Goal: Task Accomplishment & Management: Use online tool/utility

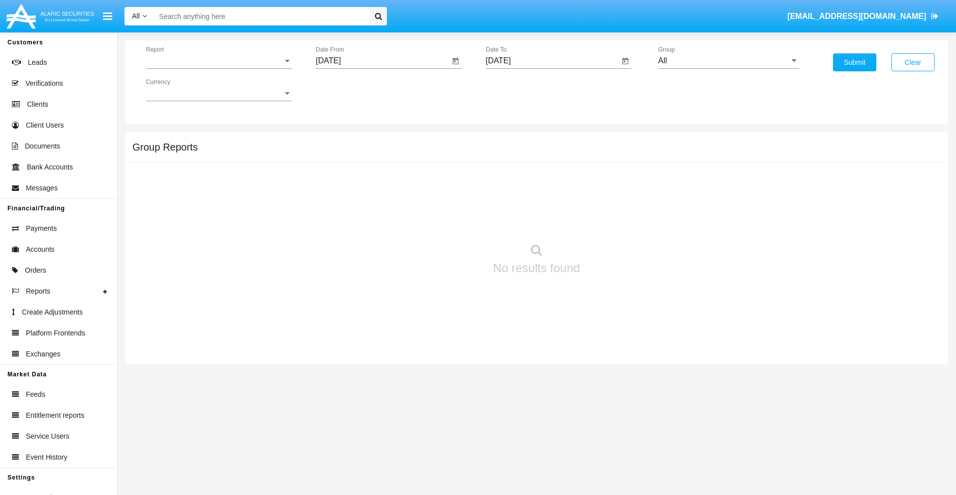
click at [219, 61] on span "Report" at bounding box center [214, 60] width 137 height 9
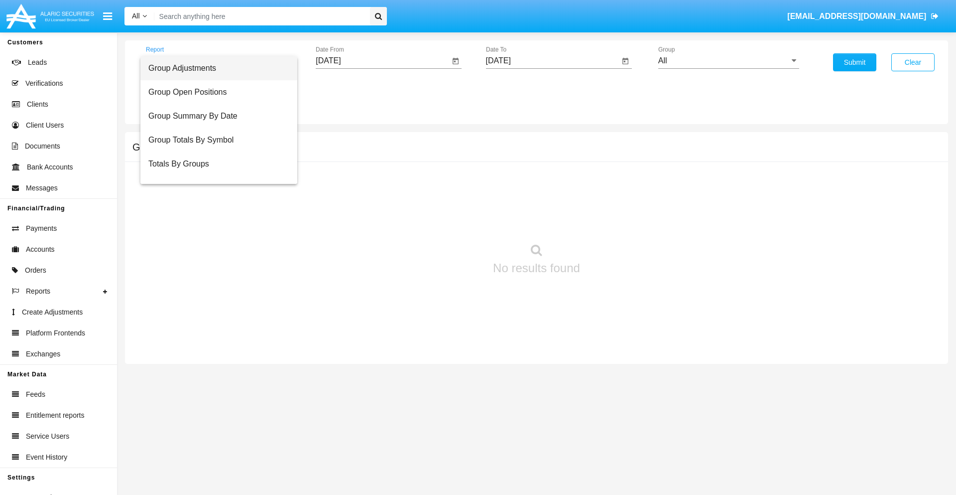
click at [215, 68] on span "Group Adjustments" at bounding box center [218, 68] width 141 height 24
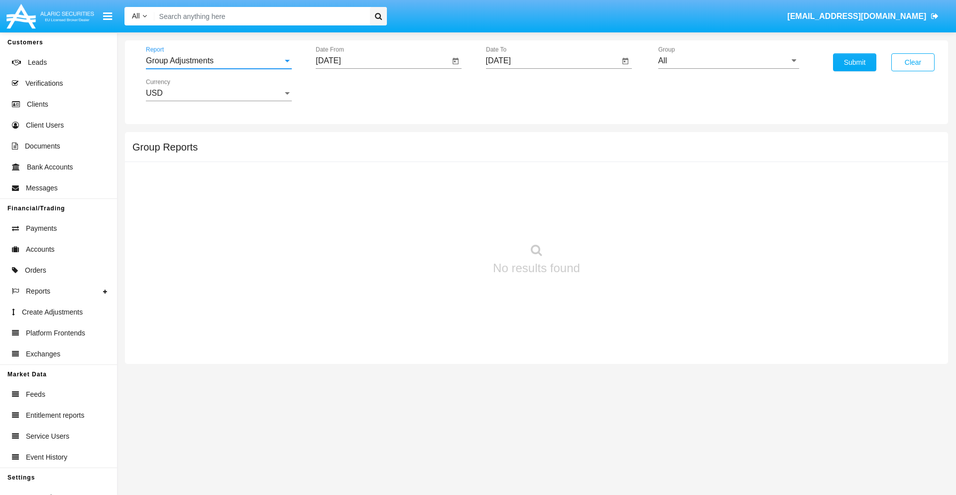
click at [382, 61] on input "[DATE]" at bounding box center [383, 60] width 134 height 9
click at [348, 90] on span "[DATE]" at bounding box center [340, 90] width 22 height 8
click at [444, 220] on div "2025" at bounding box center [444, 220] width 31 height 18
click at [375, 160] on div "JUN" at bounding box center [374, 160] width 31 height 18
click at [352, 152] on div "2" at bounding box center [352, 153] width 18 height 18
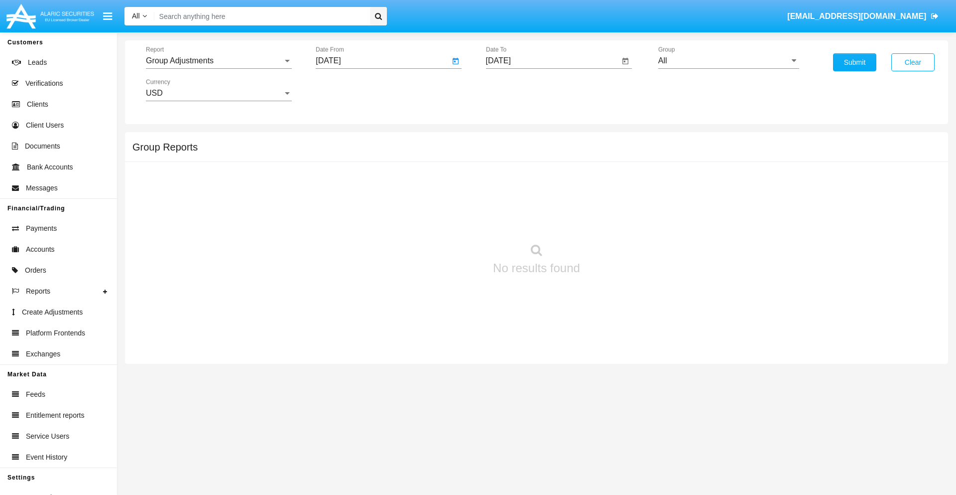
type input "06/02/25"
click at [552, 61] on input "[DATE]" at bounding box center [553, 60] width 134 height 9
click at [518, 90] on span "[DATE]" at bounding box center [510, 90] width 22 height 8
click at [614, 220] on div "2025" at bounding box center [614, 220] width 31 height 18
click at [509, 180] on div "SEP" at bounding box center [509, 180] width 31 height 18
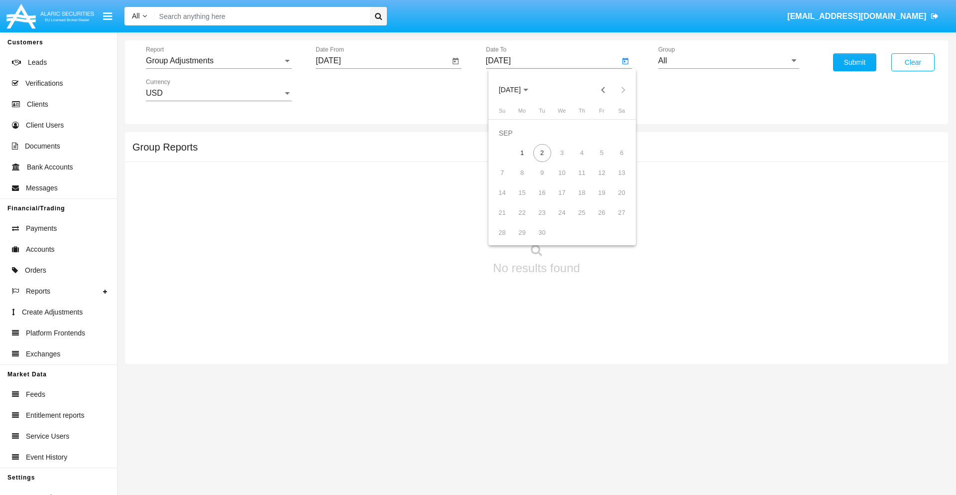
click at [542, 152] on div "2" at bounding box center [542, 153] width 18 height 18
type input "[DATE]"
click at [729, 61] on input "All" at bounding box center [728, 60] width 141 height 9
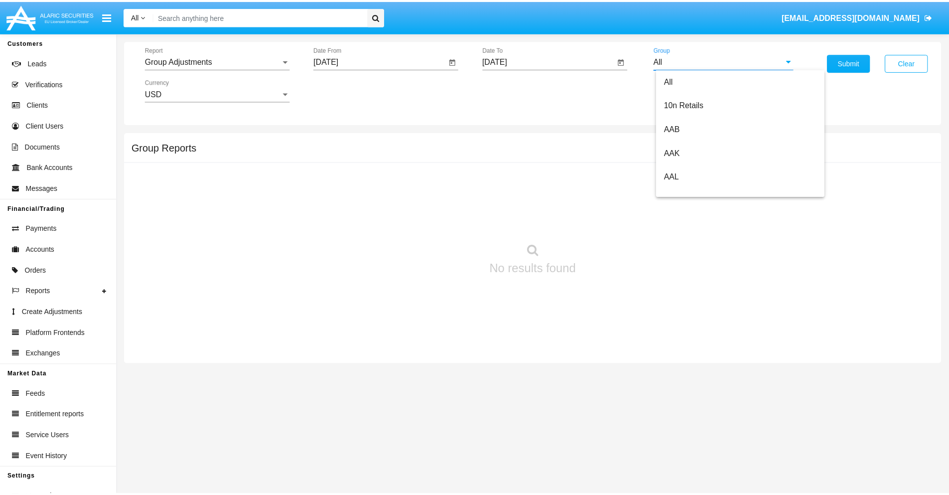
scroll to position [223, 0]
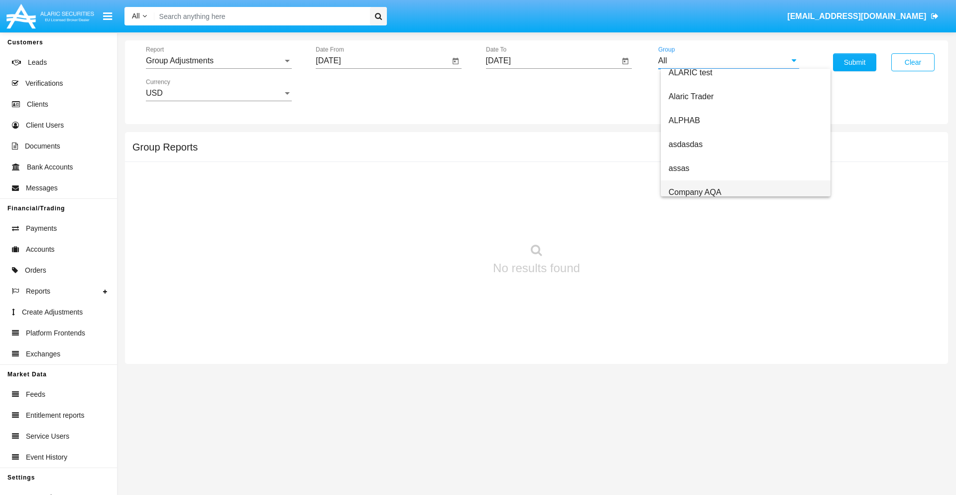
click at [695, 192] on span "Company AQA" at bounding box center [695, 192] width 53 height 8
type input "Company AQA"
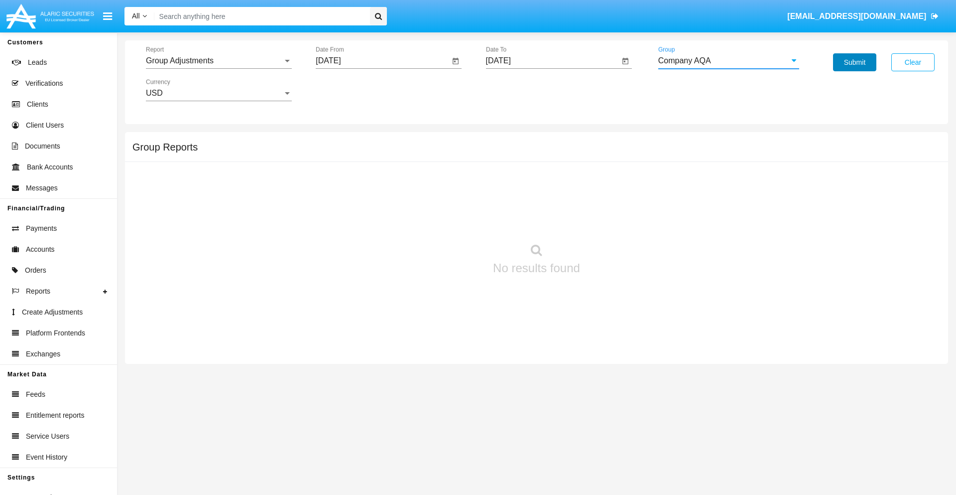
click at [855, 62] on button "Submit" at bounding box center [854, 62] width 43 height 18
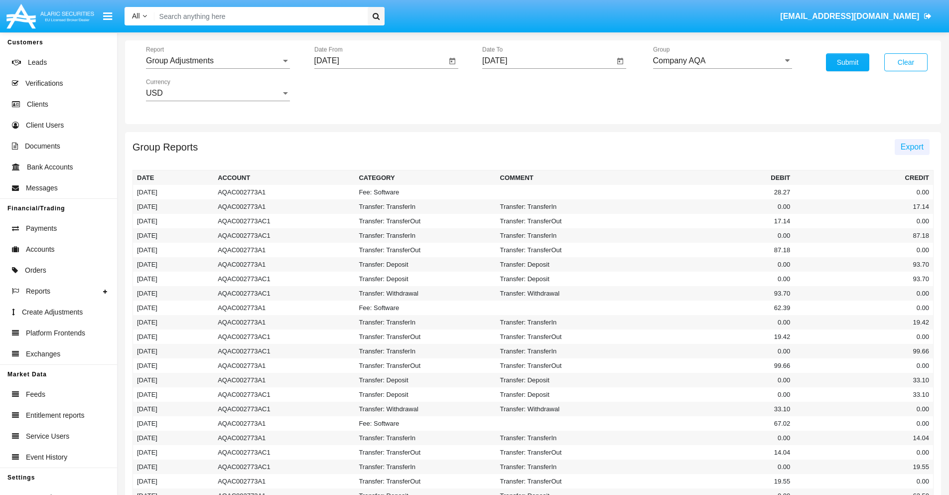
click at [911, 146] on span "Export" at bounding box center [911, 146] width 23 height 8
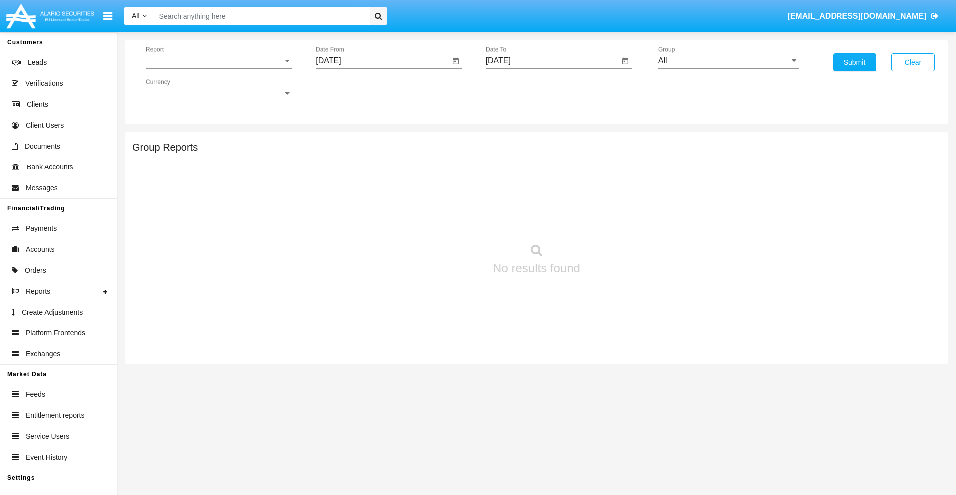
click at [219, 61] on span "Report" at bounding box center [214, 60] width 137 height 9
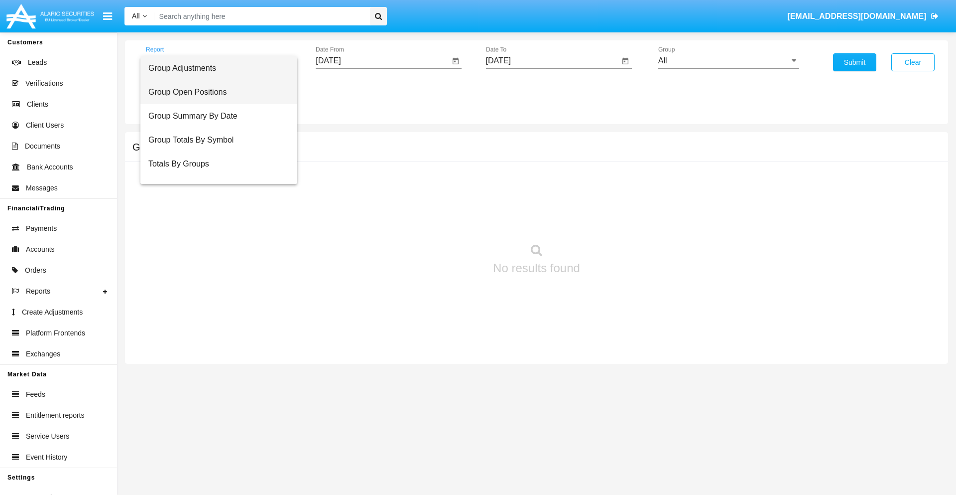
click at [215, 92] on span "Group Open Positions" at bounding box center [218, 92] width 141 height 24
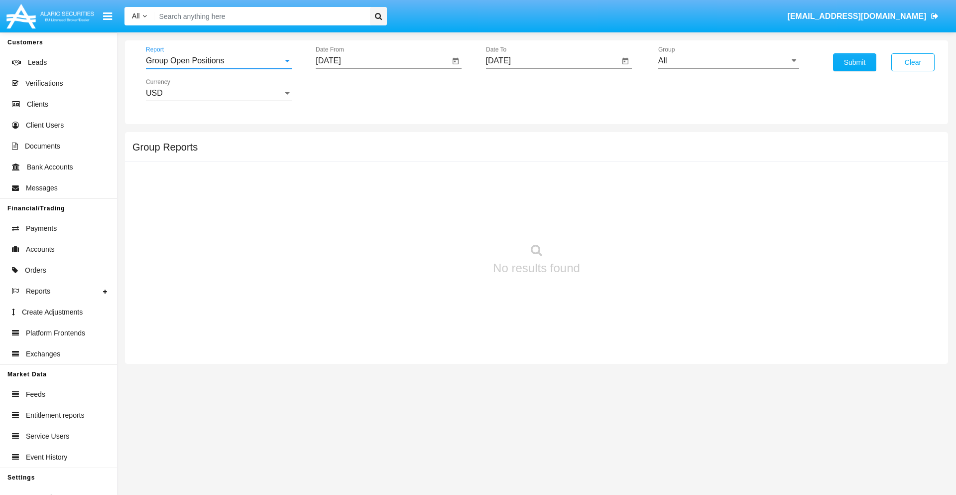
click at [382, 61] on input "[DATE]" at bounding box center [383, 60] width 134 height 9
click at [348, 90] on span "[DATE]" at bounding box center [340, 90] width 22 height 8
click at [444, 220] on div "2025" at bounding box center [444, 220] width 31 height 18
click at [444, 160] on div "AUG" at bounding box center [444, 160] width 31 height 18
click at [452, 132] on div "2" at bounding box center [452, 133] width 18 height 18
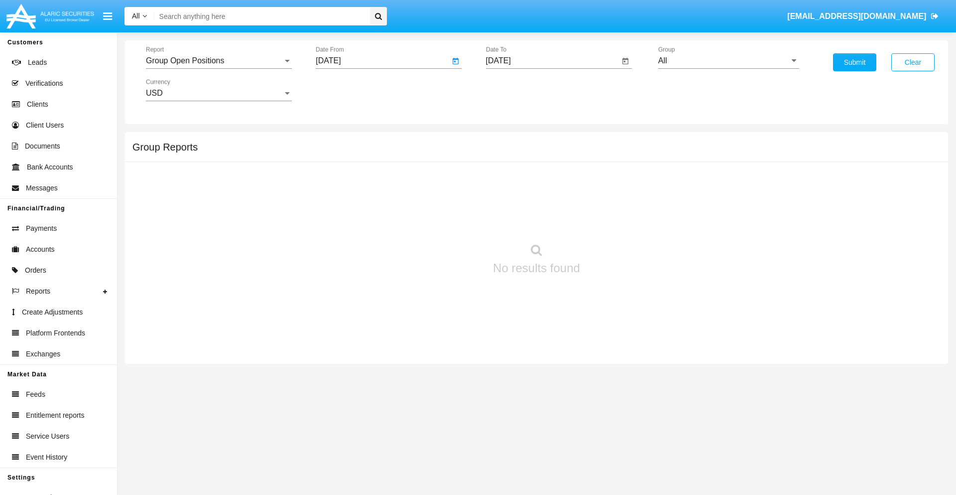
type input "[DATE]"
click at [552, 61] on input "[DATE]" at bounding box center [553, 60] width 134 height 9
click at [518, 90] on span "[DATE]" at bounding box center [510, 90] width 22 height 8
click at [614, 220] on div "2025" at bounding box center [614, 220] width 31 height 18
click at [509, 180] on div "SEP" at bounding box center [509, 180] width 31 height 18
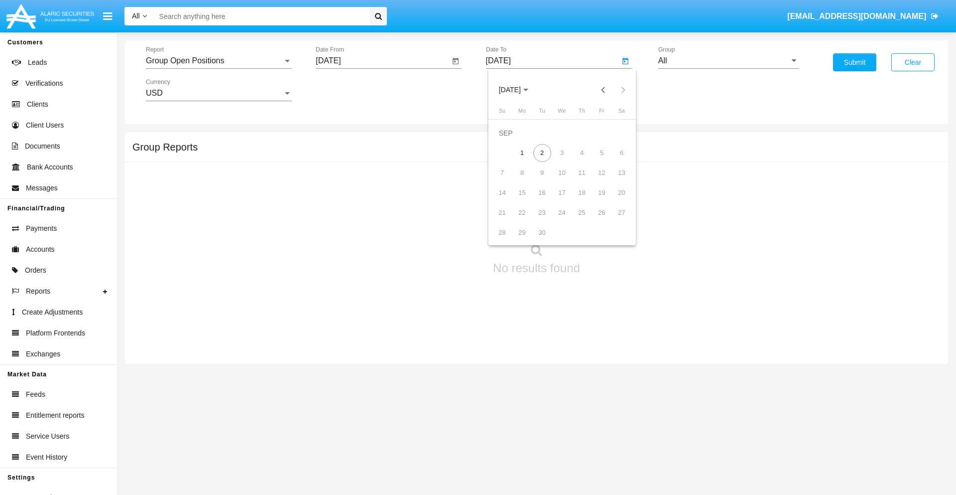
click at [542, 152] on div "2" at bounding box center [542, 153] width 18 height 18
type input "[DATE]"
click at [729, 61] on input "All" at bounding box center [728, 60] width 141 height 9
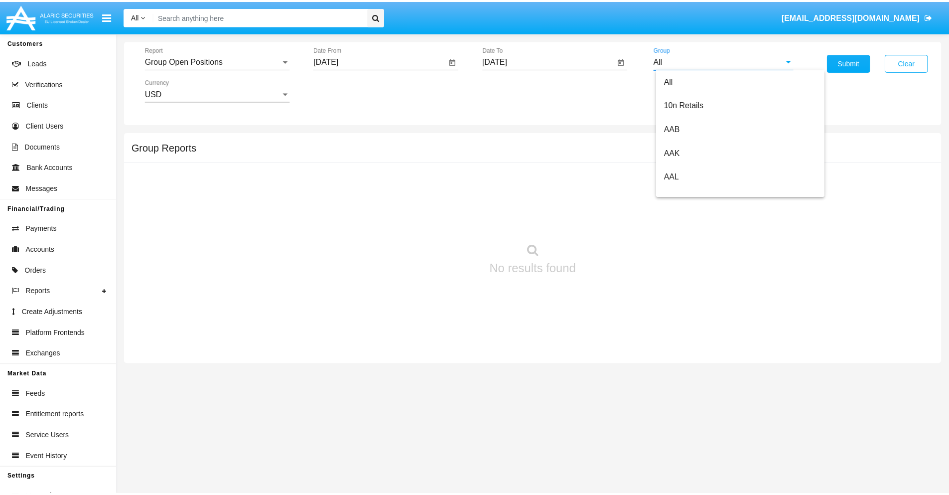
scroll to position [534, 0]
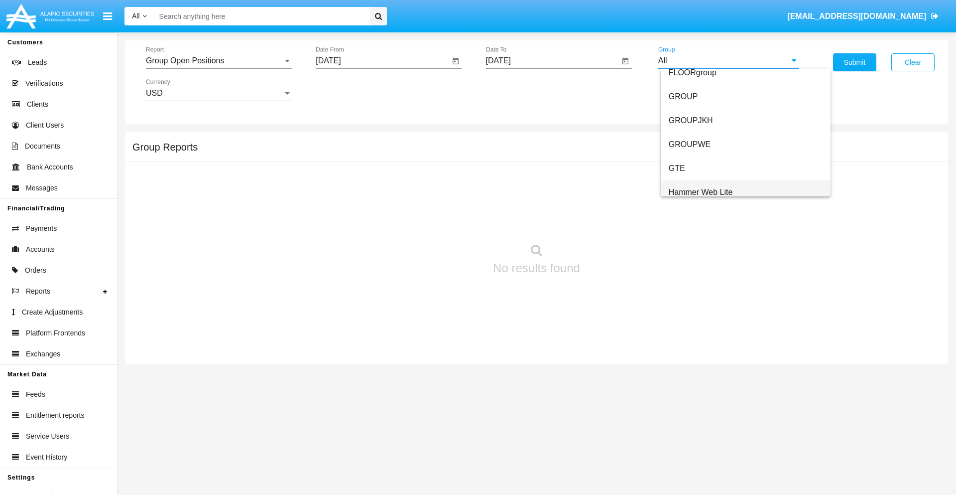
click at [701, 192] on span "Hammer Web Lite" at bounding box center [701, 192] width 64 height 8
type input "Hammer Web Lite"
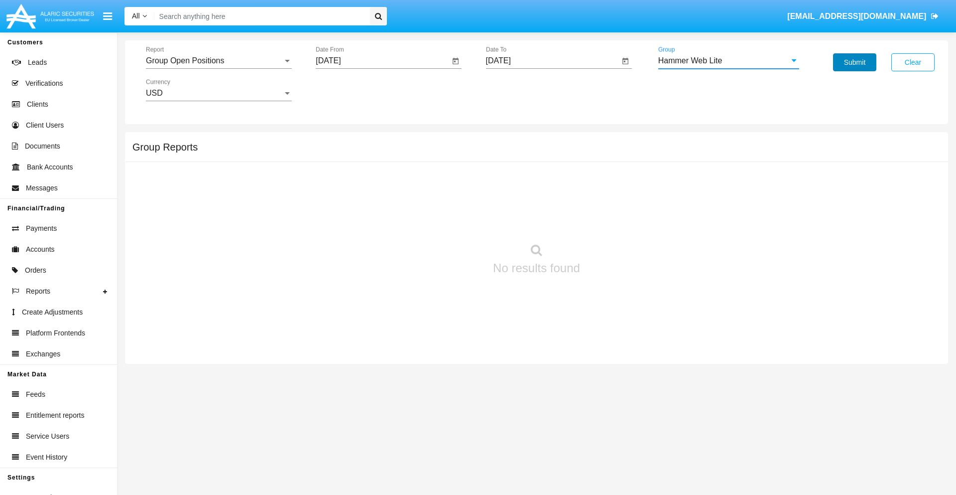
click at [855, 62] on button "Submit" at bounding box center [854, 62] width 43 height 18
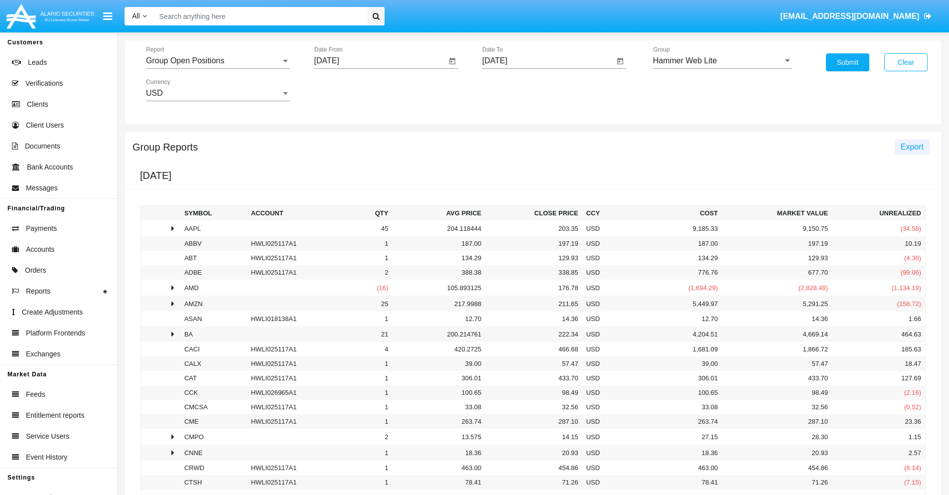
click at [911, 146] on span "Export" at bounding box center [911, 146] width 23 height 8
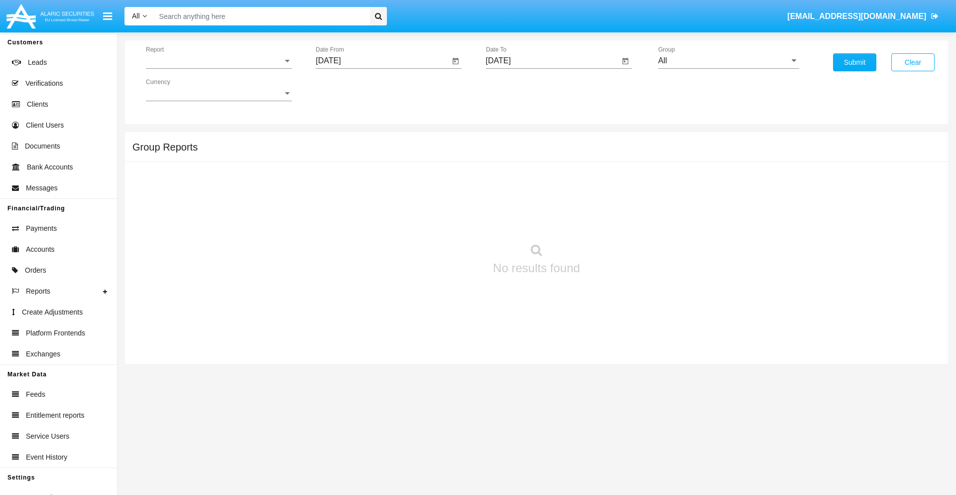
click at [219, 61] on span "Report" at bounding box center [214, 60] width 137 height 9
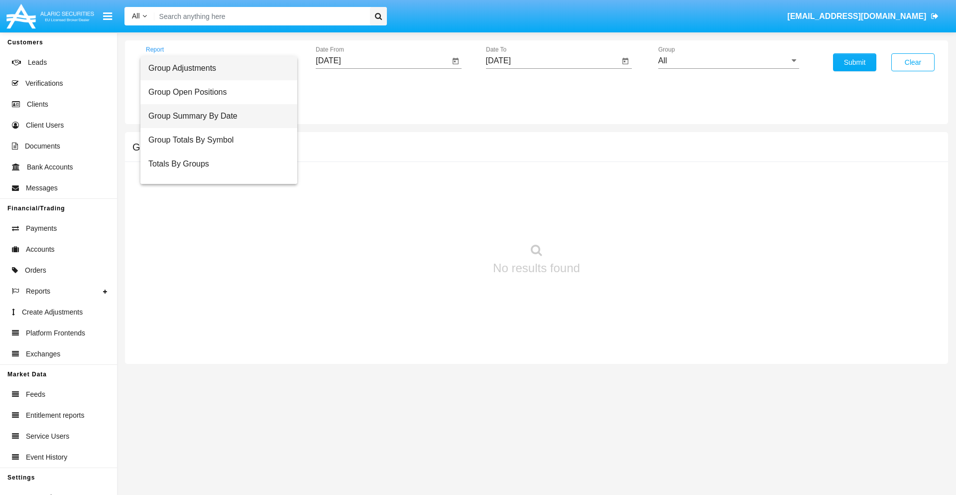
click at [215, 116] on span "Group Summary By Date" at bounding box center [218, 116] width 141 height 24
click at [382, 61] on input "[DATE]" at bounding box center [383, 60] width 134 height 9
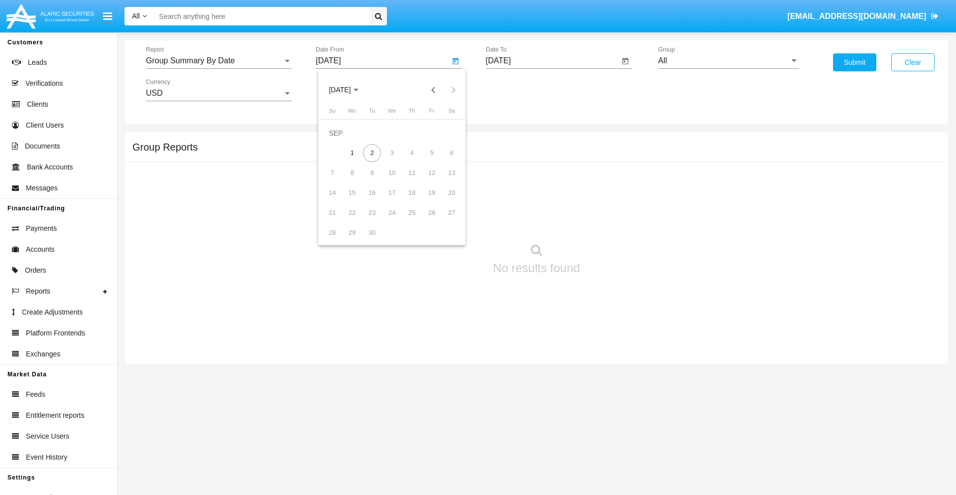
click at [348, 90] on span "[DATE]" at bounding box center [340, 90] width 22 height 8
click at [444, 220] on div "2025" at bounding box center [444, 220] width 31 height 18
click at [444, 160] on div "AUG" at bounding box center [444, 160] width 31 height 18
click at [452, 132] on div "2" at bounding box center [452, 133] width 18 height 18
type input "08/02/25"
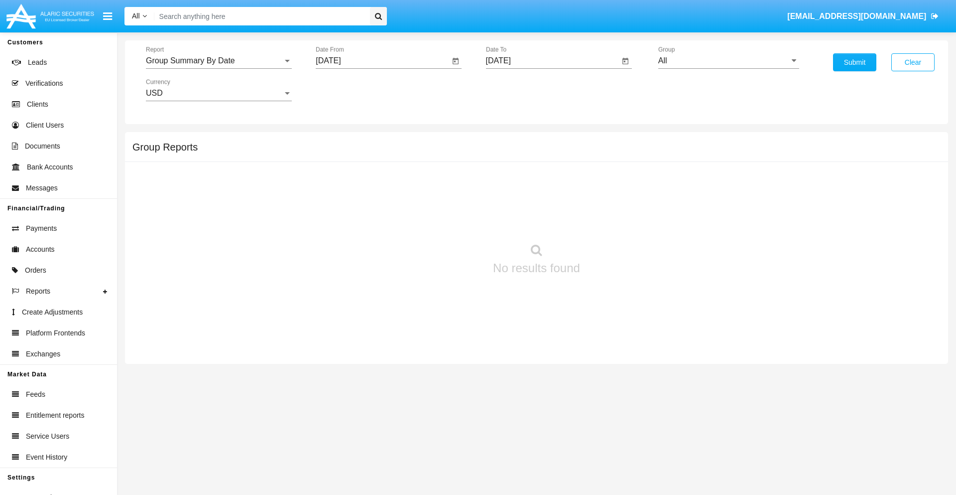
click at [552, 61] on input "[DATE]" at bounding box center [553, 60] width 134 height 9
click at [518, 90] on span "[DATE]" at bounding box center [510, 90] width 22 height 8
click at [614, 220] on div "2025" at bounding box center [614, 220] width 31 height 18
click at [509, 180] on div "SEP" at bounding box center [509, 180] width 31 height 18
click at [542, 152] on div "2" at bounding box center [542, 153] width 18 height 18
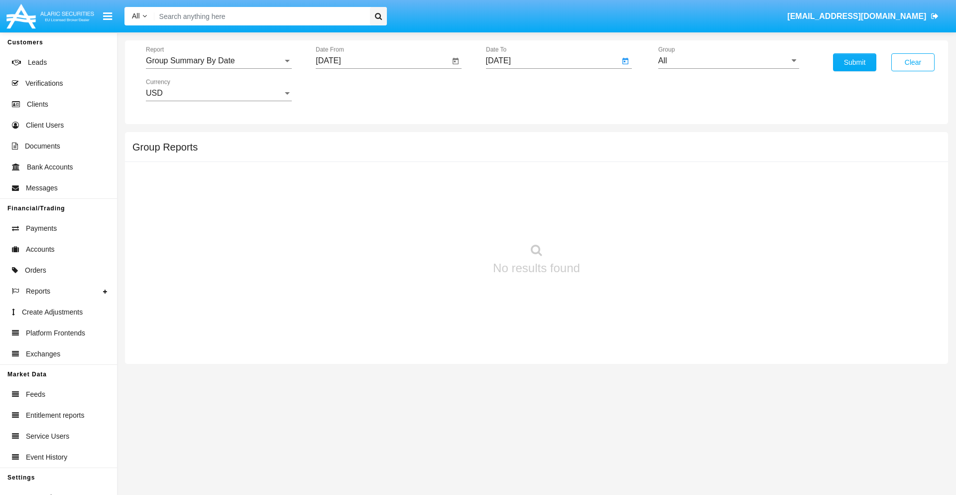
type input "09/02/25"
click at [729, 61] on input "All" at bounding box center [728, 60] width 141 height 9
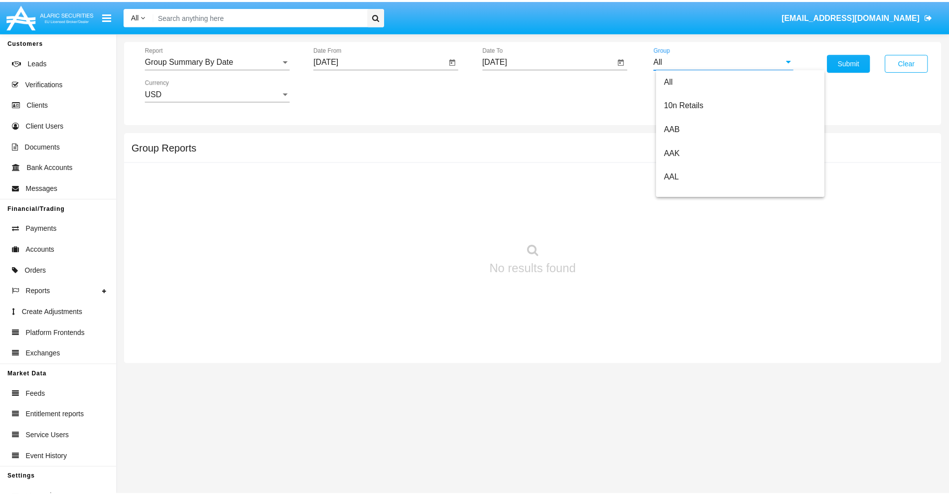
scroll to position [534, 0]
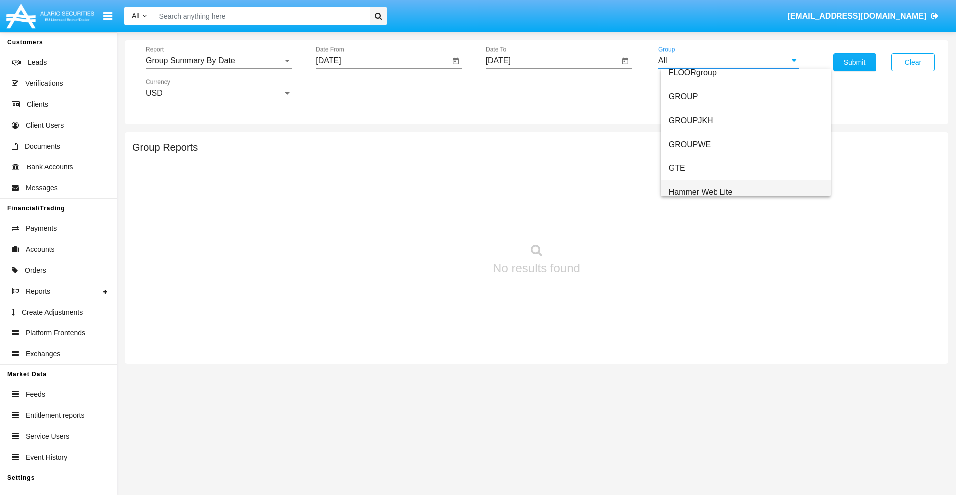
click at [701, 192] on span "Hammer Web Lite" at bounding box center [701, 192] width 64 height 8
type input "Hammer Web Lite"
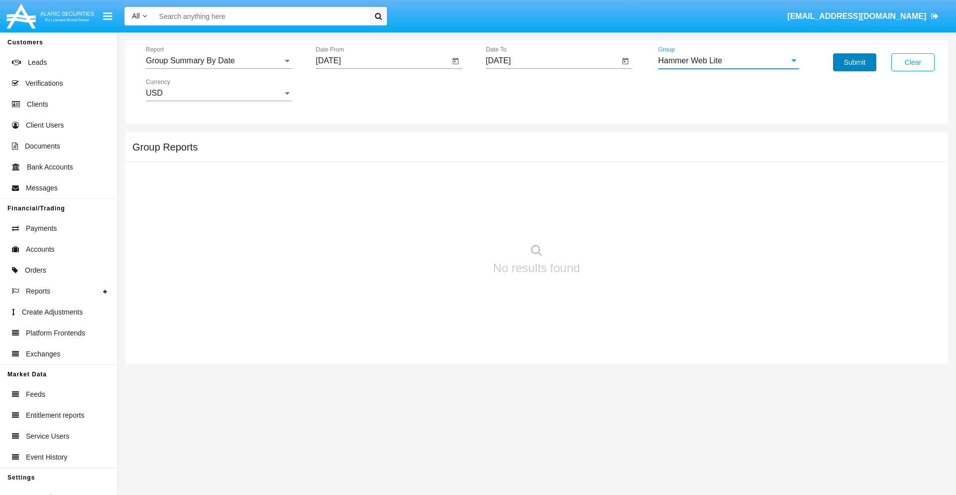
click at [855, 62] on button "Submit" at bounding box center [854, 62] width 43 height 18
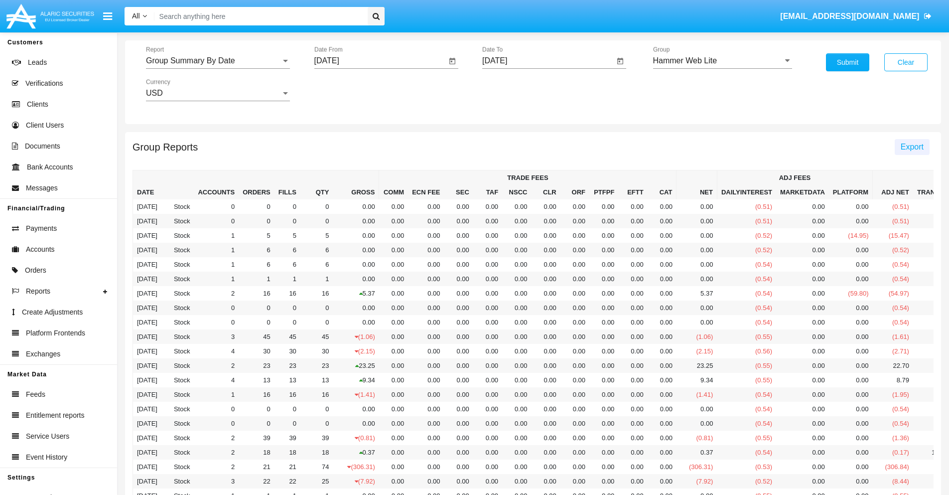
click at [911, 146] on span "Export" at bounding box center [911, 146] width 23 height 8
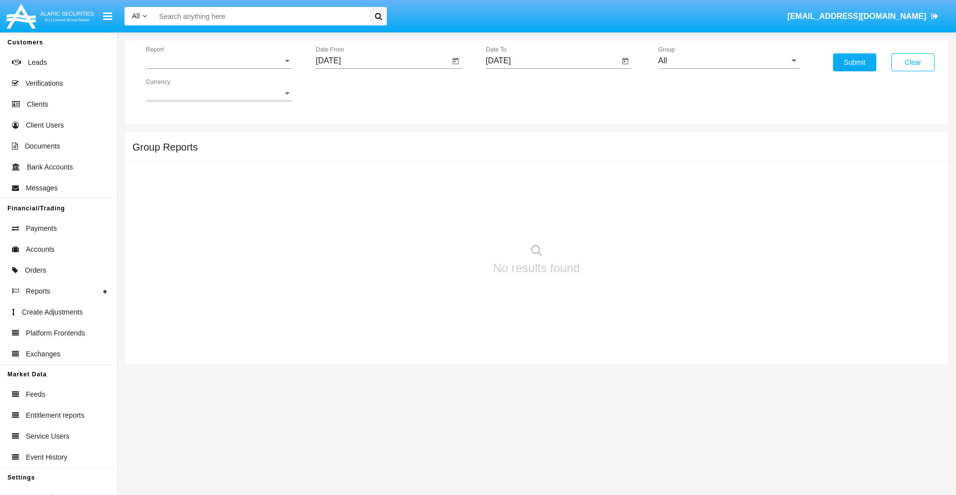
click at [219, 61] on span "Report" at bounding box center [214, 60] width 137 height 9
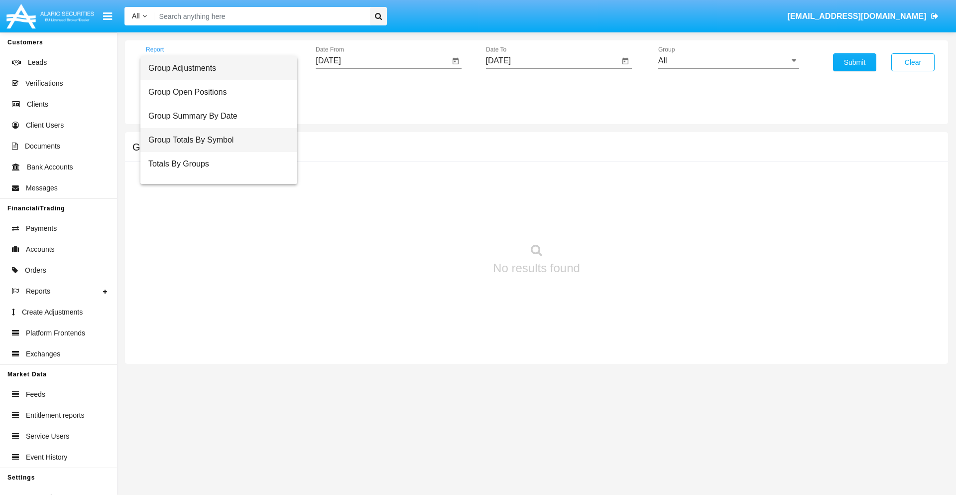
click at [215, 140] on span "Group Totals By Symbol" at bounding box center [218, 140] width 141 height 24
click at [382, 61] on input "[DATE]" at bounding box center [383, 60] width 134 height 9
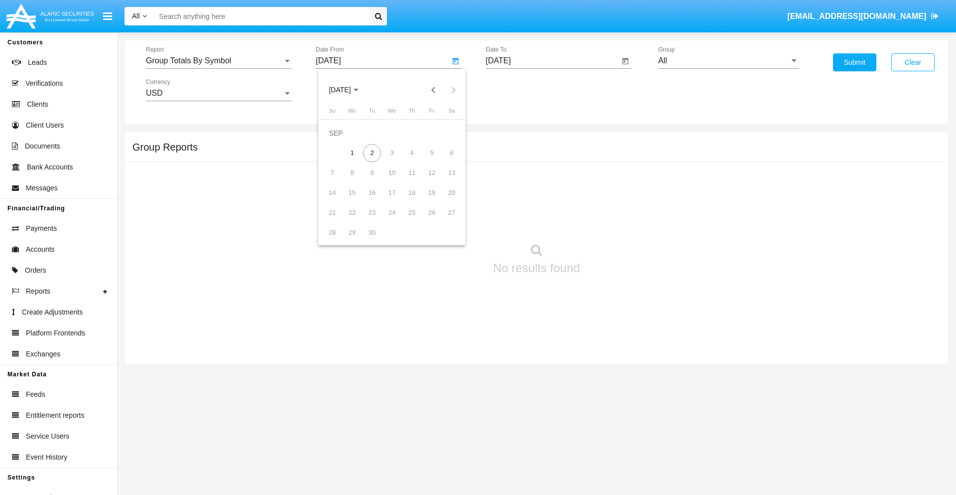
click at [348, 90] on span "[DATE]" at bounding box center [340, 90] width 22 height 8
click at [444, 220] on div "2025" at bounding box center [444, 220] width 31 height 18
click at [444, 160] on div "AUG" at bounding box center [444, 160] width 31 height 18
click at [452, 132] on div "2" at bounding box center [452, 133] width 18 height 18
type input "[DATE]"
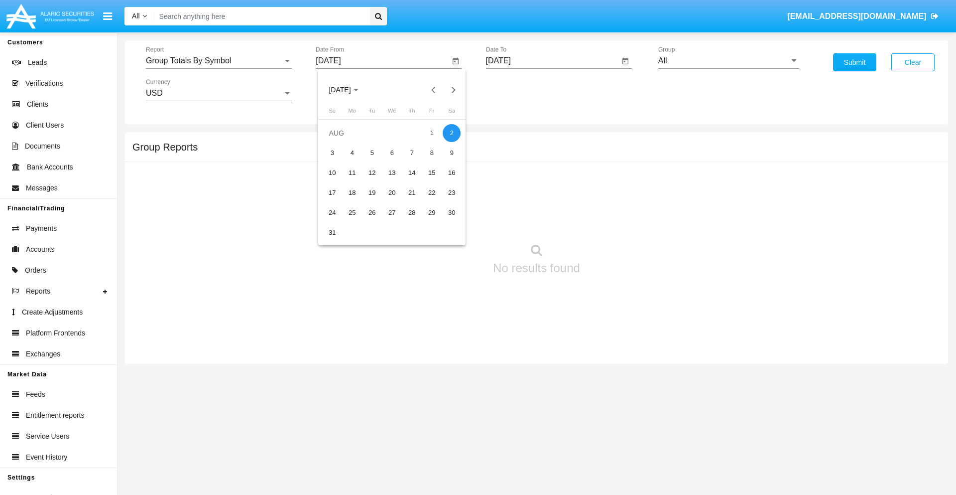
click at [552, 61] on input "[DATE]" at bounding box center [553, 60] width 134 height 9
click at [518, 90] on span "[DATE]" at bounding box center [510, 90] width 22 height 8
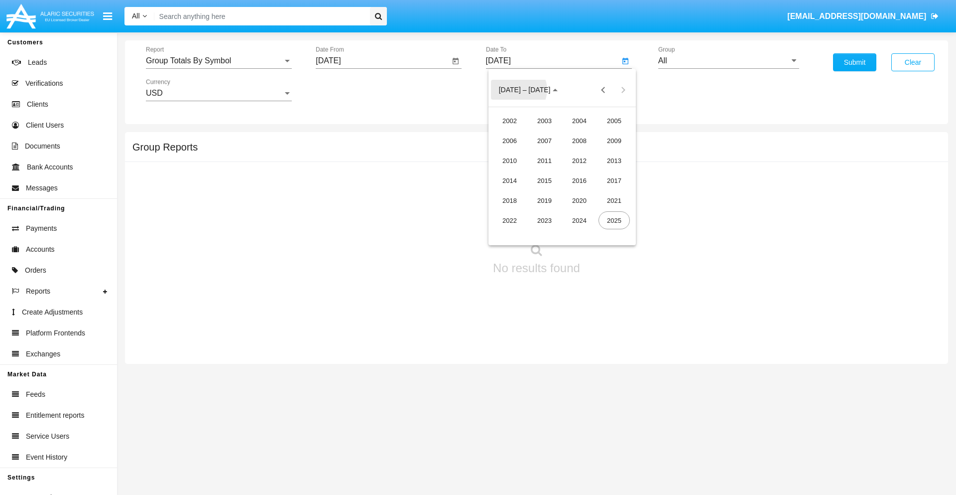
click at [614, 220] on div "2025" at bounding box center [614, 220] width 31 height 18
click at [509, 180] on div "SEP" at bounding box center [509, 180] width 31 height 18
click at [542, 152] on div "2" at bounding box center [542, 153] width 18 height 18
type input "[DATE]"
click at [729, 61] on input "All" at bounding box center [728, 60] width 141 height 9
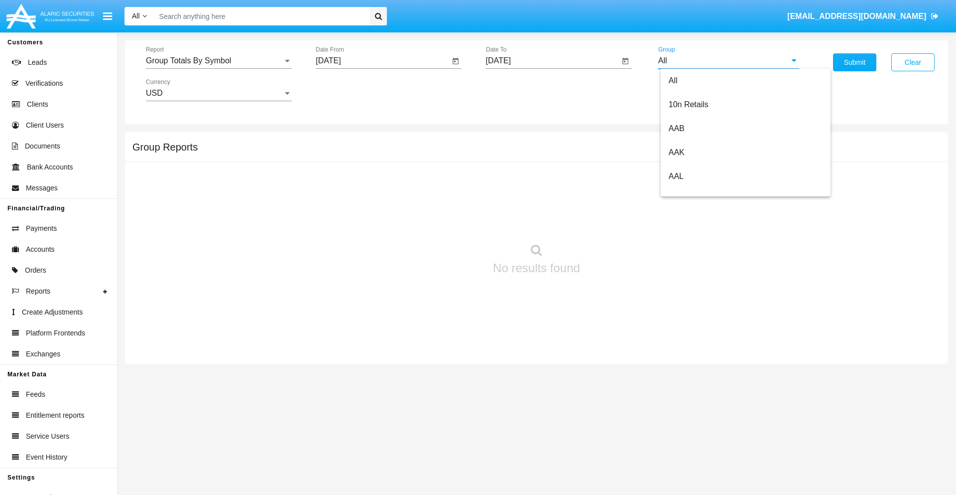
type input "Hammer Web Lite"
click at [855, 62] on button "Submit" at bounding box center [854, 62] width 43 height 18
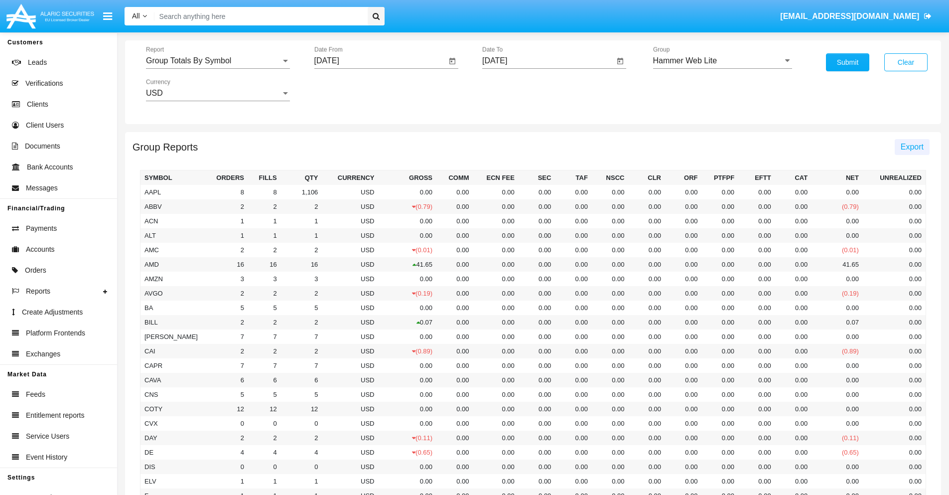
click at [911, 146] on span "Export" at bounding box center [911, 146] width 23 height 8
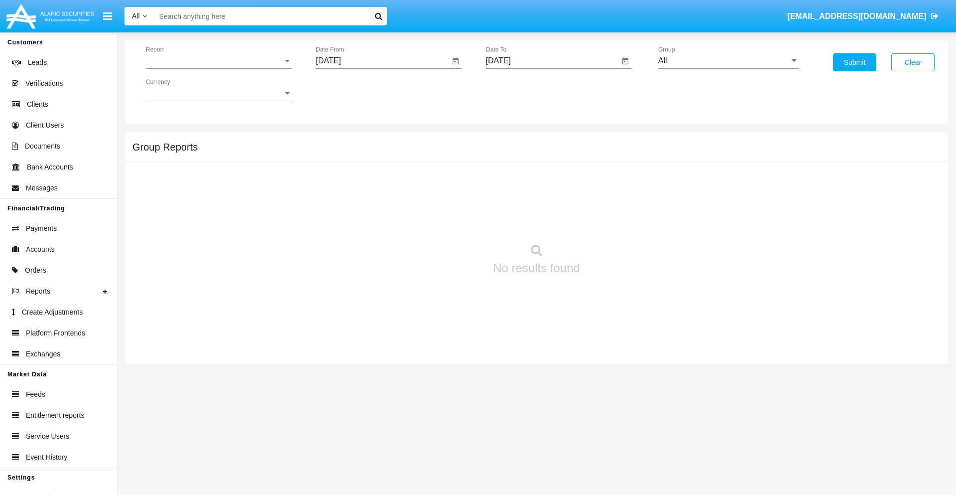
click at [219, 61] on span "Report" at bounding box center [214, 60] width 137 height 9
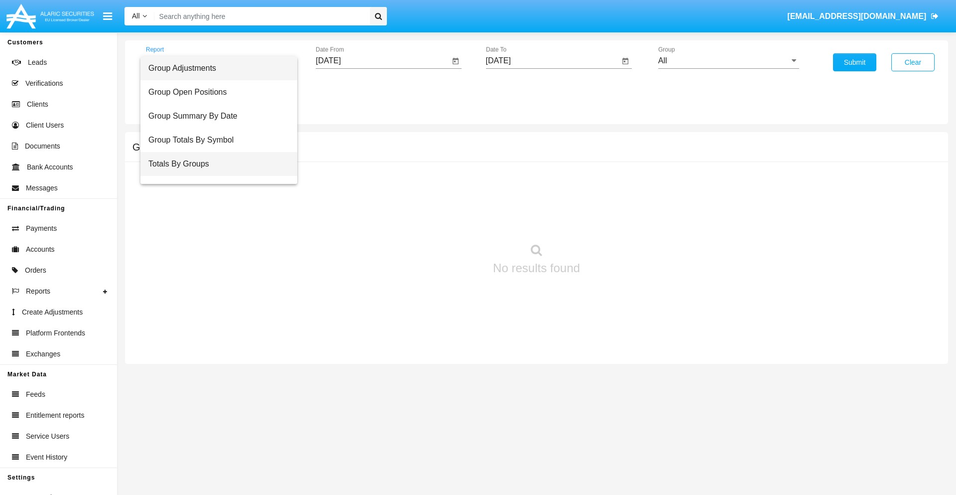
click at [215, 164] on span "Totals By Groups" at bounding box center [218, 164] width 141 height 24
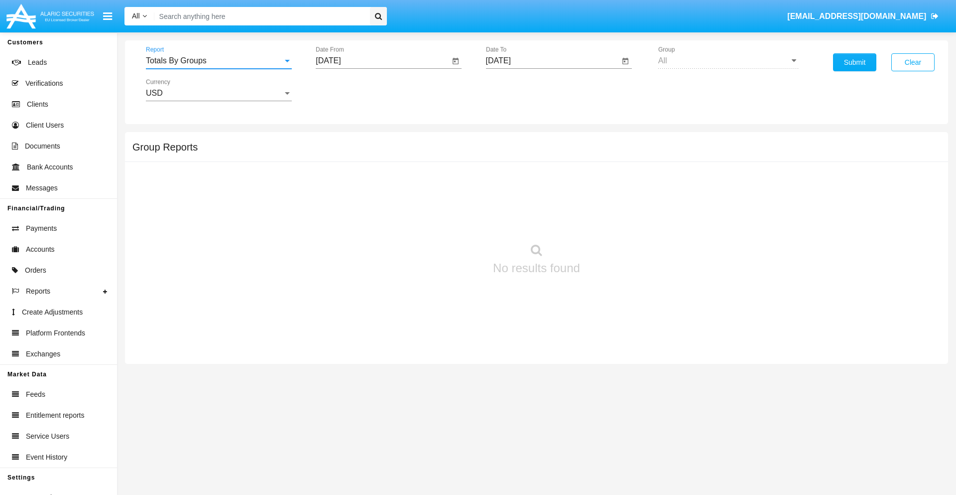
click at [382, 61] on input "[DATE]" at bounding box center [383, 60] width 134 height 9
click at [348, 90] on span "[DATE]" at bounding box center [340, 90] width 22 height 8
click at [444, 220] on div "2025" at bounding box center [444, 220] width 31 height 18
click at [444, 160] on div "AUG" at bounding box center [444, 160] width 31 height 18
click at [352, 192] on div "18" at bounding box center [352, 193] width 18 height 18
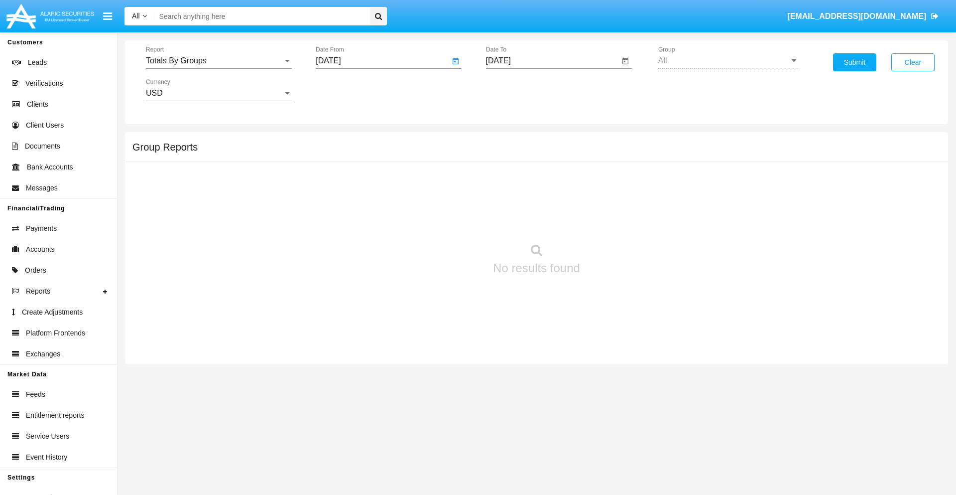
type input "08/18/25"
click at [552, 61] on input "[DATE]" at bounding box center [553, 60] width 134 height 9
click at [518, 90] on span "[DATE]" at bounding box center [510, 90] width 22 height 8
click at [614, 220] on div "2025" at bounding box center [614, 220] width 31 height 18
click at [509, 180] on div "SEP" at bounding box center [509, 180] width 31 height 18
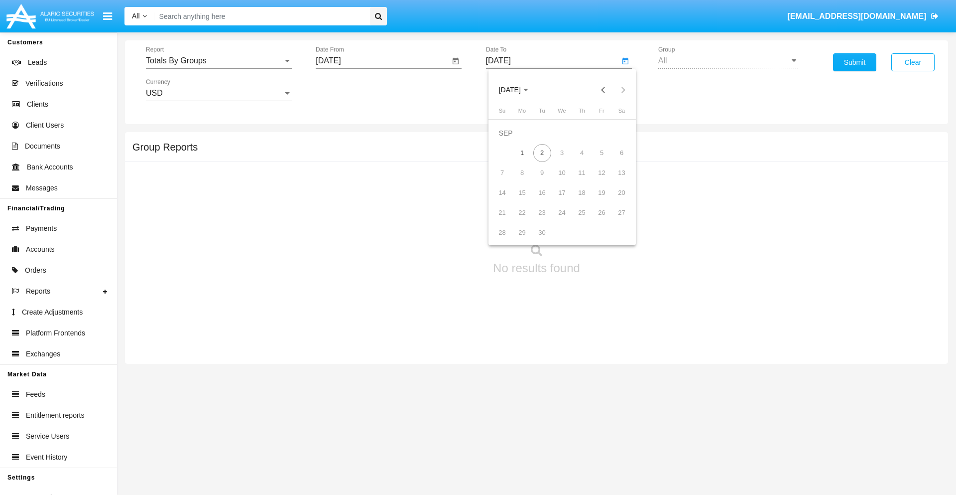
click at [542, 152] on div "2" at bounding box center [542, 153] width 18 height 18
type input "[DATE]"
click at [855, 62] on button "Submit" at bounding box center [854, 62] width 43 height 18
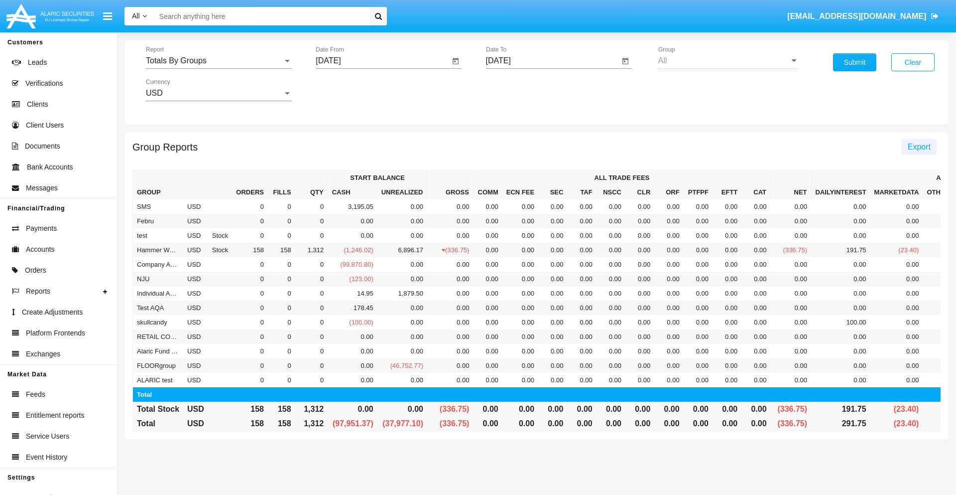
click at [919, 146] on span "Export" at bounding box center [919, 146] width 23 height 8
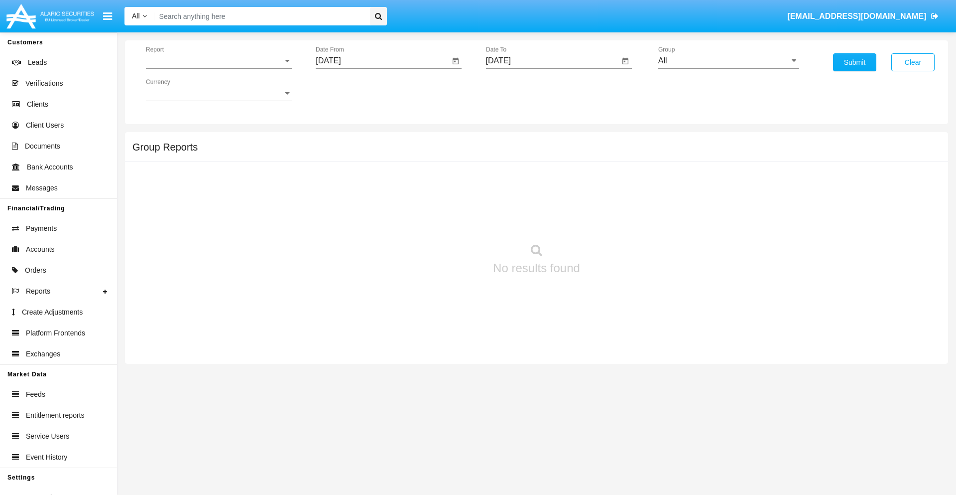
click at [219, 61] on span "Report" at bounding box center [214, 60] width 137 height 9
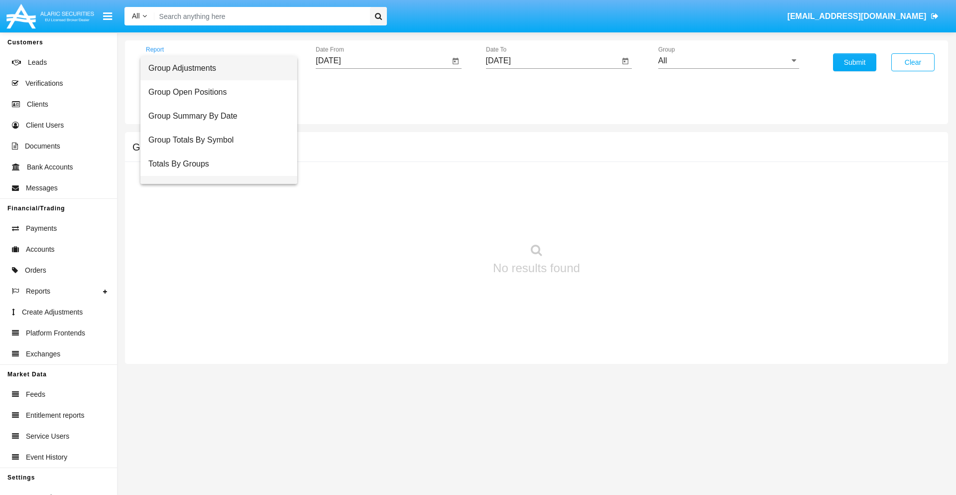
click at [215, 176] on span "Group Fees By Destination" at bounding box center [218, 188] width 141 height 24
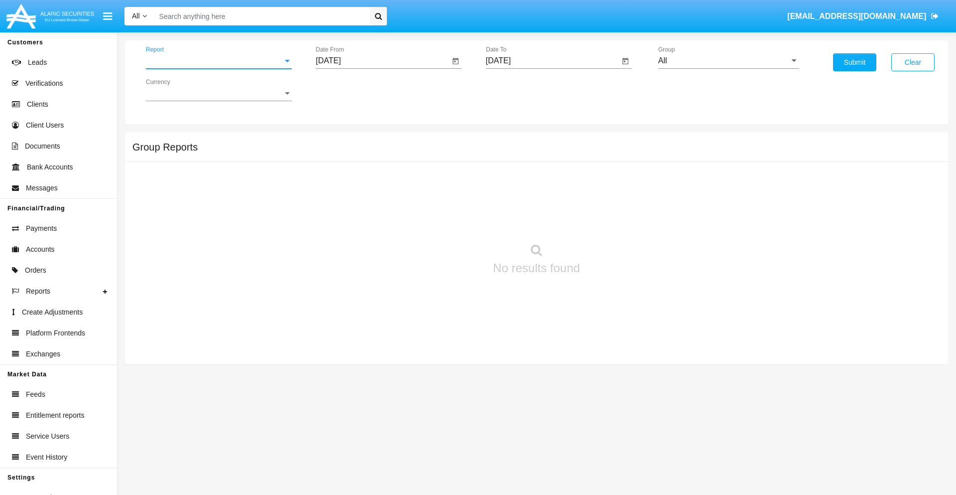
scroll to position [16, 0]
click at [382, 61] on input "[DATE]" at bounding box center [383, 60] width 134 height 9
click at [348, 90] on span "[DATE]" at bounding box center [340, 90] width 22 height 8
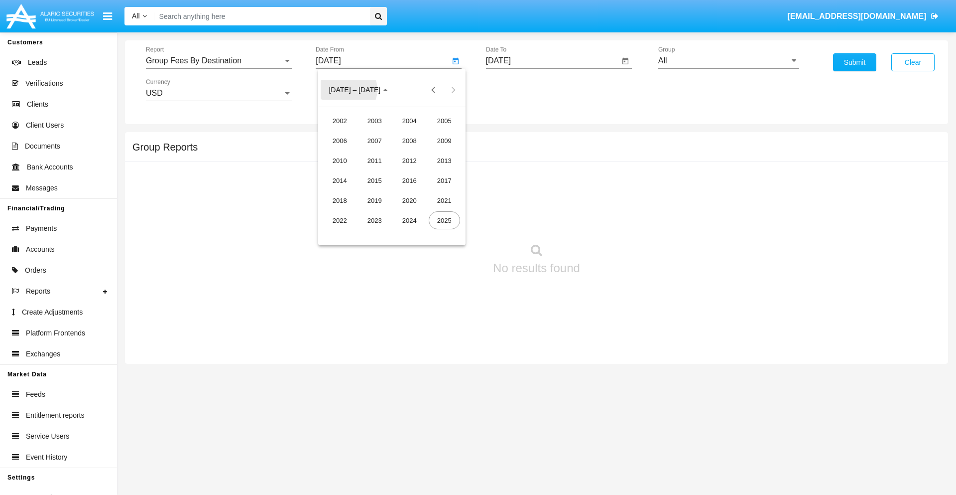
click at [444, 220] on div "2025" at bounding box center [444, 220] width 31 height 18
click at [409, 160] on div "[DATE]" at bounding box center [409, 160] width 31 height 18
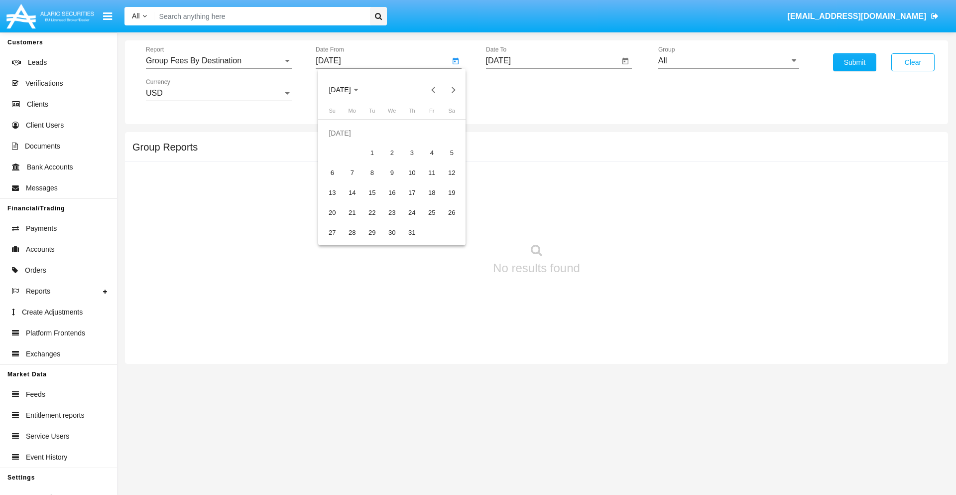
click at [392, 152] on div "2" at bounding box center [392, 153] width 18 height 18
type input "07/02/25"
click at [552, 61] on input "[DATE]" at bounding box center [553, 60] width 134 height 9
click at [518, 90] on span "[DATE]" at bounding box center [510, 90] width 22 height 8
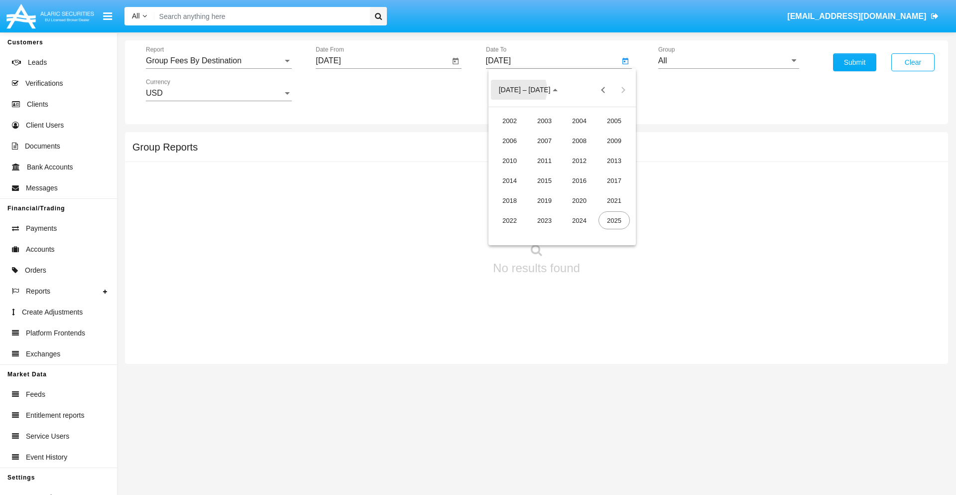
click at [614, 220] on div "2025" at bounding box center [614, 220] width 31 height 18
click at [509, 180] on div "SEP" at bounding box center [509, 180] width 31 height 18
click at [542, 152] on div "2" at bounding box center [542, 153] width 18 height 18
type input "[DATE]"
click at [729, 61] on input "All" at bounding box center [728, 60] width 141 height 9
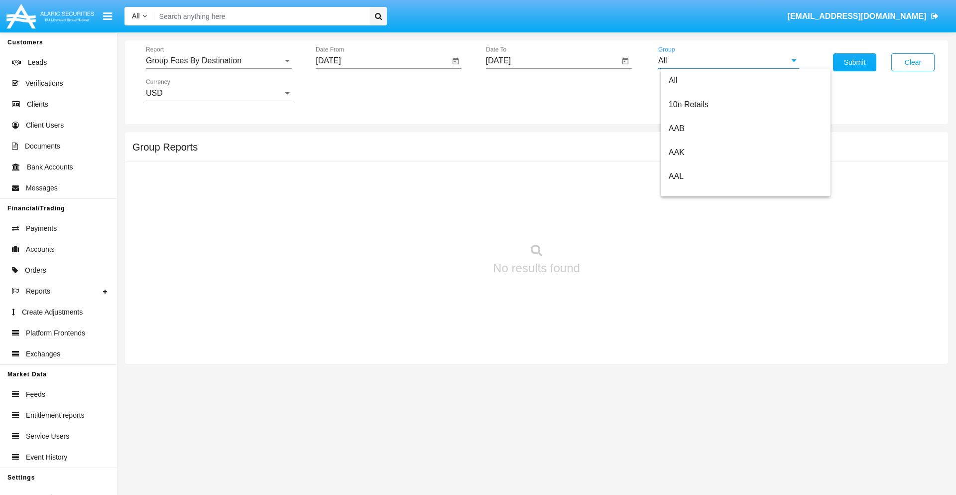
scroll to position [534, 0]
click at [701, 192] on span "Hammer Web Lite" at bounding box center [701, 192] width 64 height 8
type input "Hammer Web Lite"
click at [855, 62] on button "Submit" at bounding box center [854, 62] width 43 height 18
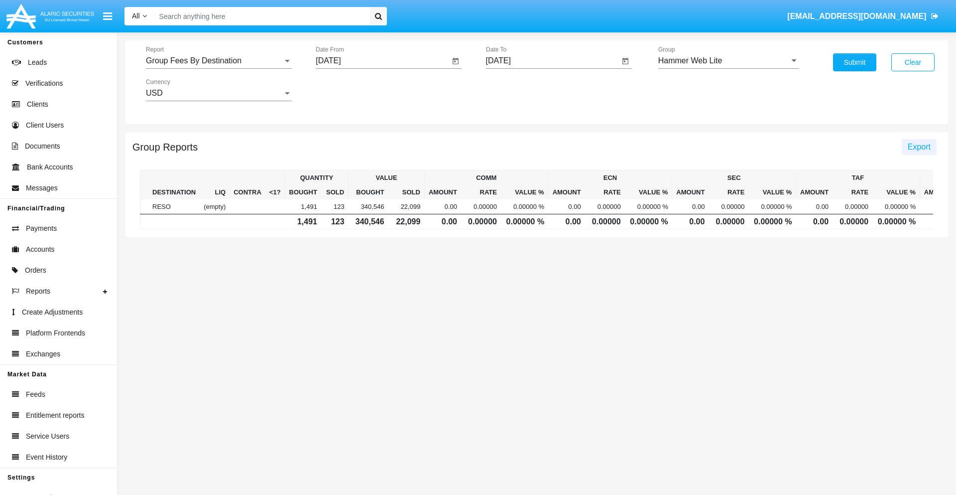
click at [919, 146] on span "Export" at bounding box center [919, 146] width 23 height 8
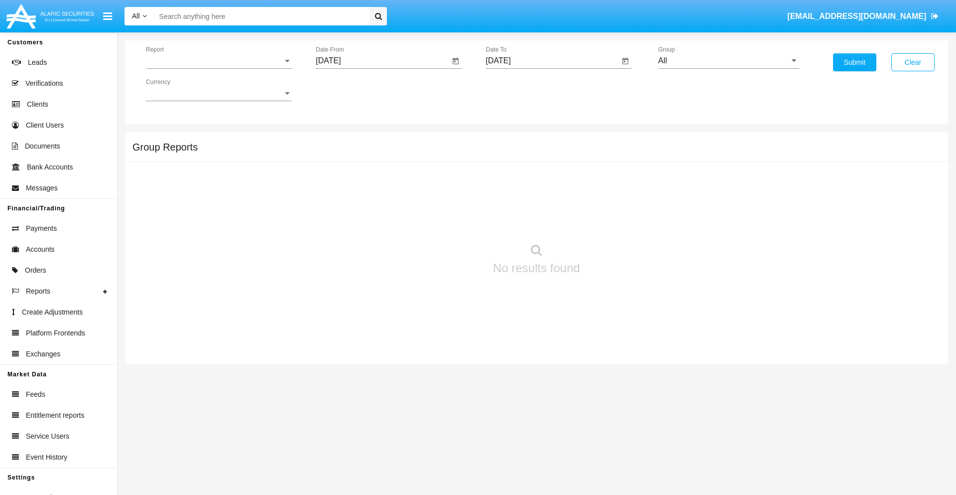
click at [219, 61] on span "Report" at bounding box center [214, 60] width 137 height 9
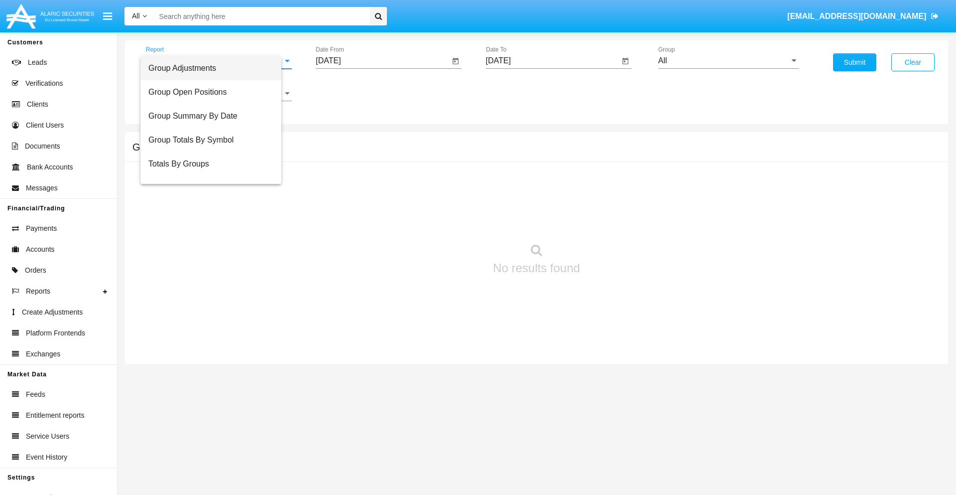
scroll to position [40, 0]
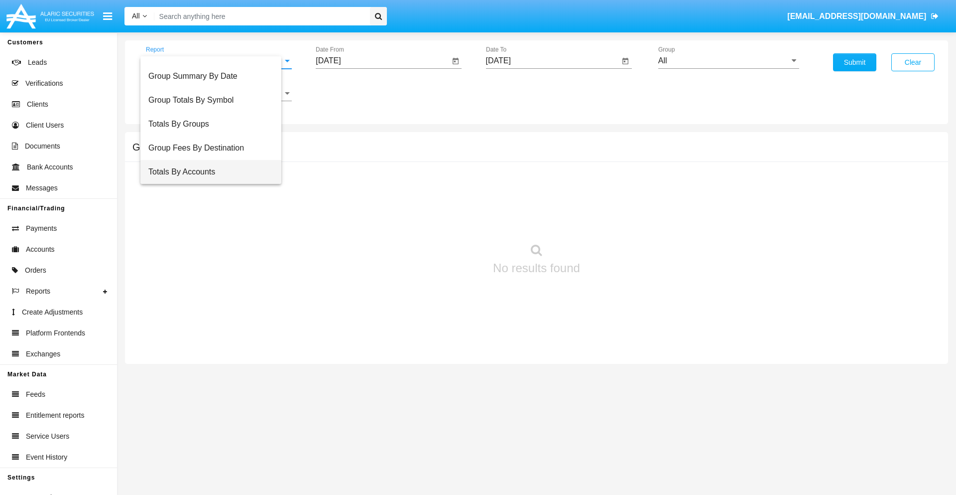
click at [215, 172] on span "Totals By Accounts" at bounding box center [210, 172] width 125 height 24
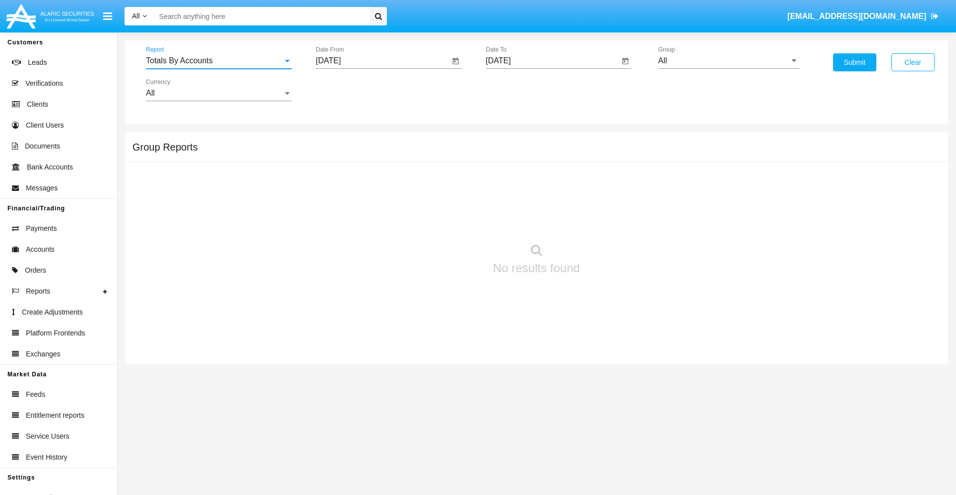
click at [382, 61] on input "[DATE]" at bounding box center [383, 60] width 134 height 9
click at [348, 90] on span "[DATE]" at bounding box center [340, 90] width 22 height 8
click at [444, 220] on div "2025" at bounding box center [444, 220] width 31 height 18
click at [444, 160] on div "AUG" at bounding box center [444, 160] width 31 height 18
click at [352, 192] on div "18" at bounding box center [352, 193] width 18 height 18
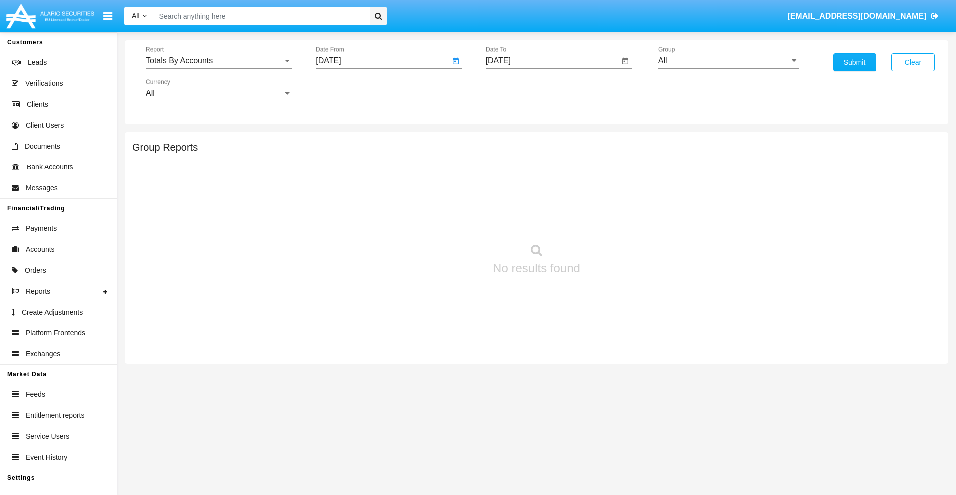
type input "08/18/25"
click at [552, 61] on input "[DATE]" at bounding box center [553, 60] width 134 height 9
click at [518, 90] on span "[DATE]" at bounding box center [510, 90] width 22 height 8
click at [614, 220] on div "2025" at bounding box center [614, 220] width 31 height 18
click at [509, 180] on div "SEP" at bounding box center [509, 180] width 31 height 18
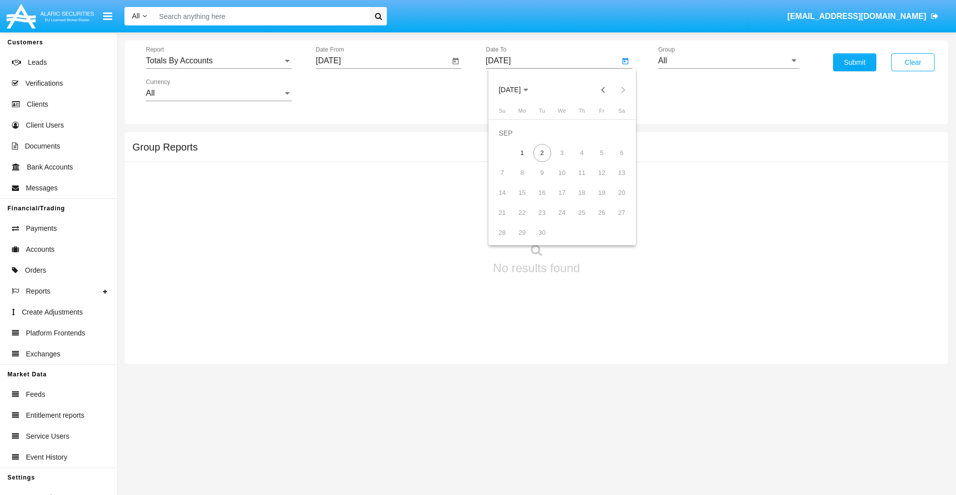
click at [542, 152] on div "2" at bounding box center [542, 153] width 18 height 18
type input "09/02/25"
click at [729, 61] on input "All" at bounding box center [728, 60] width 141 height 9
type input "Hammer Web Lite"
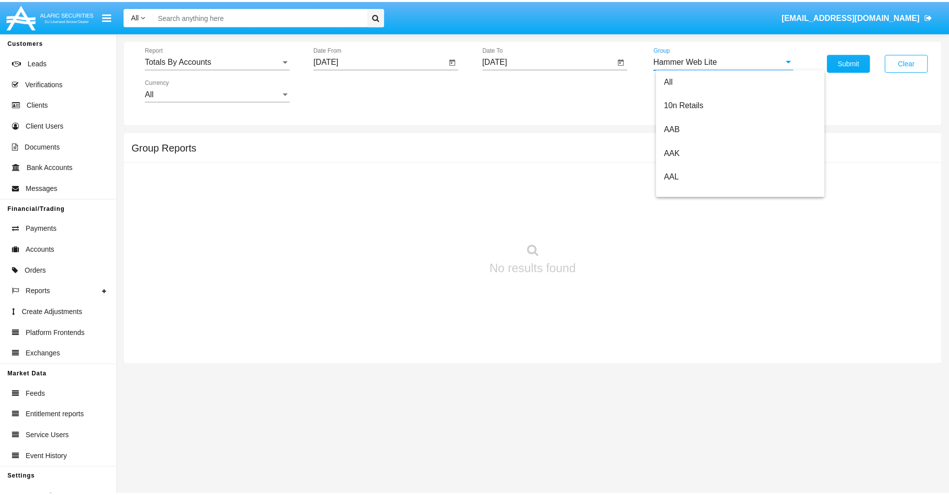
scroll to position [0, 0]
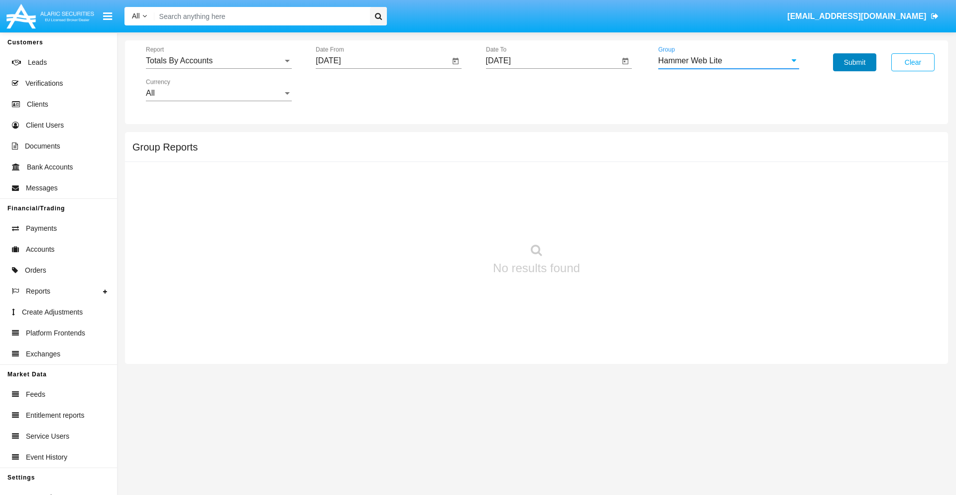
click at [855, 62] on button "Submit" at bounding box center [854, 62] width 43 height 18
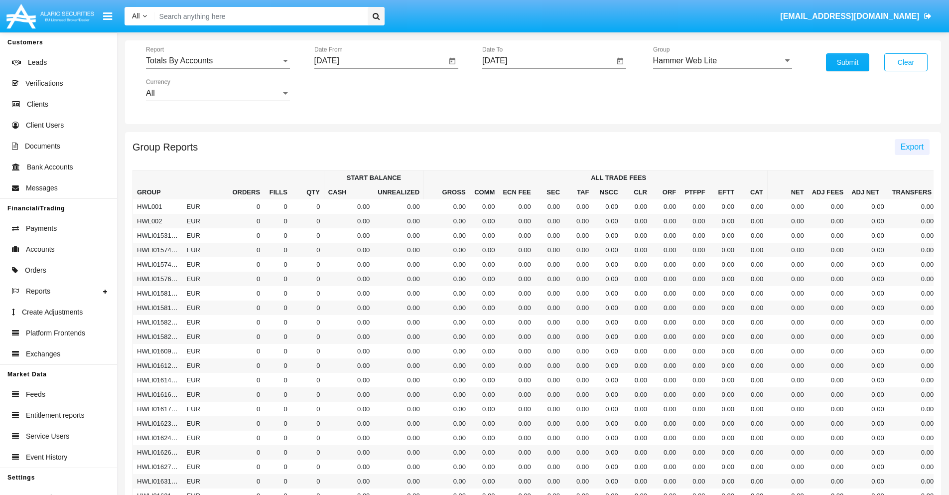
click at [911, 146] on span "Export" at bounding box center [911, 146] width 23 height 8
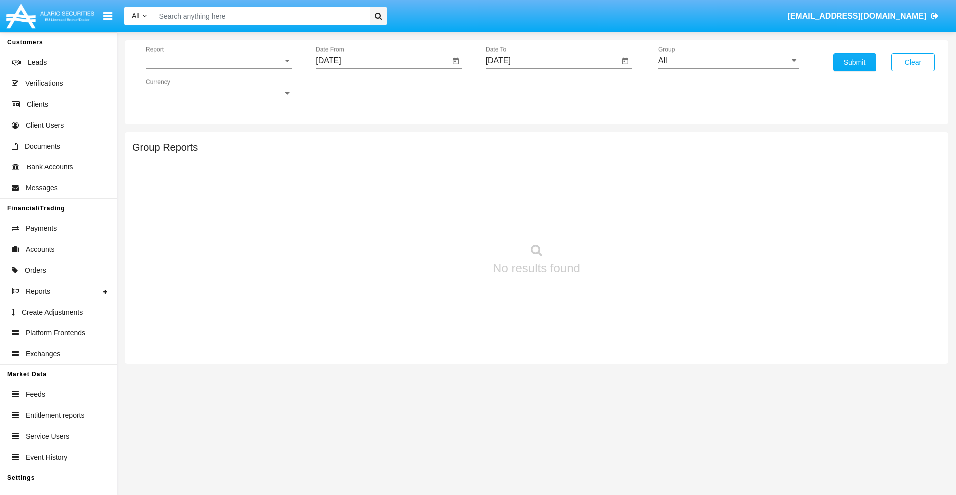
click at [219, 61] on span "Report" at bounding box center [214, 60] width 137 height 9
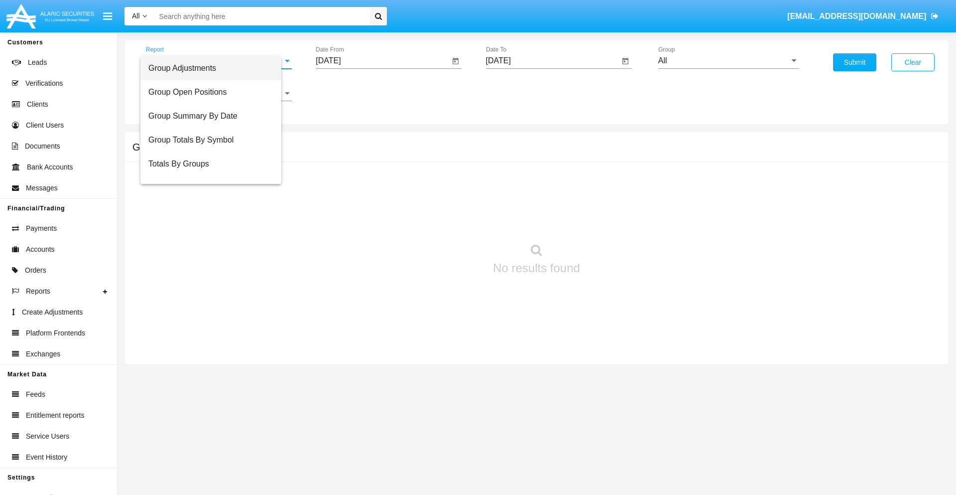
click at [215, 68] on span "Group Adjustments" at bounding box center [210, 68] width 125 height 24
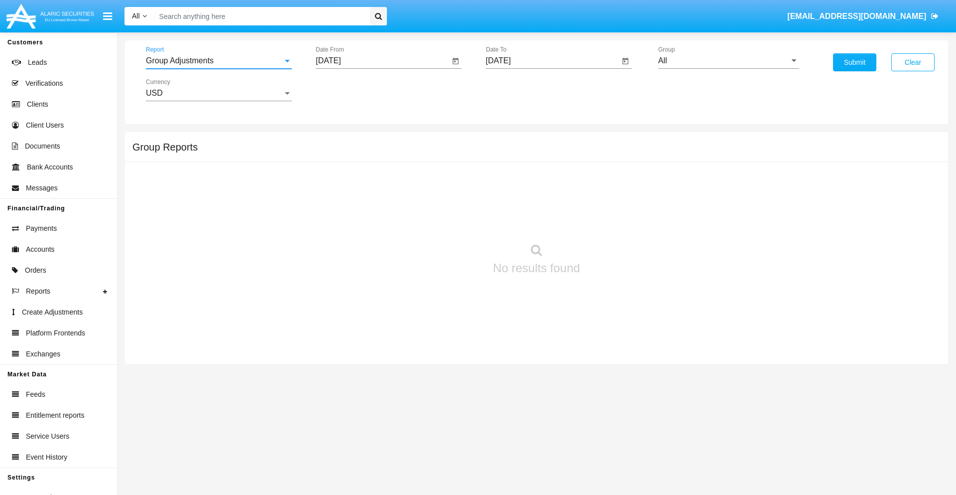
click at [382, 61] on input "[DATE]" at bounding box center [383, 60] width 134 height 9
click at [348, 90] on span "[DATE]" at bounding box center [340, 90] width 22 height 8
click at [375, 200] on div "2019" at bounding box center [374, 200] width 31 height 18
click at [340, 140] on div "JAN" at bounding box center [339, 140] width 31 height 18
click at [372, 152] on div "1" at bounding box center [372, 153] width 18 height 18
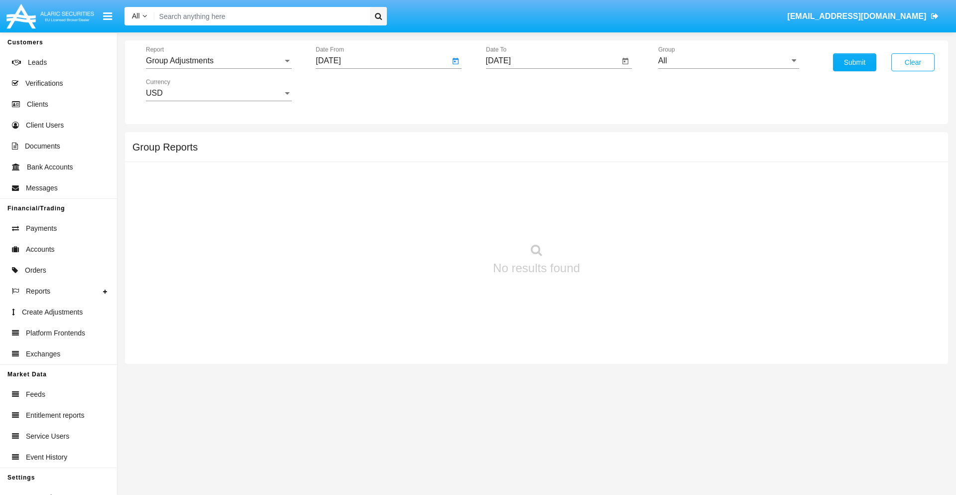
type input "[DATE]"
click at [552, 61] on input "[DATE]" at bounding box center [553, 60] width 134 height 9
click at [518, 90] on span "[DATE]" at bounding box center [510, 90] width 22 height 8
click at [544, 200] on div "2019" at bounding box center [544, 200] width 31 height 18
click at [509, 140] on div "JAN" at bounding box center [509, 140] width 31 height 18
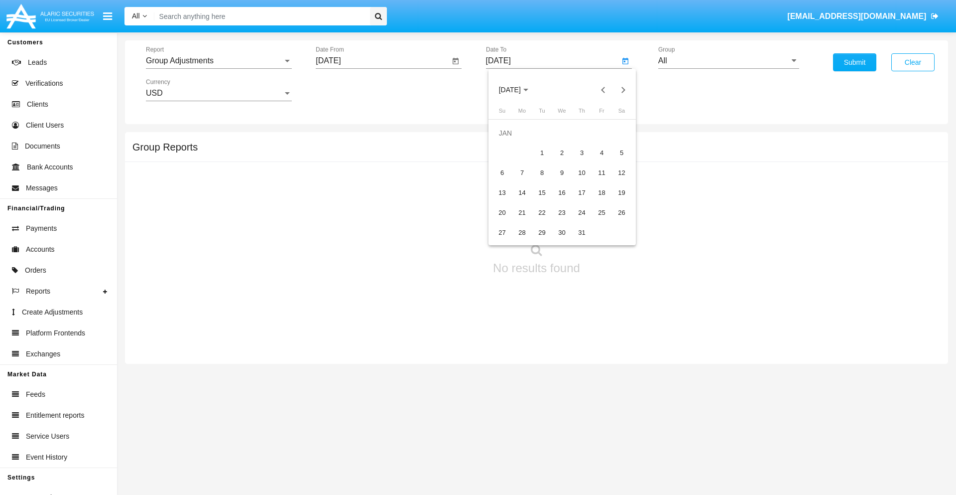
click at [542, 152] on div "1" at bounding box center [542, 153] width 18 height 18
type input "[DATE]"
click at [729, 61] on input "All" at bounding box center [728, 60] width 141 height 9
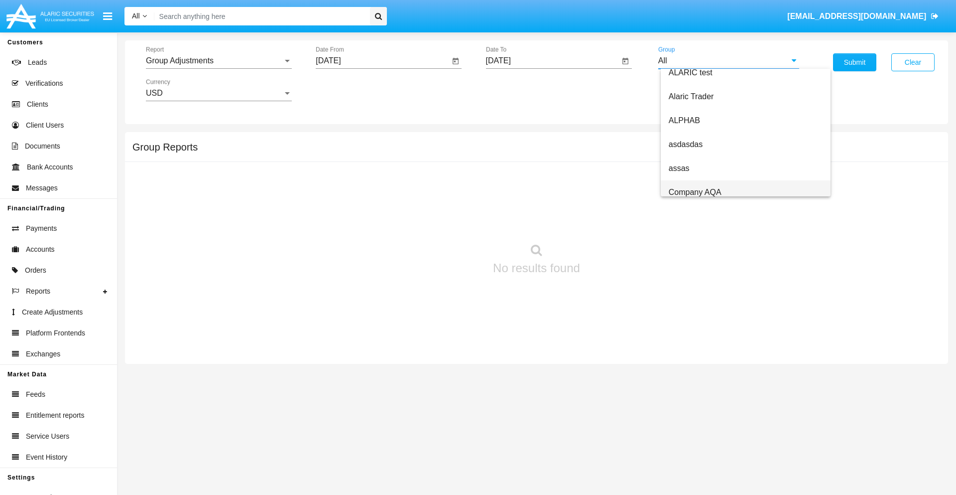
click at [695, 192] on span "Company AQA" at bounding box center [695, 192] width 53 height 8
type input "Company AQA"
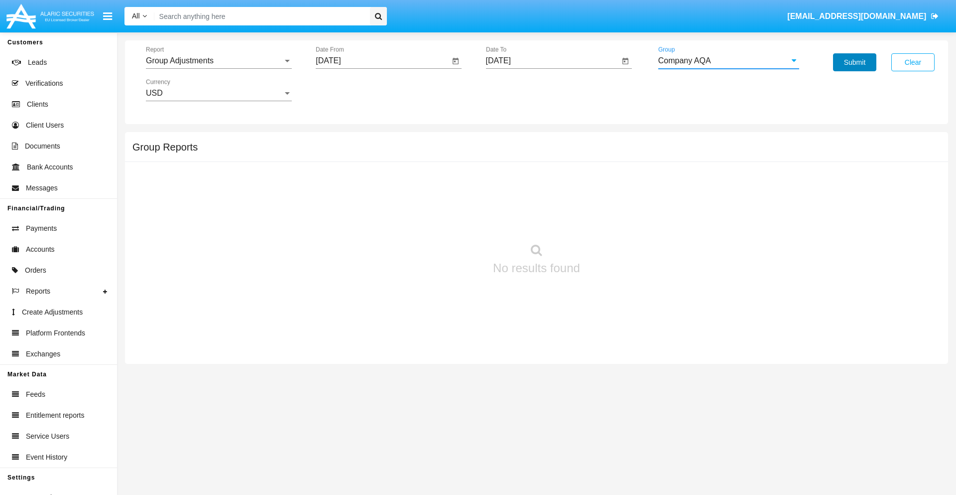
click at [855, 62] on button "Submit" at bounding box center [854, 62] width 43 height 18
click at [219, 61] on span "Report" at bounding box center [214, 60] width 137 height 9
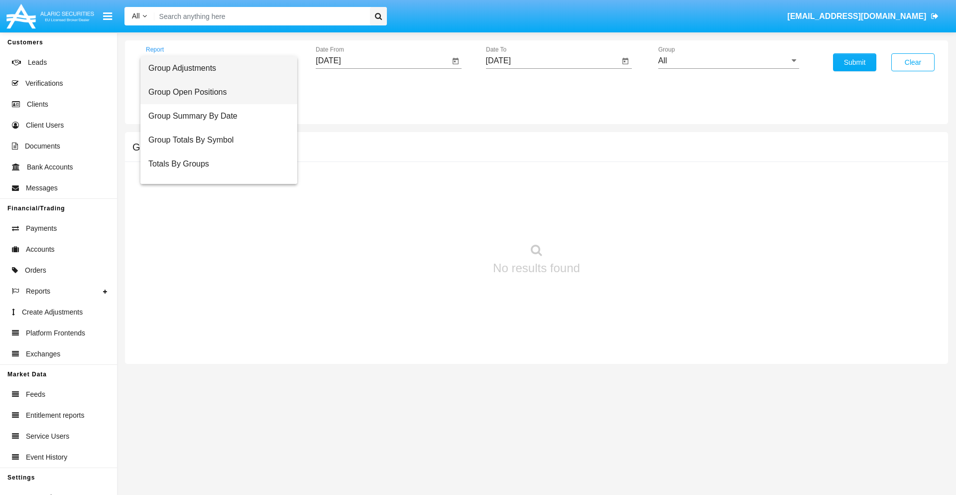
click at [215, 92] on span "Group Open Positions" at bounding box center [218, 92] width 141 height 24
click at [382, 61] on input "[DATE]" at bounding box center [383, 60] width 134 height 9
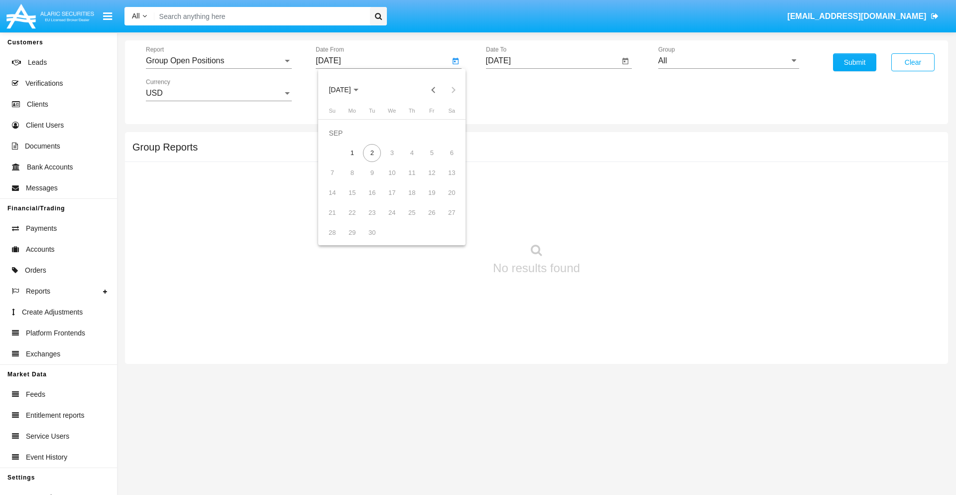
click at [348, 90] on span "[DATE]" at bounding box center [340, 90] width 22 height 8
click at [375, 200] on div "2019" at bounding box center [374, 200] width 31 height 18
click at [340, 140] on div "JAN" at bounding box center [339, 140] width 31 height 18
click at [372, 152] on div "1" at bounding box center [372, 153] width 18 height 18
type input "[DATE]"
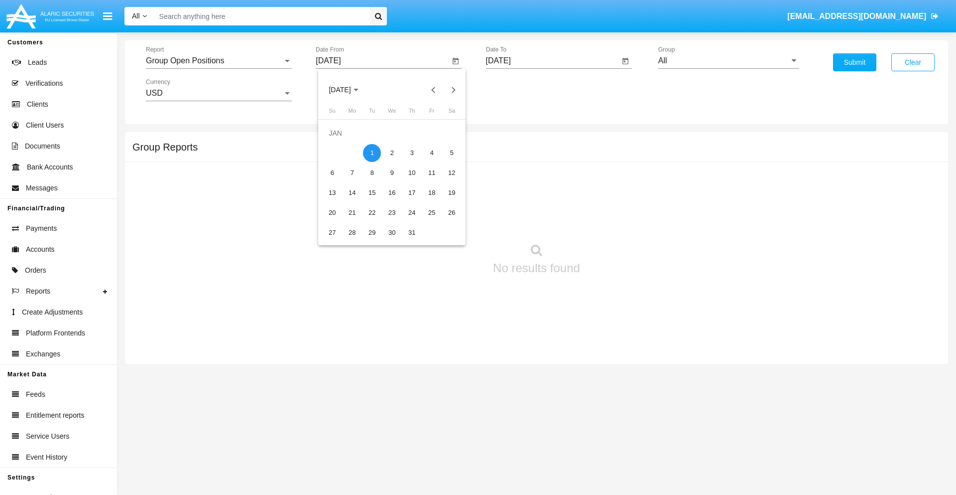
click at [552, 61] on input "[DATE]" at bounding box center [553, 60] width 134 height 9
click at [518, 90] on span "[DATE]" at bounding box center [510, 90] width 22 height 8
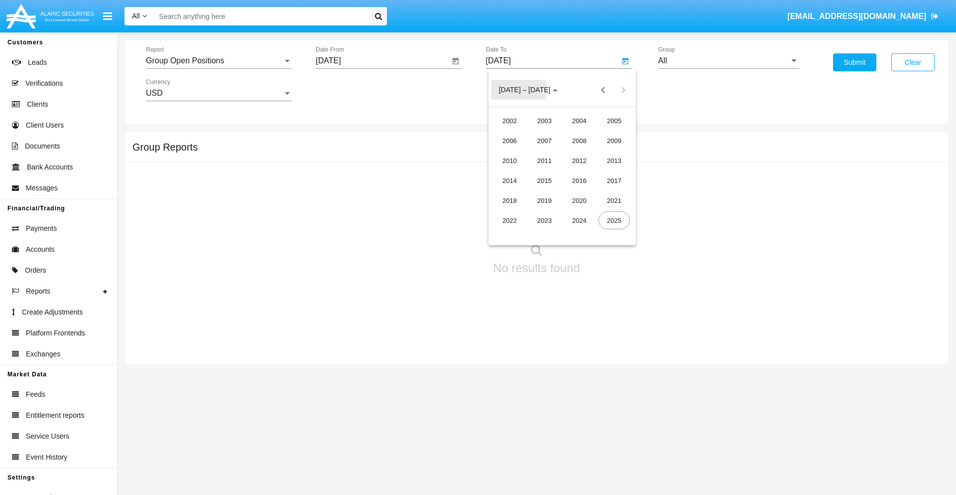
click at [544, 200] on div "2019" at bounding box center [544, 200] width 31 height 18
click at [509, 140] on div "JAN" at bounding box center [509, 140] width 31 height 18
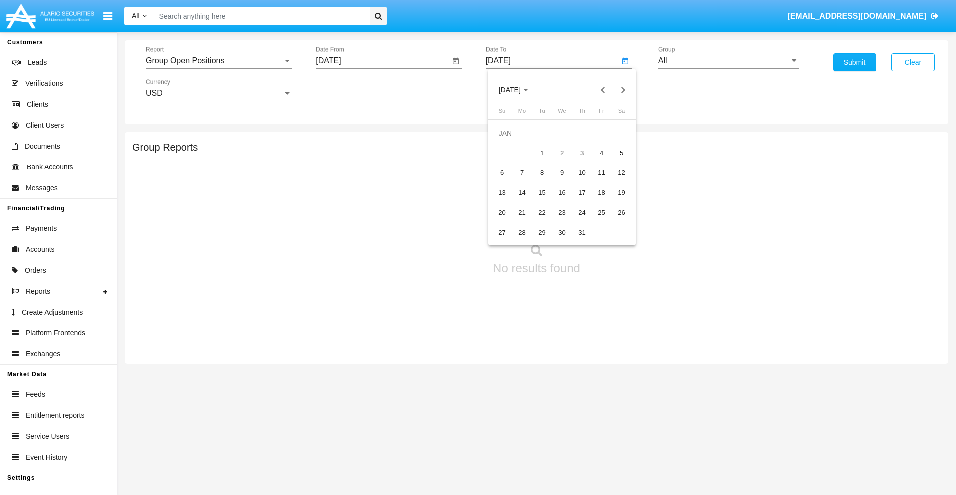
click at [542, 152] on div "1" at bounding box center [542, 153] width 18 height 18
type input "[DATE]"
click at [729, 61] on input "All" at bounding box center [728, 60] width 141 height 9
click at [695, 411] on span "Company AQA" at bounding box center [695, 415] width 53 height 8
type input "Company AQA"
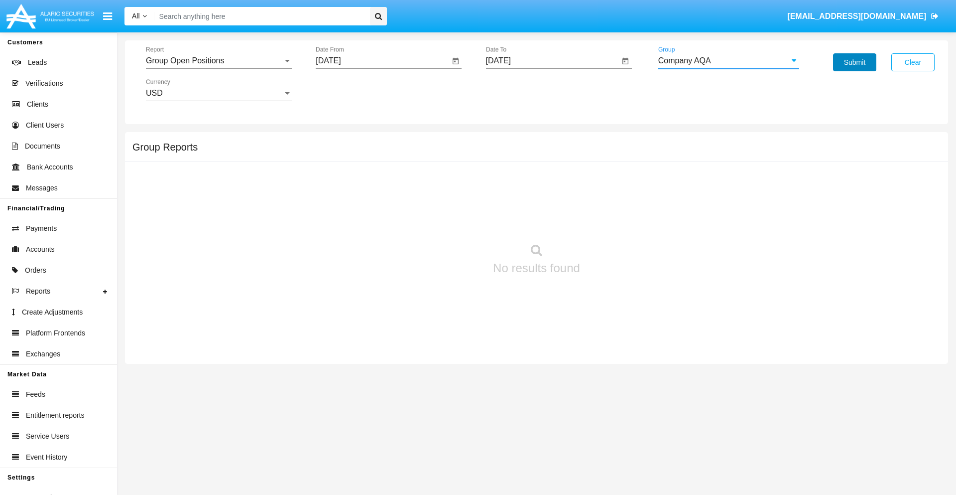
click at [855, 62] on button "Submit" at bounding box center [854, 62] width 43 height 18
click at [219, 61] on span "Report" at bounding box center [214, 60] width 137 height 9
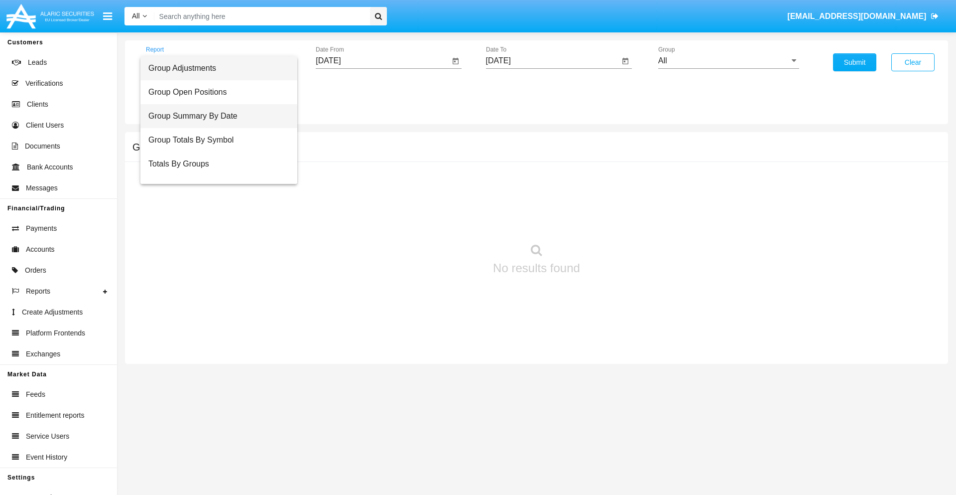
click at [215, 116] on span "Group Summary By Date" at bounding box center [218, 116] width 141 height 24
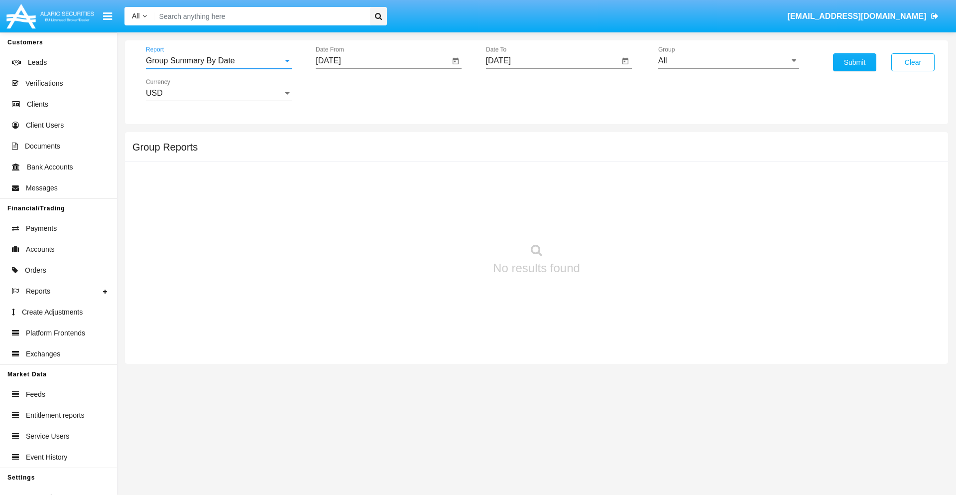
click at [382, 61] on input "[DATE]" at bounding box center [383, 60] width 134 height 9
click at [348, 90] on span "[DATE]" at bounding box center [340, 90] width 22 height 8
click at [375, 200] on div "2019" at bounding box center [374, 200] width 31 height 18
click at [340, 140] on div "JAN" at bounding box center [339, 140] width 31 height 18
click at [372, 152] on div "1" at bounding box center [372, 153] width 18 height 18
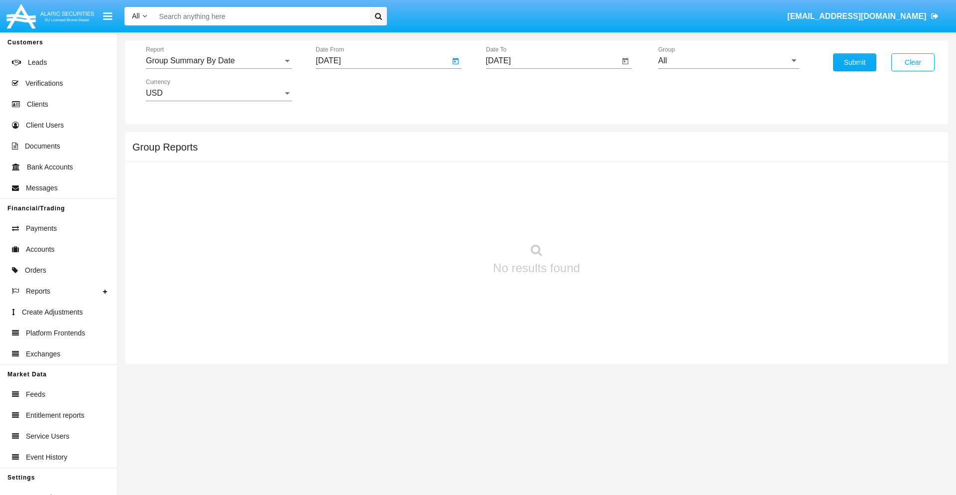
type input "[DATE]"
click at [552, 61] on input "[DATE]" at bounding box center [553, 60] width 134 height 9
click at [518, 90] on span "[DATE]" at bounding box center [510, 90] width 22 height 8
click at [544, 200] on div "2019" at bounding box center [544, 200] width 31 height 18
click at [509, 140] on div "JAN" at bounding box center [509, 140] width 31 height 18
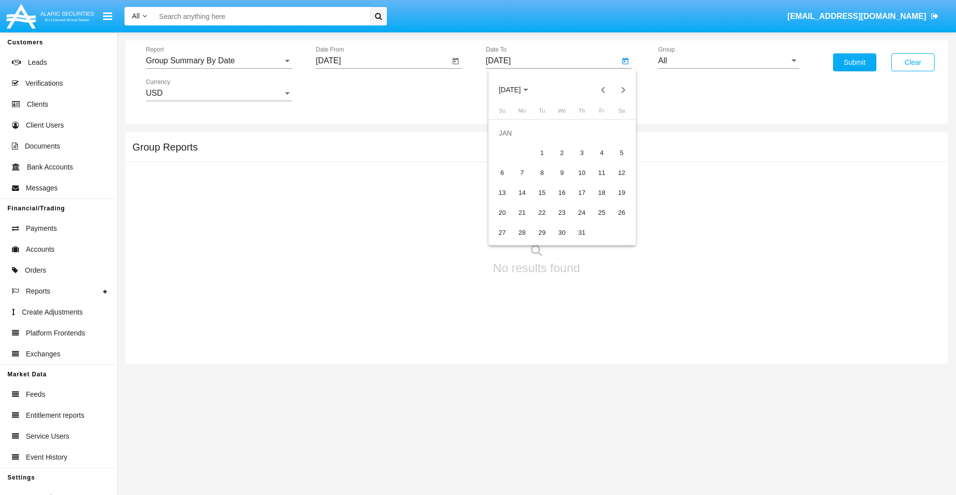
click at [542, 152] on div "1" at bounding box center [542, 153] width 18 height 18
type input "[DATE]"
click at [729, 61] on input "All" at bounding box center [728, 60] width 141 height 9
click at [695, 411] on span "Company AQA" at bounding box center [695, 415] width 53 height 8
type input "Company AQA"
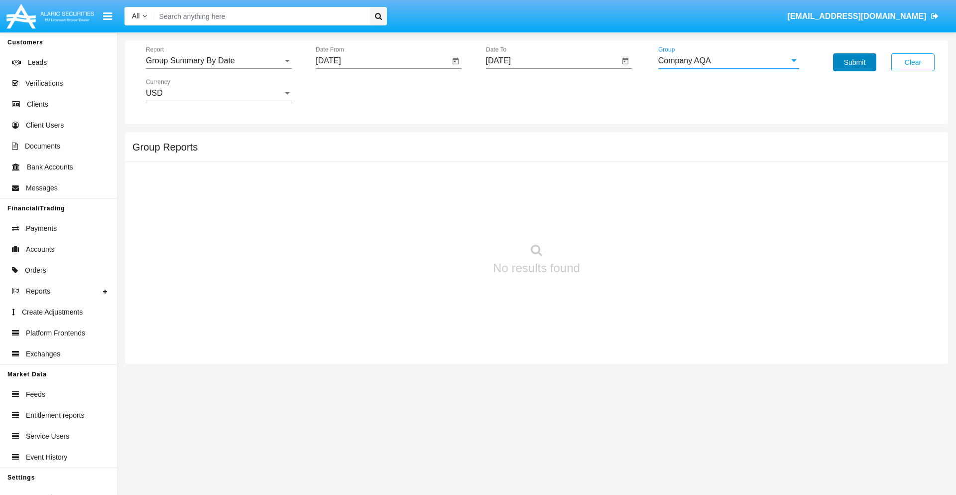
click at [855, 62] on button "Submit" at bounding box center [854, 62] width 43 height 18
click at [219, 61] on span "Report" at bounding box center [214, 60] width 137 height 9
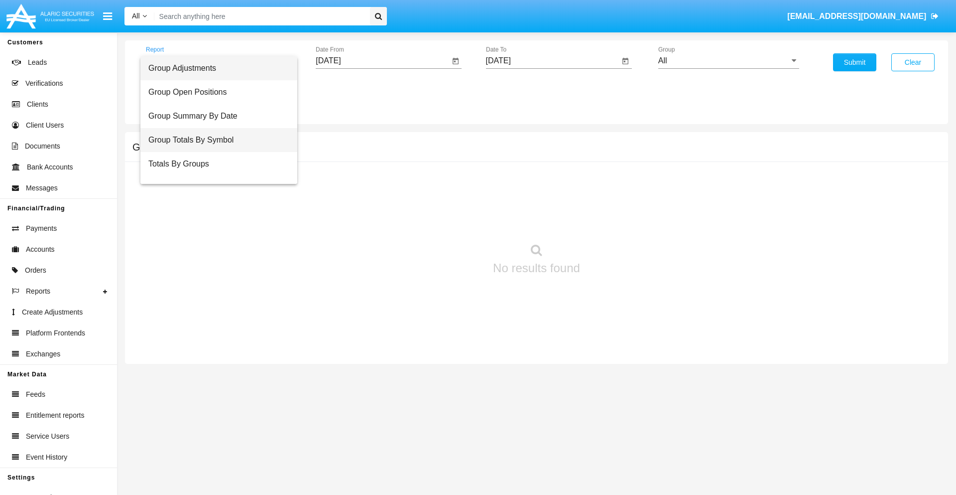
click at [215, 140] on span "Group Totals By Symbol" at bounding box center [218, 140] width 141 height 24
click at [382, 61] on input "[DATE]" at bounding box center [383, 60] width 134 height 9
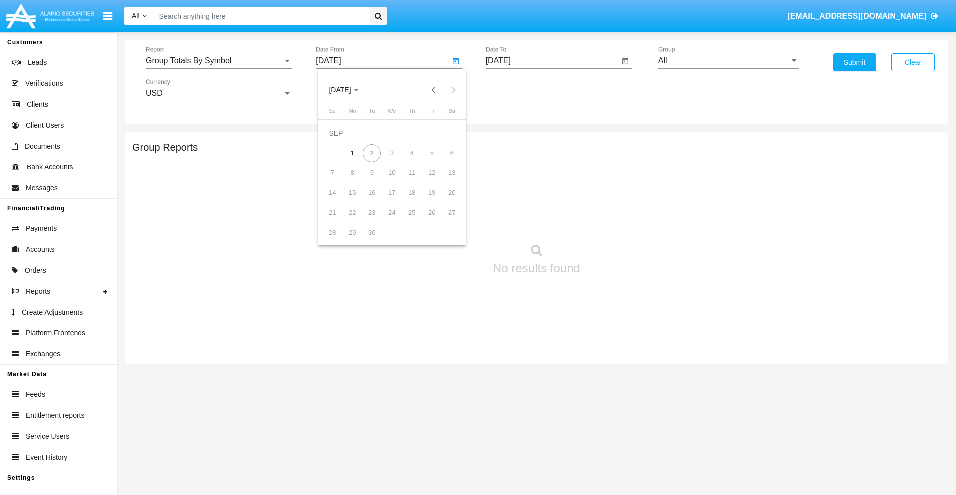
click at [348, 90] on span "[DATE]" at bounding box center [340, 90] width 22 height 8
click at [375, 200] on div "2019" at bounding box center [374, 200] width 31 height 18
click at [340, 140] on div "JAN" at bounding box center [339, 140] width 31 height 18
click at [372, 152] on div "1" at bounding box center [372, 153] width 18 height 18
type input "[DATE]"
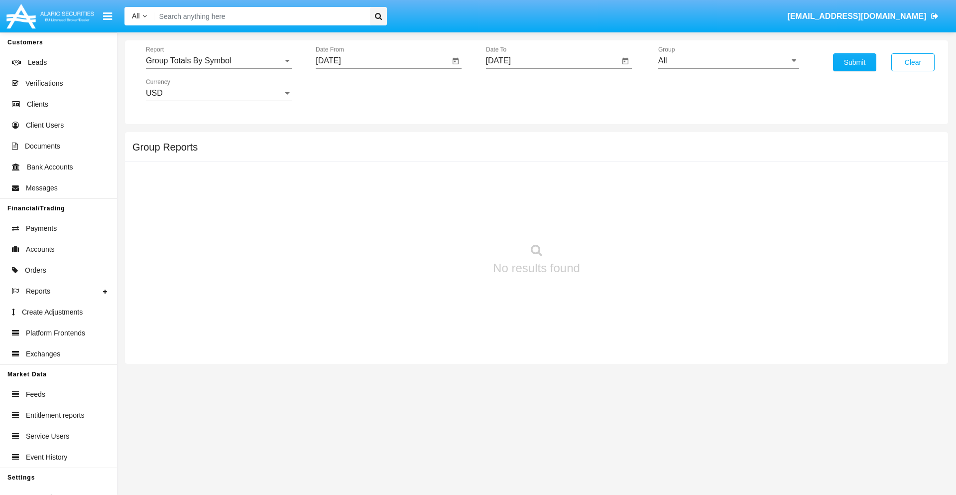
click at [552, 61] on input "[DATE]" at bounding box center [553, 60] width 134 height 9
click at [518, 90] on span "[DATE]" at bounding box center [510, 90] width 22 height 8
click at [544, 200] on div "2019" at bounding box center [544, 200] width 31 height 18
click at [509, 140] on div "JAN" at bounding box center [509, 140] width 31 height 18
click at [542, 152] on div "1" at bounding box center [542, 153] width 18 height 18
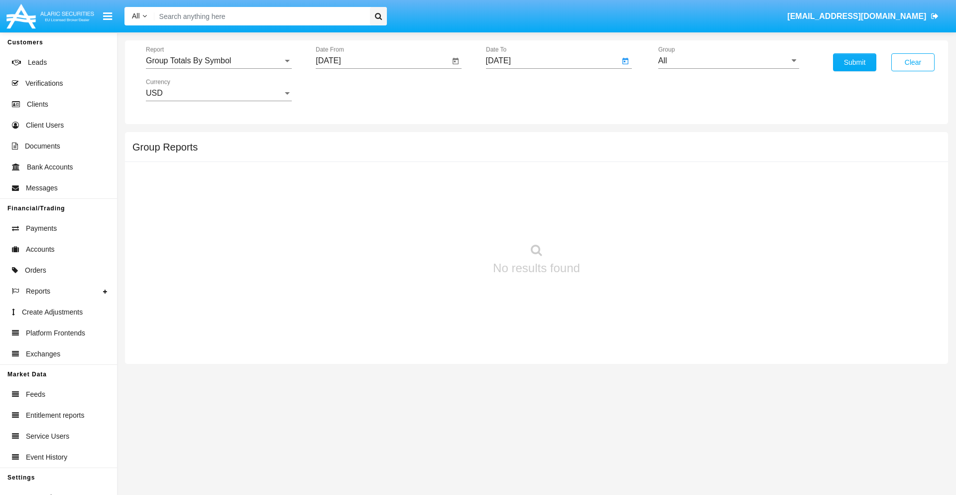
type input "[DATE]"
click at [729, 61] on input "All" at bounding box center [728, 60] width 141 height 9
click at [695, 411] on span "Company AQA" at bounding box center [695, 415] width 53 height 8
type input "Company AQA"
click at [855, 62] on button "Submit" at bounding box center [854, 62] width 43 height 18
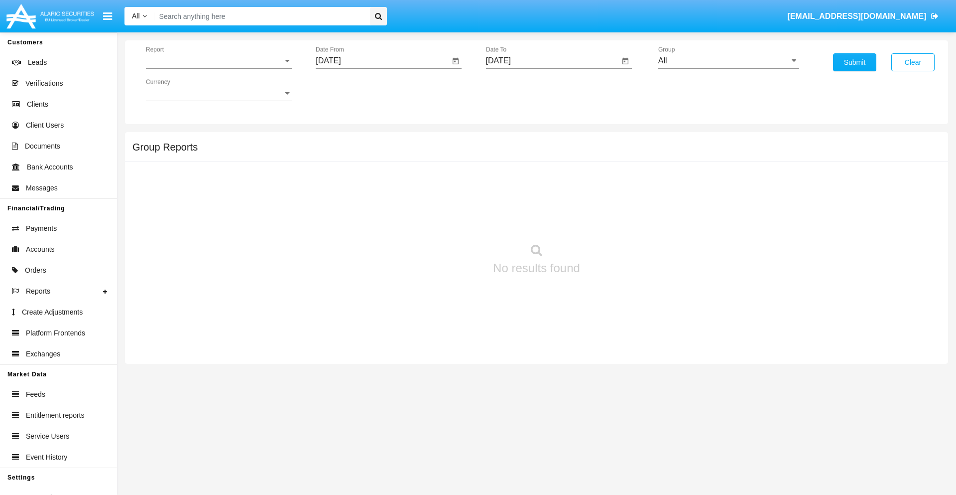
click at [219, 61] on span "Report" at bounding box center [214, 60] width 137 height 9
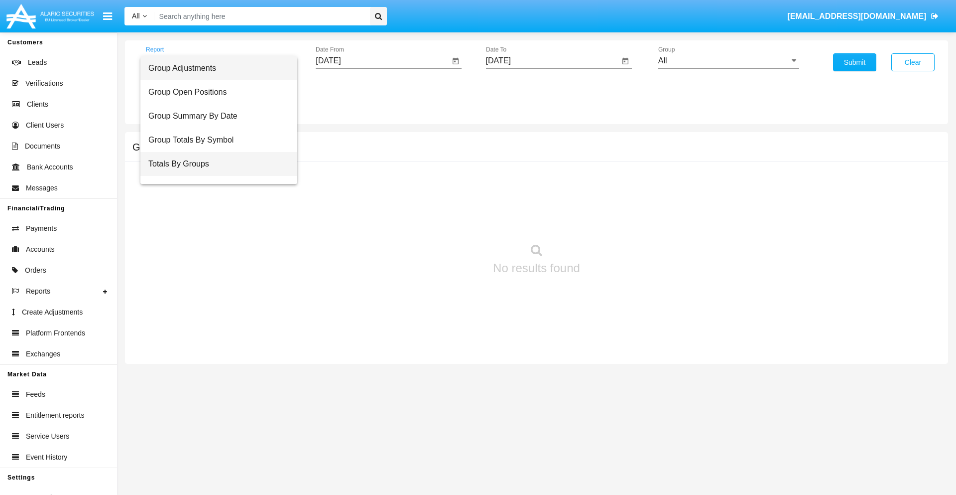
click at [215, 164] on span "Totals By Groups" at bounding box center [218, 164] width 141 height 24
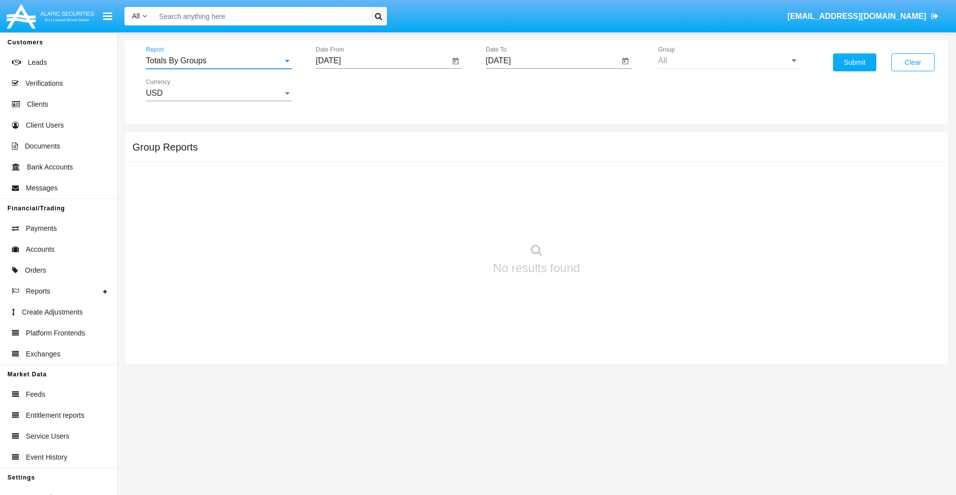
click at [382, 61] on input "[DATE]" at bounding box center [383, 60] width 134 height 9
click at [348, 90] on span "[DATE]" at bounding box center [340, 90] width 22 height 8
click at [375, 200] on div "2019" at bounding box center [374, 200] width 31 height 18
click at [340, 140] on div "JAN" at bounding box center [339, 140] width 31 height 18
click at [372, 152] on div "1" at bounding box center [372, 153] width 18 height 18
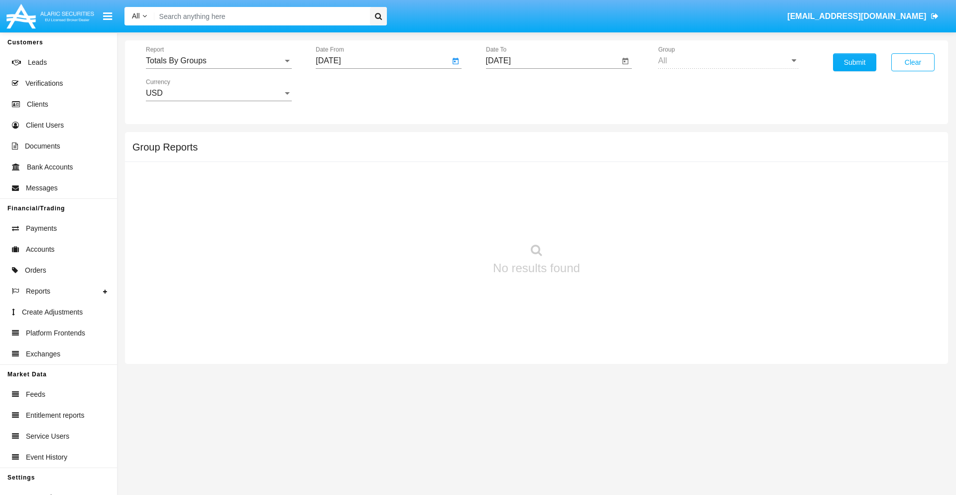
type input "[DATE]"
click at [552, 61] on input "[DATE]" at bounding box center [553, 60] width 134 height 9
click at [518, 90] on span "[DATE]" at bounding box center [510, 90] width 22 height 8
click at [544, 200] on div "2019" at bounding box center [544, 200] width 31 height 18
click at [509, 140] on div "JAN" at bounding box center [509, 140] width 31 height 18
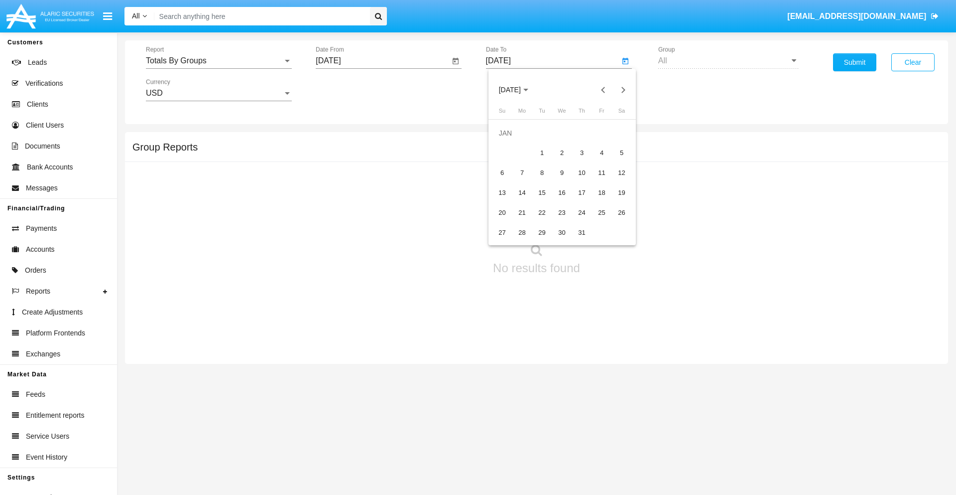
click at [542, 152] on div "1" at bounding box center [542, 153] width 18 height 18
type input "[DATE]"
click at [855, 62] on button "Submit" at bounding box center [854, 62] width 43 height 18
click at [219, 61] on span "Report" at bounding box center [214, 60] width 137 height 9
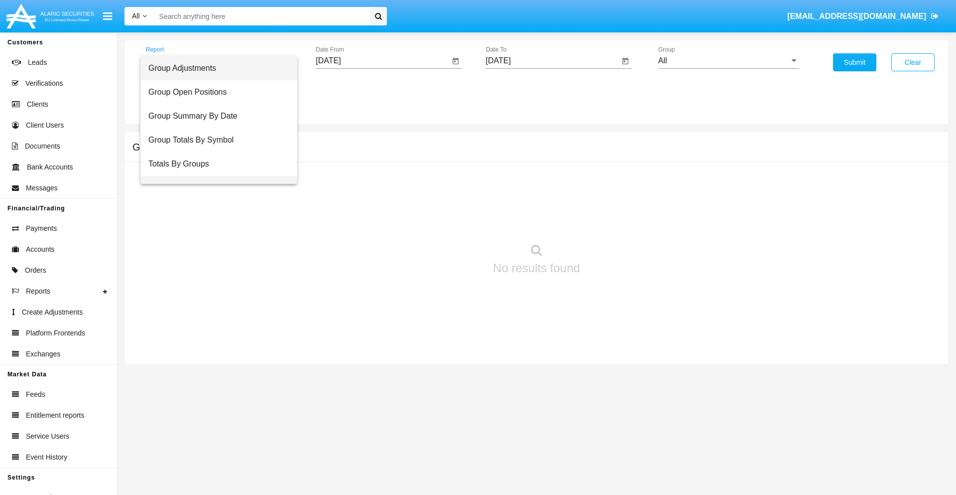
click at [215, 176] on span "Group Fees By Destination" at bounding box center [218, 188] width 141 height 24
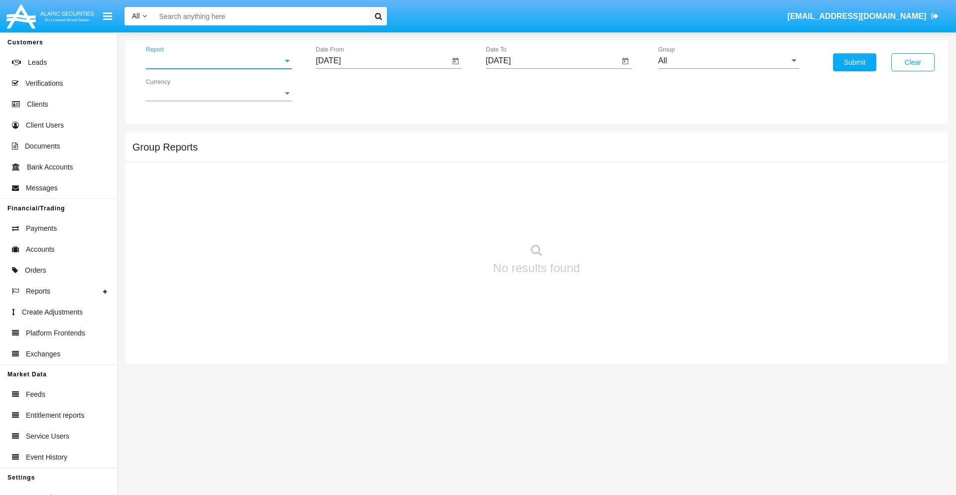
scroll to position [16, 0]
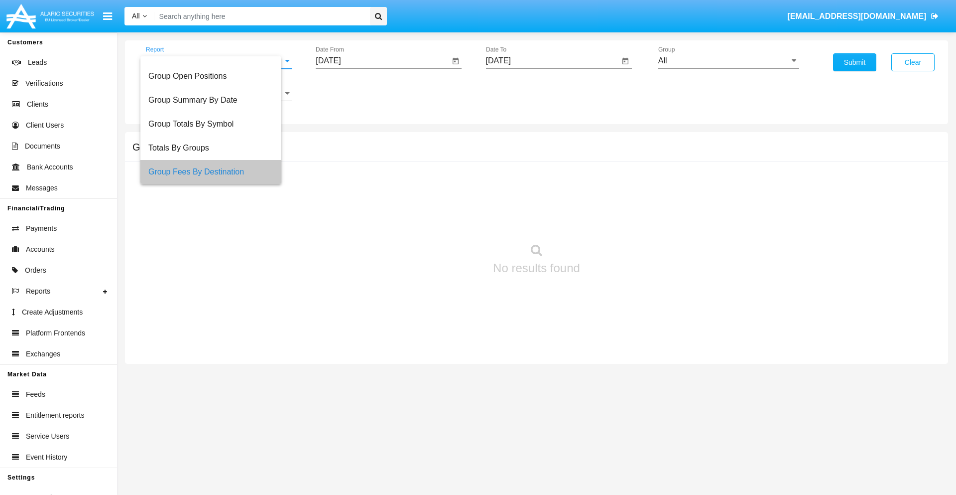
click at [382, 61] on input "[DATE]" at bounding box center [383, 60] width 134 height 9
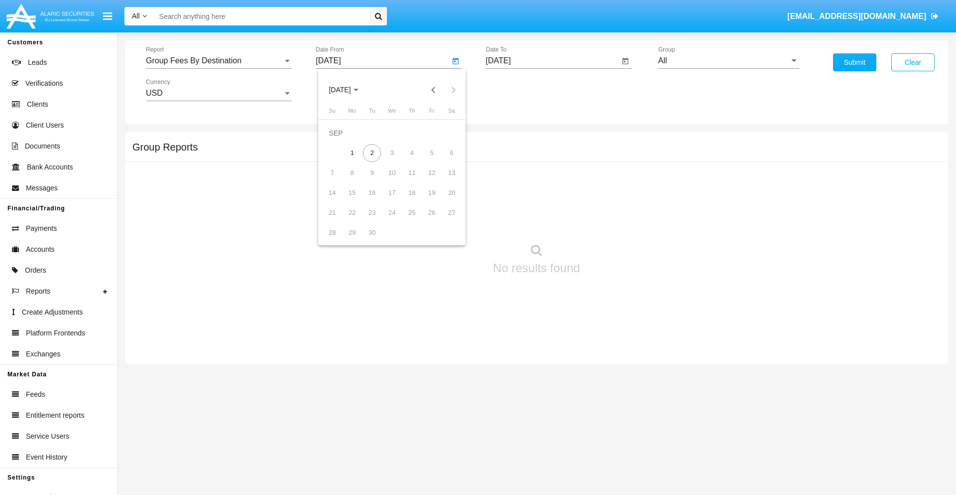
click at [348, 90] on span "[DATE]" at bounding box center [340, 90] width 22 height 8
click at [375, 200] on div "2019" at bounding box center [374, 200] width 31 height 18
click at [340, 140] on div "JAN" at bounding box center [339, 140] width 31 height 18
click at [372, 152] on div "1" at bounding box center [372, 153] width 18 height 18
type input "01/01/19"
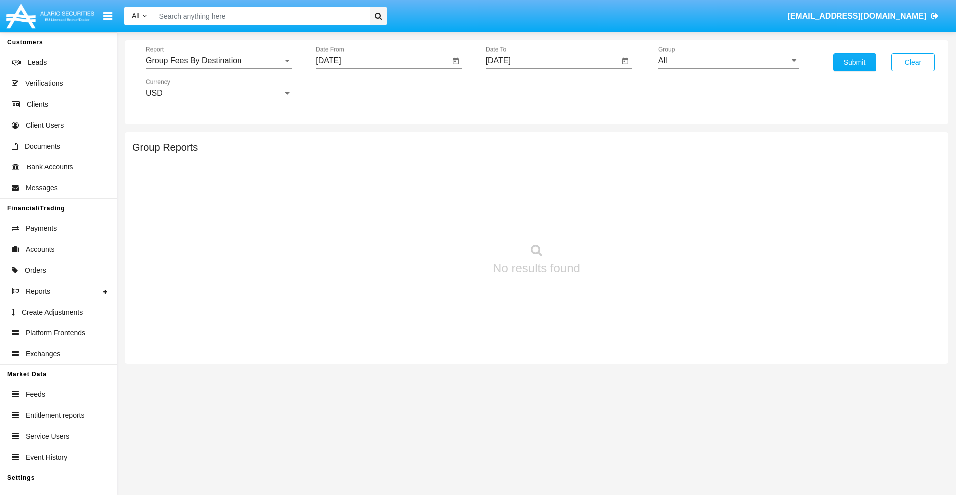
click at [552, 61] on input "[DATE]" at bounding box center [553, 60] width 134 height 9
click at [518, 90] on span "[DATE]" at bounding box center [510, 90] width 22 height 8
click at [544, 200] on div "2019" at bounding box center [544, 200] width 31 height 18
click at [509, 140] on div "JAN" at bounding box center [509, 140] width 31 height 18
click at [542, 152] on div "1" at bounding box center [542, 153] width 18 height 18
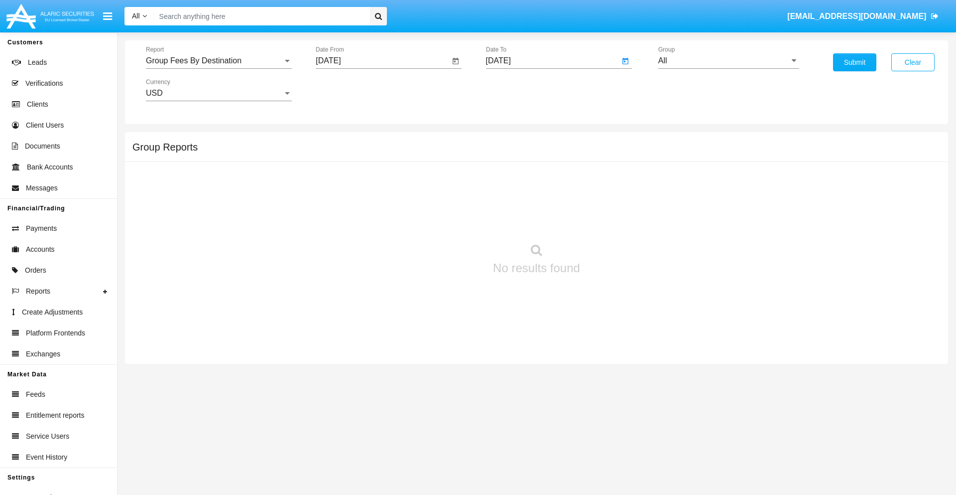
type input "01/01/19"
click at [729, 61] on input "All" at bounding box center [728, 60] width 141 height 9
click at [695, 411] on span "Company AQA" at bounding box center [695, 415] width 53 height 8
type input "Company AQA"
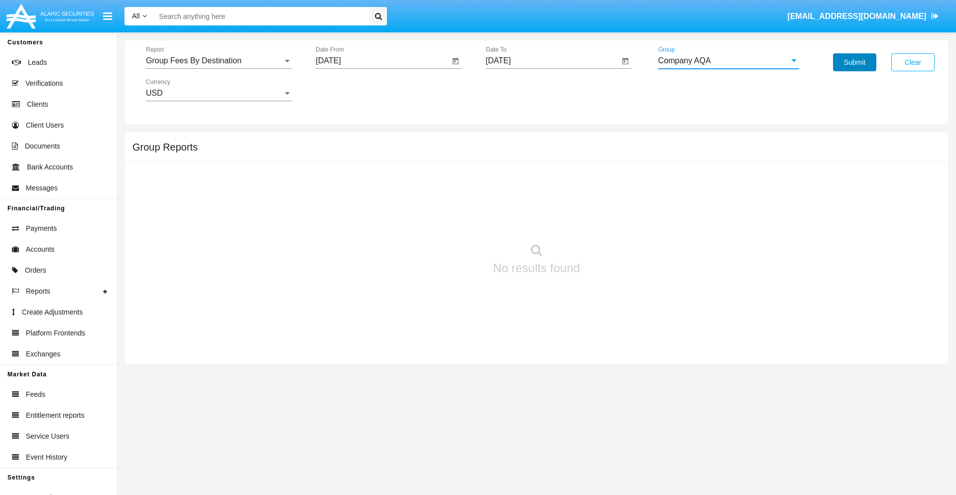
click at [855, 62] on button "Submit" at bounding box center [854, 62] width 43 height 18
click at [219, 61] on span "Report" at bounding box center [214, 60] width 137 height 9
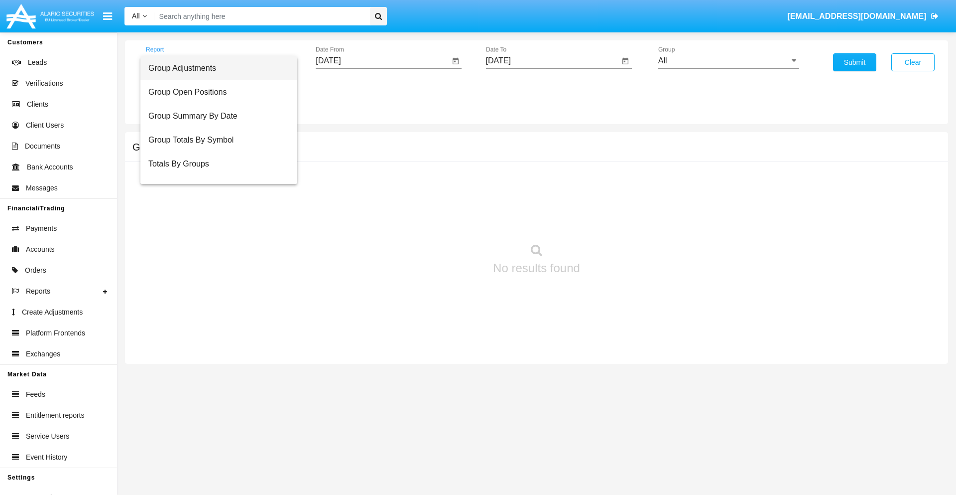
click at [215, 200] on span "Totals By Accounts" at bounding box center [218, 212] width 141 height 24
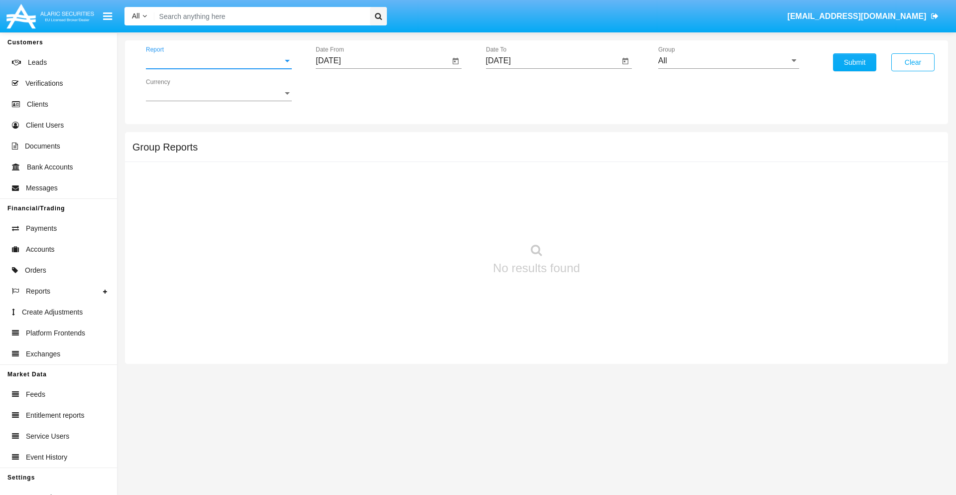
scroll to position [40, 0]
click at [382, 61] on input "[DATE]" at bounding box center [383, 60] width 134 height 9
click at [348, 90] on span "[DATE]" at bounding box center [340, 90] width 22 height 8
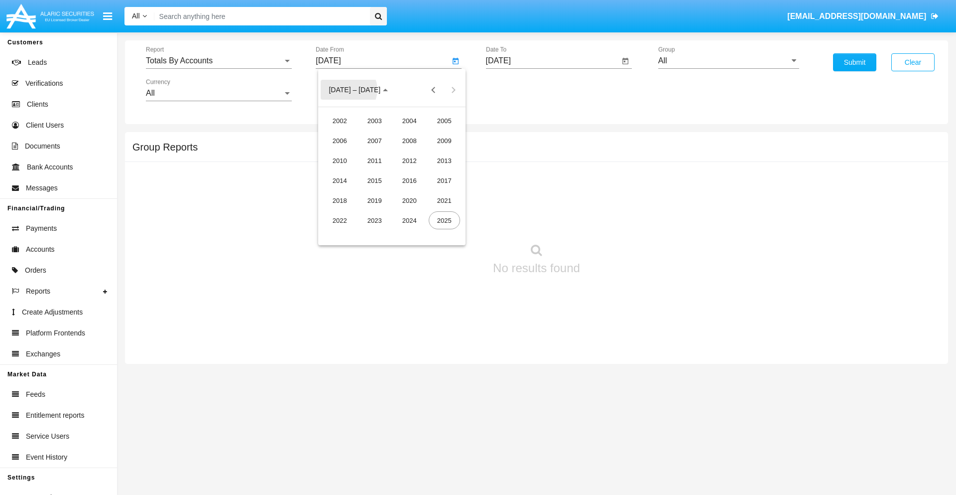
click at [375, 200] on div "2019" at bounding box center [374, 200] width 31 height 18
click at [340, 140] on div "JAN" at bounding box center [339, 140] width 31 height 18
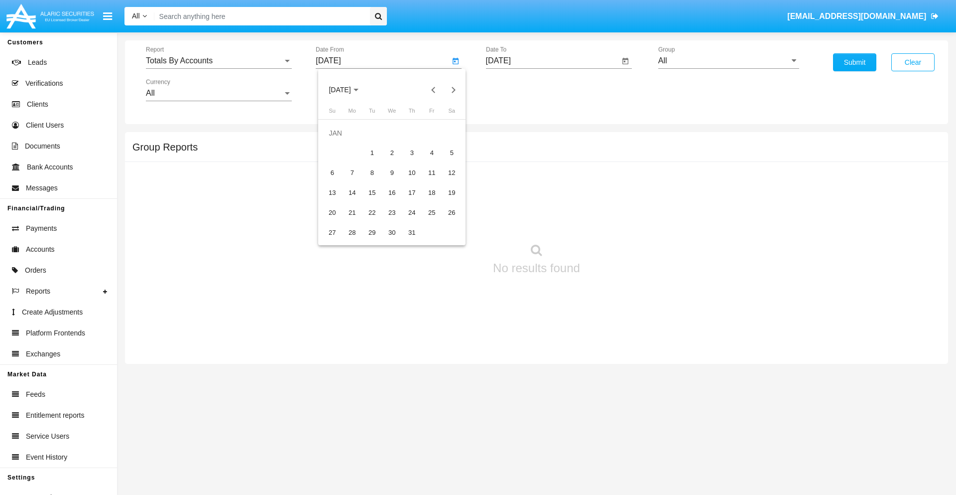
click at [372, 152] on div "1" at bounding box center [372, 153] width 18 height 18
type input "[DATE]"
click at [552, 61] on input "[DATE]" at bounding box center [553, 60] width 134 height 9
click at [518, 90] on span "[DATE]" at bounding box center [510, 90] width 22 height 8
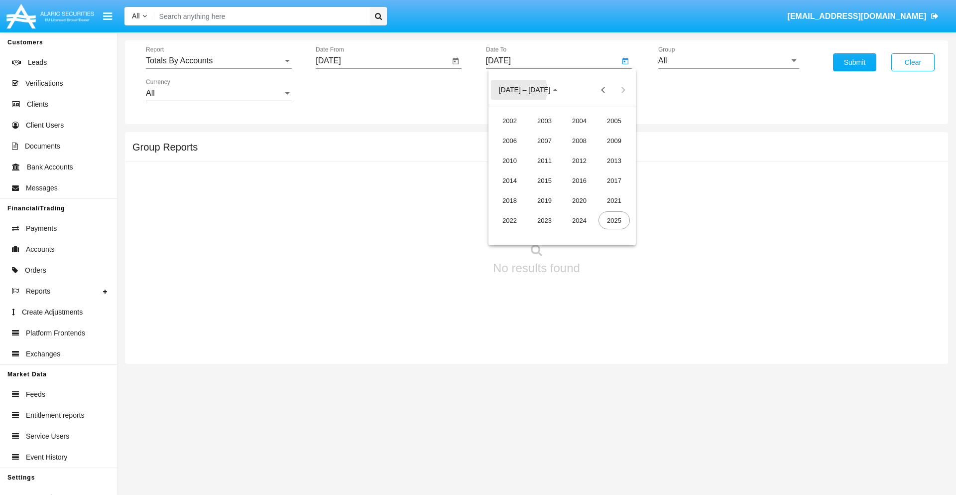
click at [544, 200] on div "2019" at bounding box center [544, 200] width 31 height 18
click at [509, 140] on div "JAN" at bounding box center [509, 140] width 31 height 18
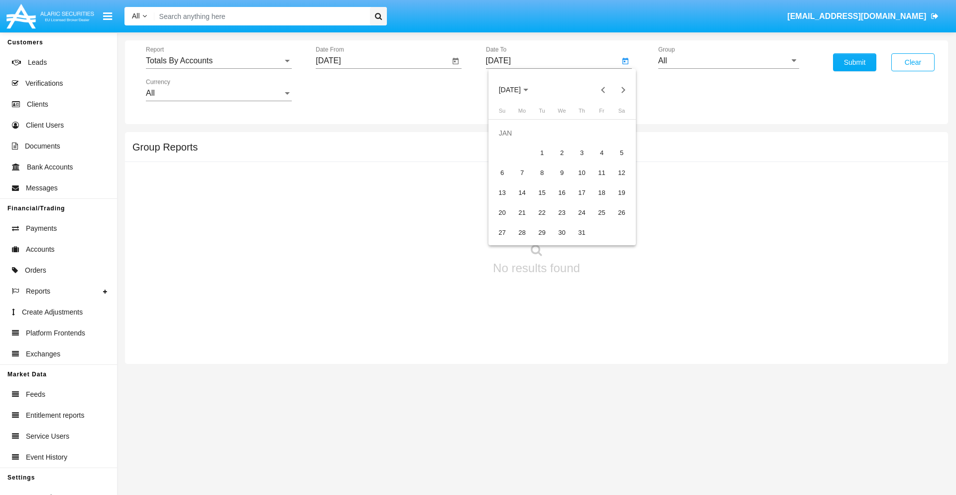
click at [542, 152] on div "1" at bounding box center [542, 153] width 18 height 18
type input "[DATE]"
click at [729, 61] on input "All" at bounding box center [728, 60] width 141 height 9
click at [695, 411] on span "Company AQA" at bounding box center [695, 415] width 53 height 8
type input "Company AQA"
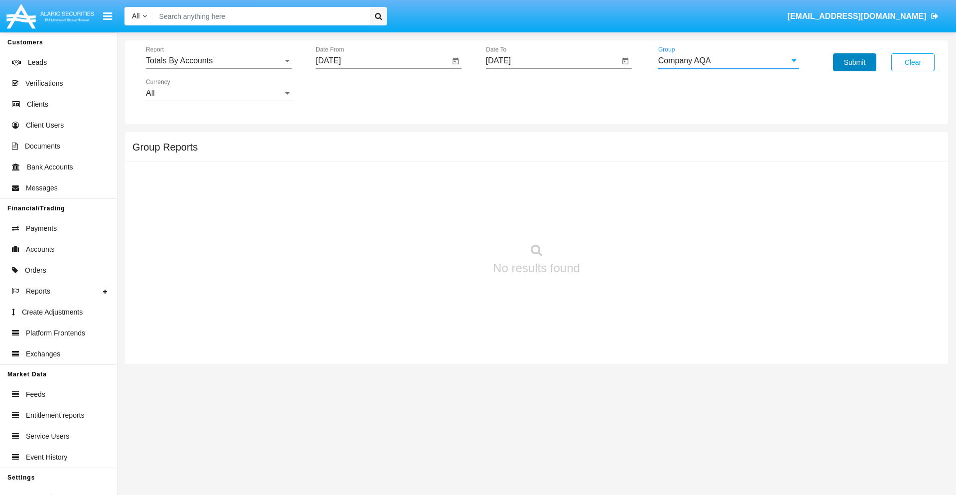
click at [855, 62] on button "Submit" at bounding box center [854, 62] width 43 height 18
click at [219, 61] on span "Report" at bounding box center [214, 60] width 137 height 9
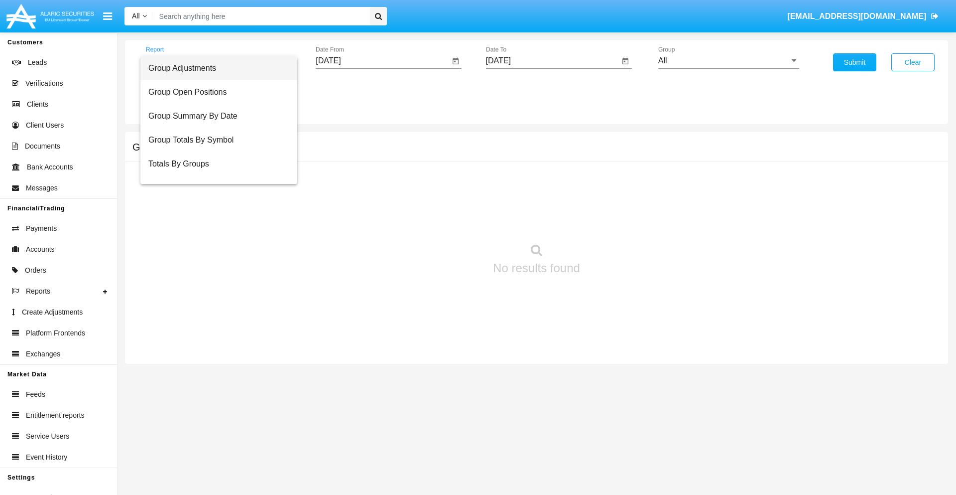
click at [215, 68] on span "Group Adjustments" at bounding box center [218, 68] width 141 height 24
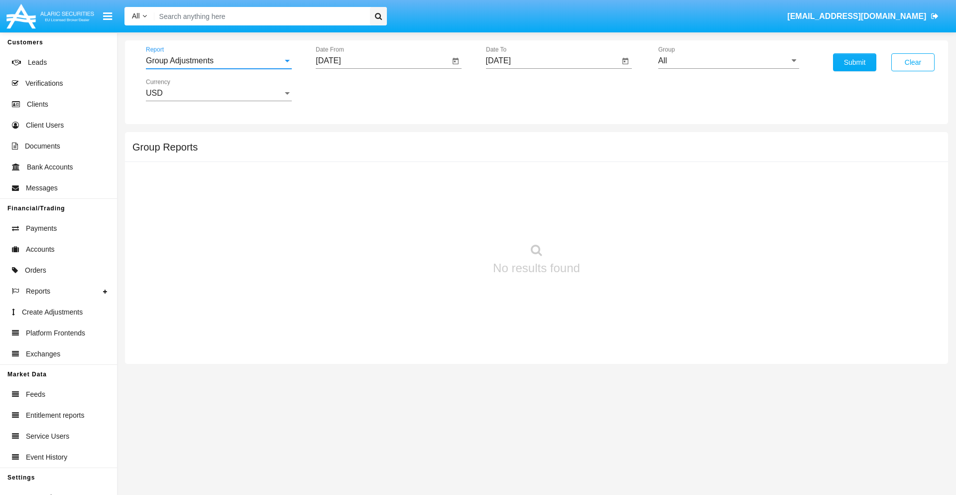
click at [382, 61] on input "[DATE]" at bounding box center [383, 60] width 134 height 9
click at [348, 90] on span "[DATE]" at bounding box center [340, 90] width 22 height 8
click at [444, 220] on div "2025" at bounding box center [444, 220] width 31 height 18
click at [375, 160] on div "JUN" at bounding box center [374, 160] width 31 height 18
click at [352, 152] on div "2" at bounding box center [352, 153] width 18 height 18
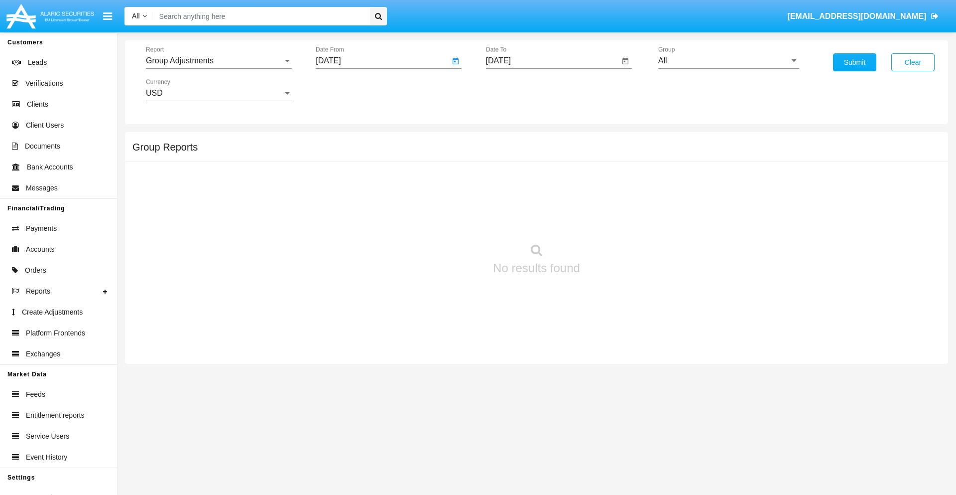
type input "[DATE]"
click at [552, 61] on input "[DATE]" at bounding box center [553, 60] width 134 height 9
click at [518, 90] on span "[DATE]" at bounding box center [510, 90] width 22 height 8
click at [614, 220] on div "2025" at bounding box center [614, 220] width 31 height 18
click at [509, 180] on div "SEP" at bounding box center [509, 180] width 31 height 18
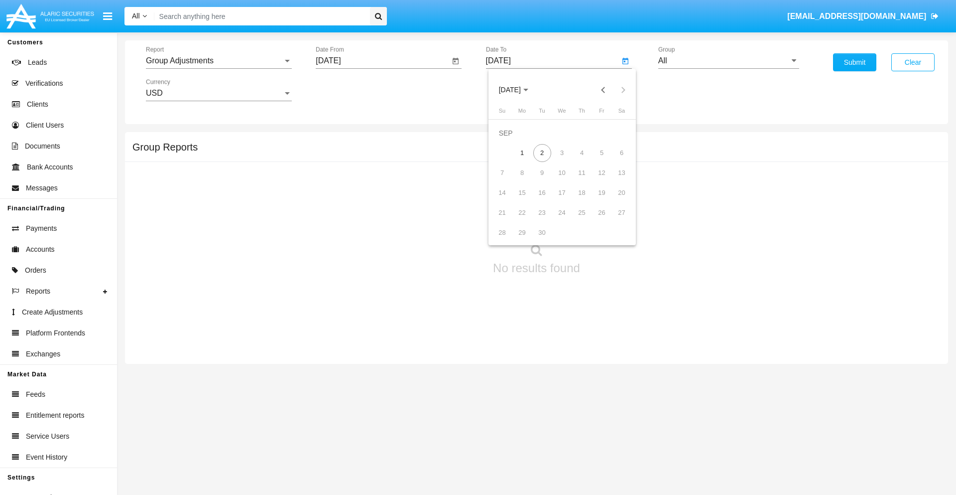
click at [542, 152] on div "2" at bounding box center [542, 153] width 18 height 18
type input "[DATE]"
click at [729, 61] on input "All" at bounding box center [728, 60] width 141 height 9
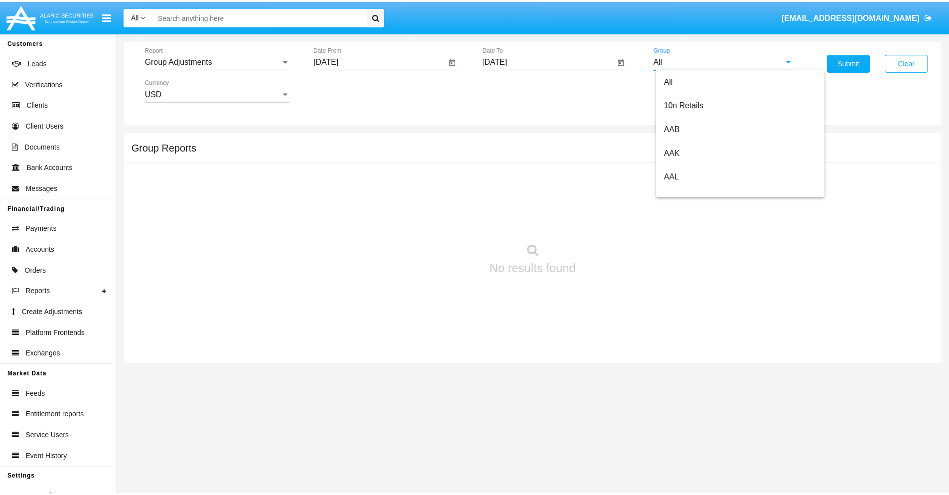
scroll to position [223, 0]
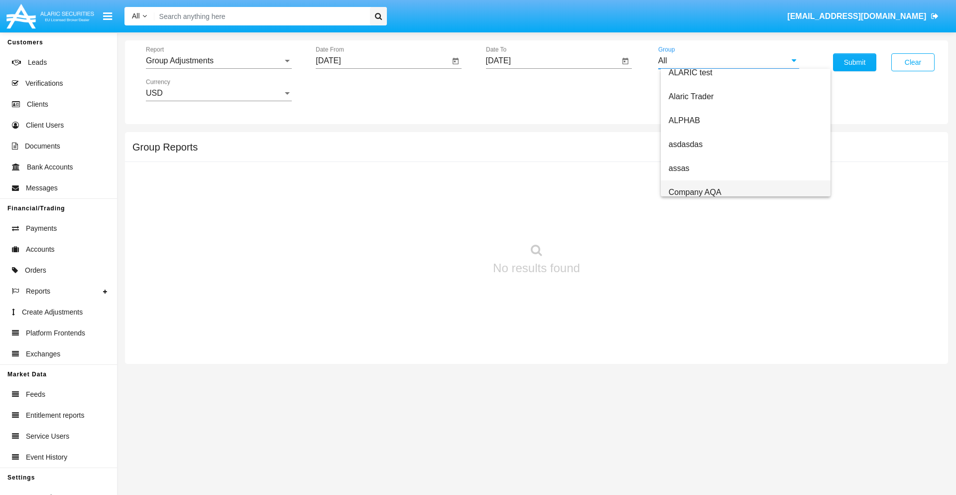
click at [695, 192] on span "Company AQA" at bounding box center [695, 192] width 53 height 8
type input "Company AQA"
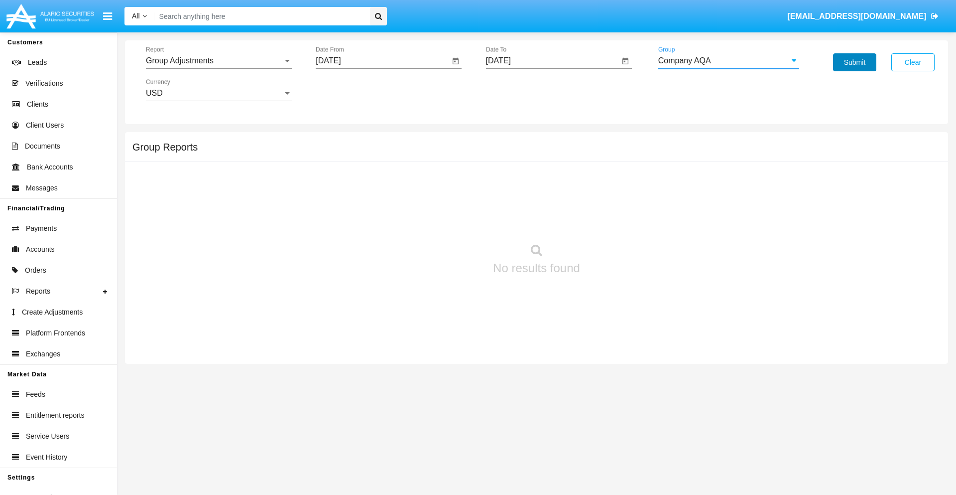
click at [855, 62] on button "Submit" at bounding box center [854, 62] width 43 height 18
click at [219, 61] on span "Report" at bounding box center [214, 60] width 137 height 9
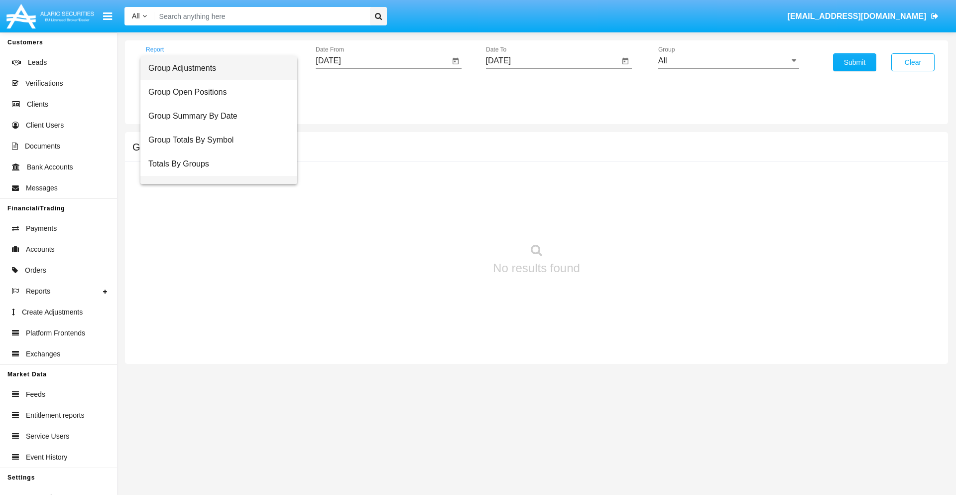
click at [215, 176] on span "Group Fees By Destination" at bounding box center [218, 188] width 141 height 24
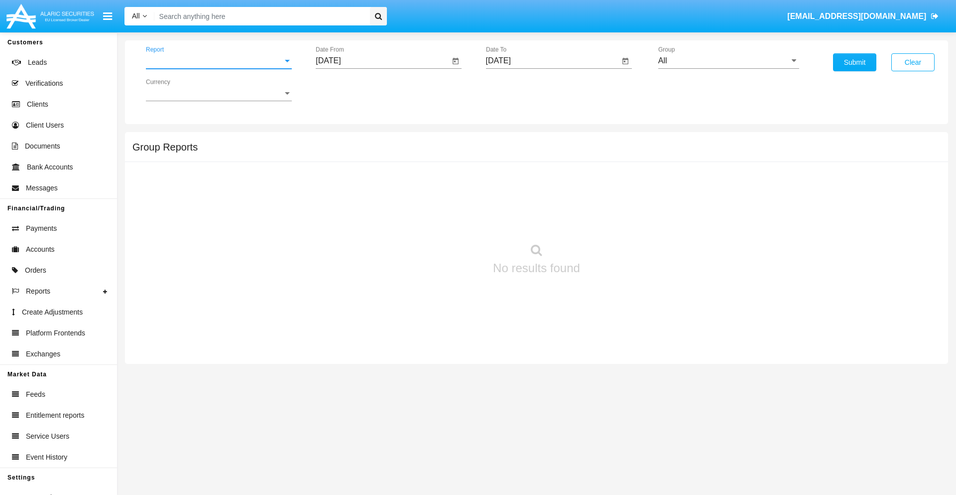
scroll to position [16, 0]
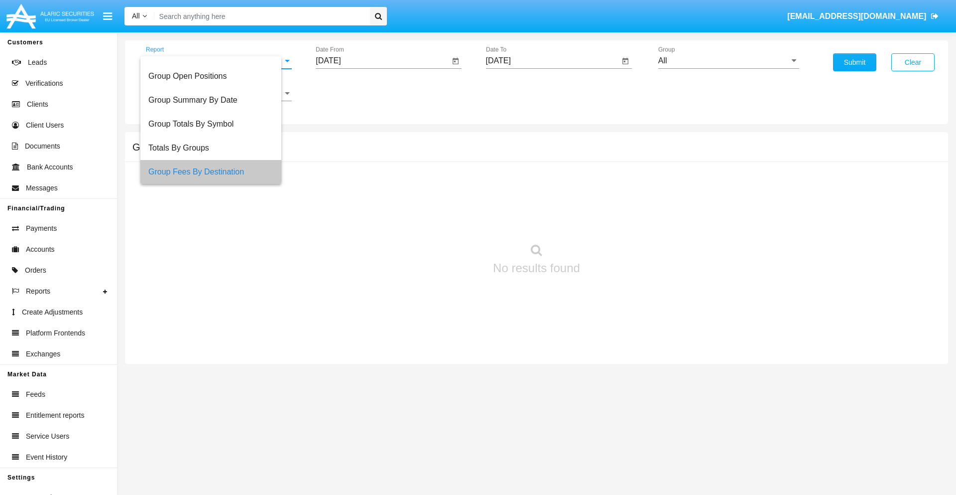
click at [382, 61] on input "[DATE]" at bounding box center [383, 60] width 134 height 9
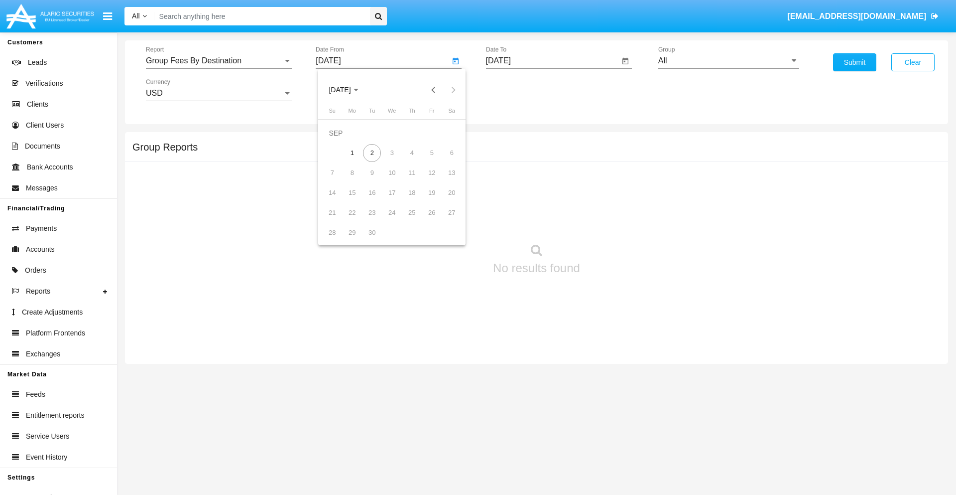
click at [348, 90] on span "SEP 2025" at bounding box center [340, 90] width 22 height 8
click at [444, 220] on div "2025" at bounding box center [444, 220] width 31 height 18
click at [409, 160] on div "JUL" at bounding box center [409, 160] width 31 height 18
click at [392, 152] on div "2" at bounding box center [392, 153] width 18 height 18
type input "07/02/25"
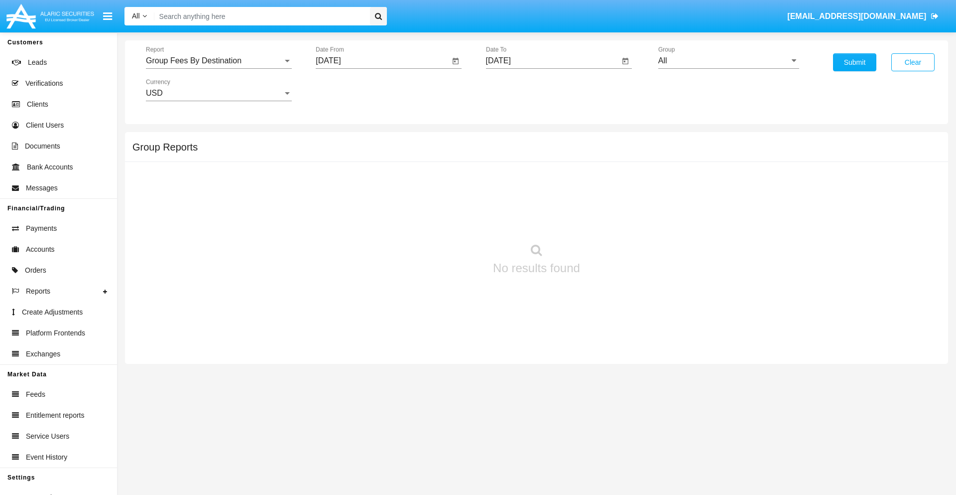
click at [552, 61] on input "[DATE]" at bounding box center [553, 60] width 134 height 9
click at [518, 90] on span "SEP 2025" at bounding box center [510, 90] width 22 height 8
click at [614, 220] on div "2025" at bounding box center [614, 220] width 31 height 18
click at [509, 180] on div "SEP" at bounding box center [509, 180] width 31 height 18
click at [542, 152] on div "2" at bounding box center [542, 153] width 18 height 18
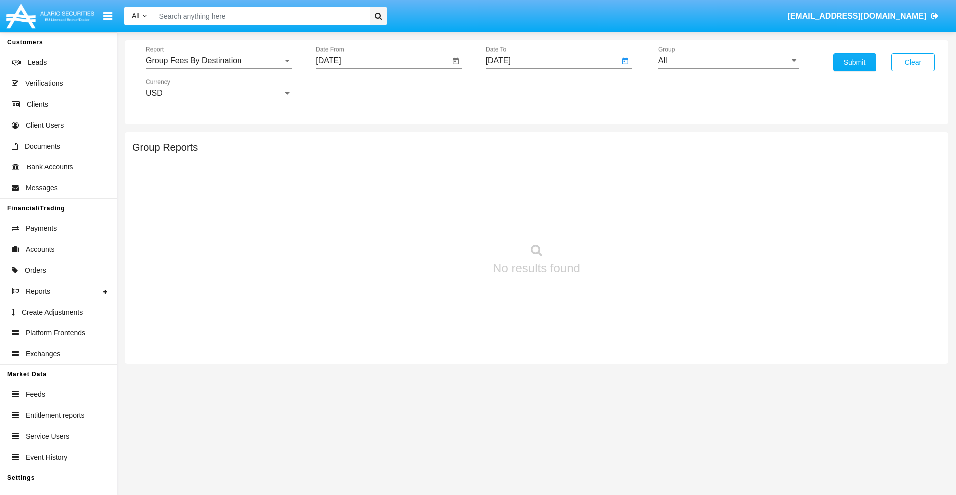
type input "09/02/25"
click at [729, 61] on input "All" at bounding box center [728, 60] width 141 height 9
click at [701, 192] on span "Hammer Web Lite" at bounding box center [701, 192] width 64 height 8
type input "Hammer Web Lite"
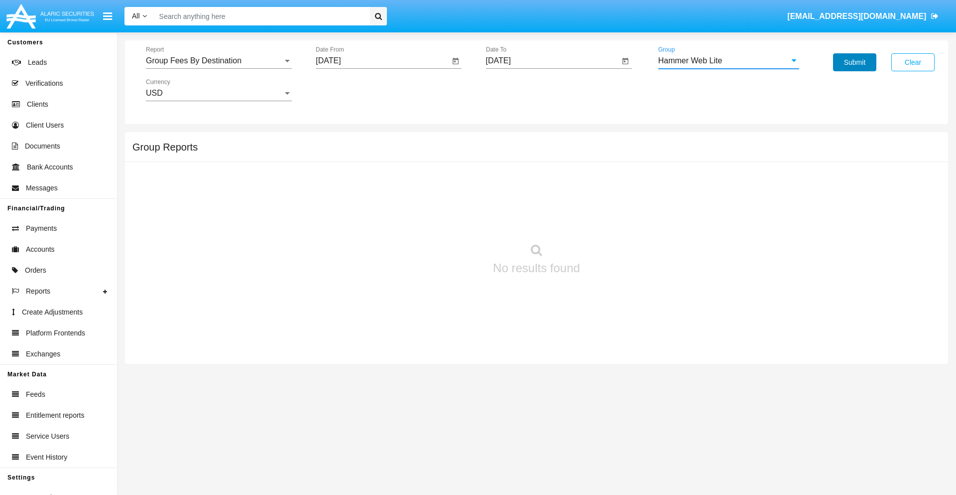
click at [855, 62] on button "Submit" at bounding box center [854, 62] width 43 height 18
click at [219, 61] on span "Report" at bounding box center [214, 60] width 137 height 9
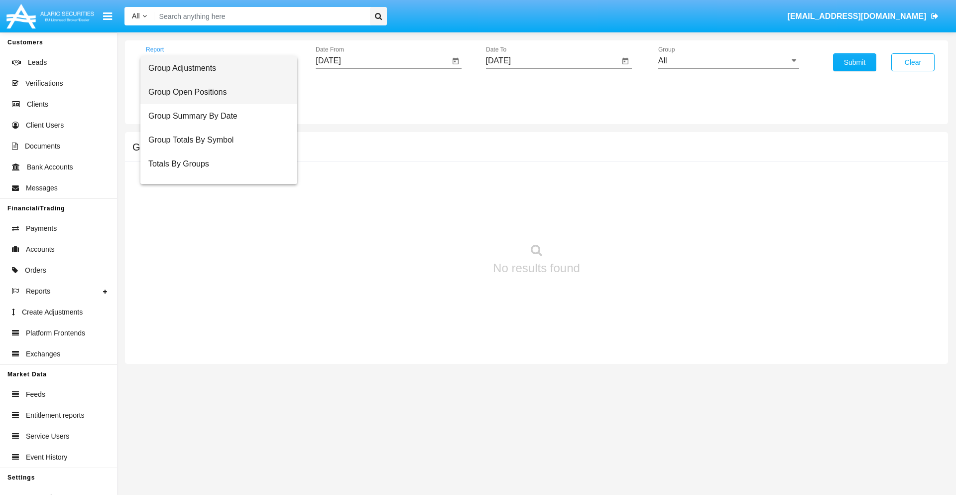
click at [215, 92] on span "Group Open Positions" at bounding box center [218, 92] width 141 height 24
click at [382, 61] on input "[DATE]" at bounding box center [383, 60] width 134 height 9
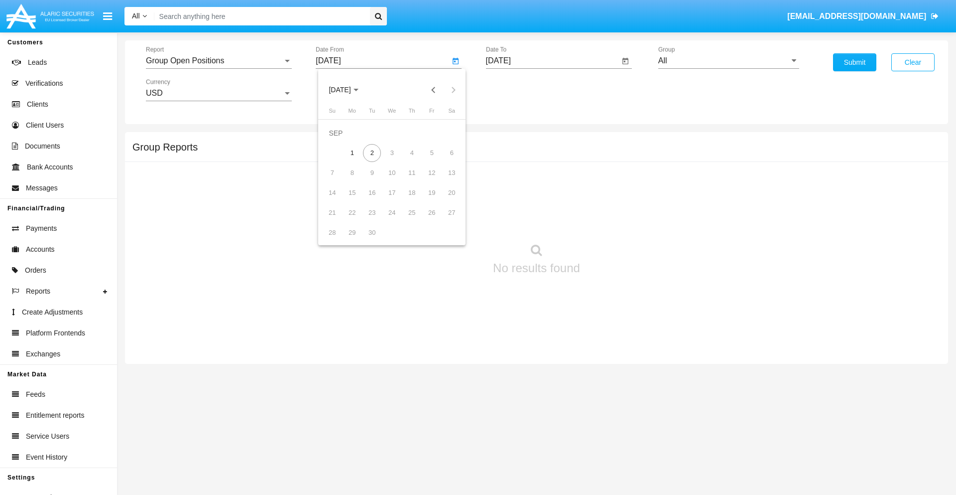
click at [348, 90] on span "[DATE]" at bounding box center [340, 90] width 22 height 8
click at [444, 220] on div "2025" at bounding box center [444, 220] width 31 height 18
click at [444, 160] on div "AUG" at bounding box center [444, 160] width 31 height 18
click at [452, 132] on div "2" at bounding box center [452, 133] width 18 height 18
type input "08/02/25"
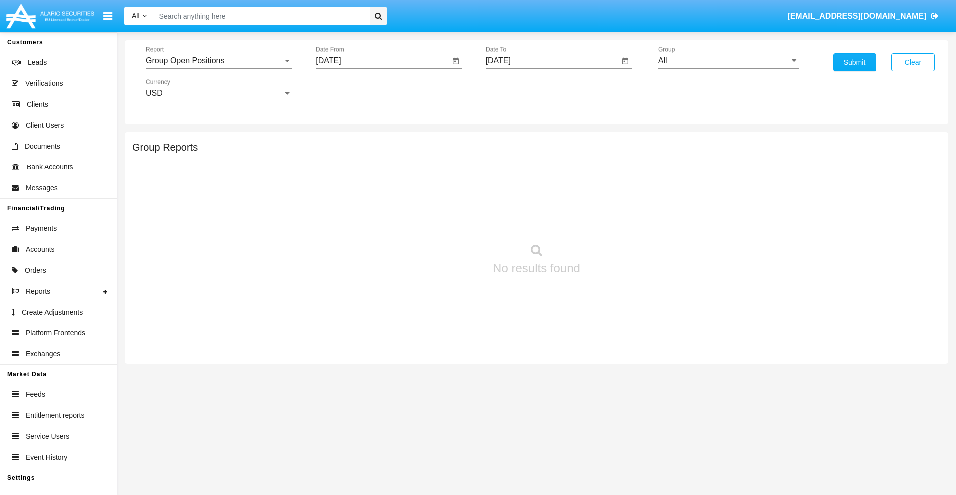
click at [552, 61] on input "[DATE]" at bounding box center [553, 60] width 134 height 9
click at [518, 90] on span "[DATE]" at bounding box center [510, 90] width 22 height 8
click at [614, 220] on div "2025" at bounding box center [614, 220] width 31 height 18
click at [509, 180] on div "SEP" at bounding box center [509, 180] width 31 height 18
click at [542, 152] on div "2" at bounding box center [542, 153] width 18 height 18
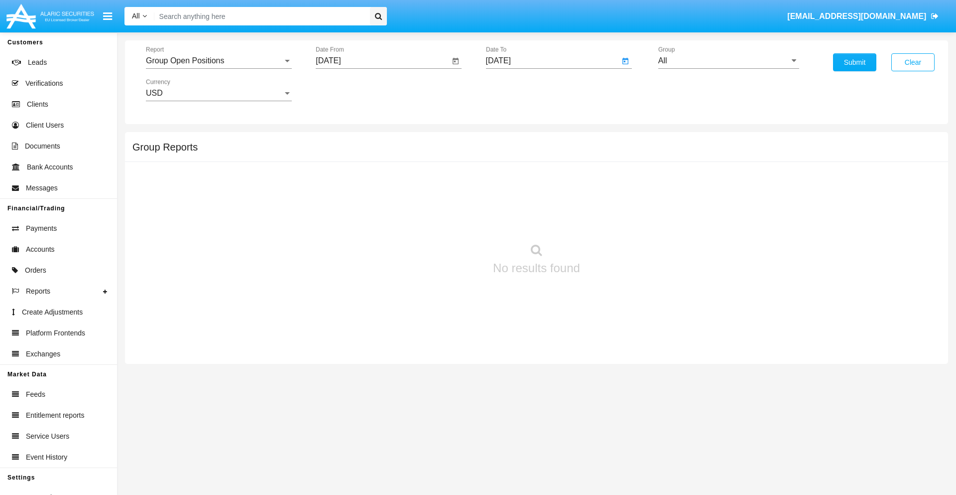
type input "[DATE]"
click at [729, 61] on input "All" at bounding box center [728, 60] width 141 height 9
type input "Hammer Web Lite"
click at [855, 62] on button "Submit" at bounding box center [854, 62] width 43 height 18
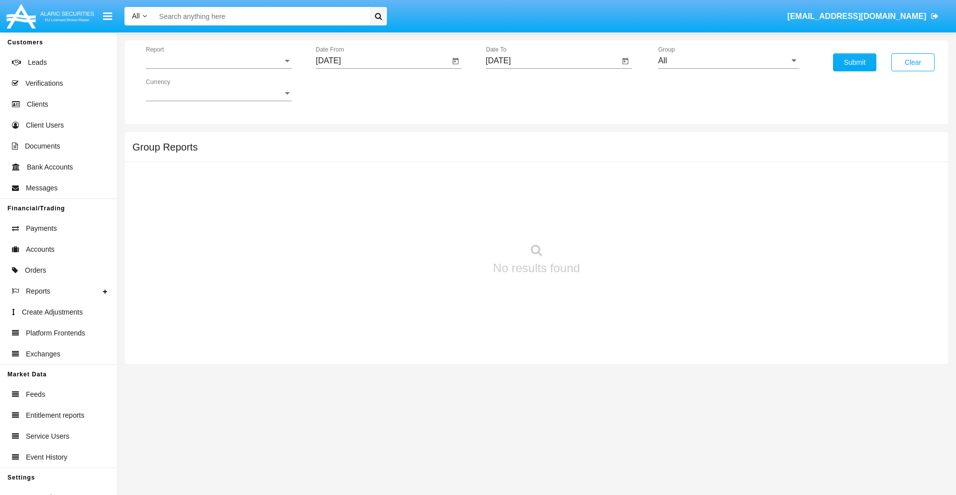
click at [219, 61] on span "Report" at bounding box center [214, 60] width 137 height 9
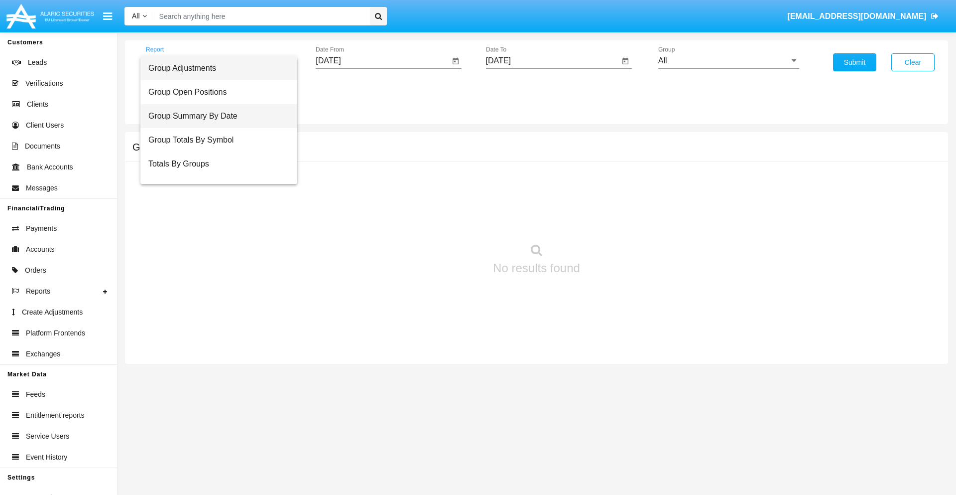
click at [215, 116] on span "Group Summary By Date" at bounding box center [218, 116] width 141 height 24
click at [382, 61] on input "[DATE]" at bounding box center [383, 60] width 134 height 9
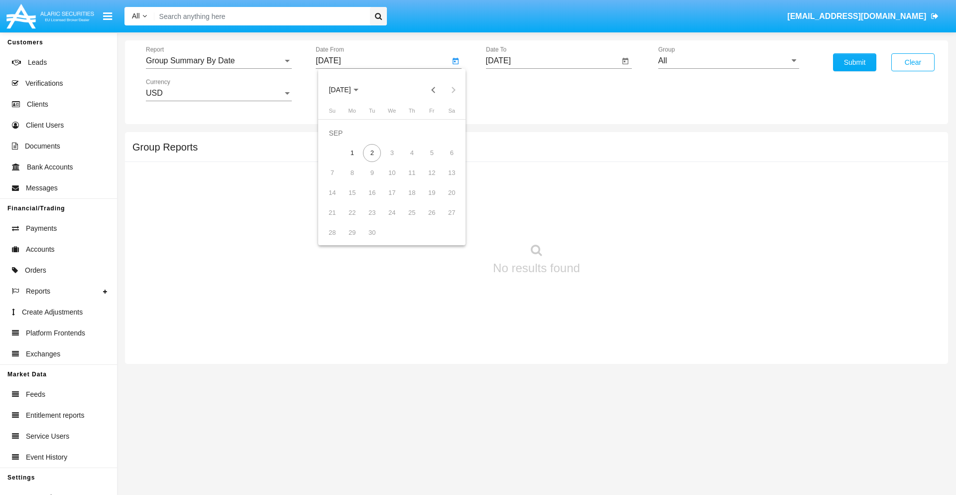
click at [348, 90] on span "[DATE]" at bounding box center [340, 90] width 22 height 8
click at [444, 220] on div "2025" at bounding box center [444, 220] width 31 height 18
click at [444, 160] on div "AUG" at bounding box center [444, 160] width 31 height 18
click at [452, 132] on div "2" at bounding box center [452, 133] width 18 height 18
type input "[DATE]"
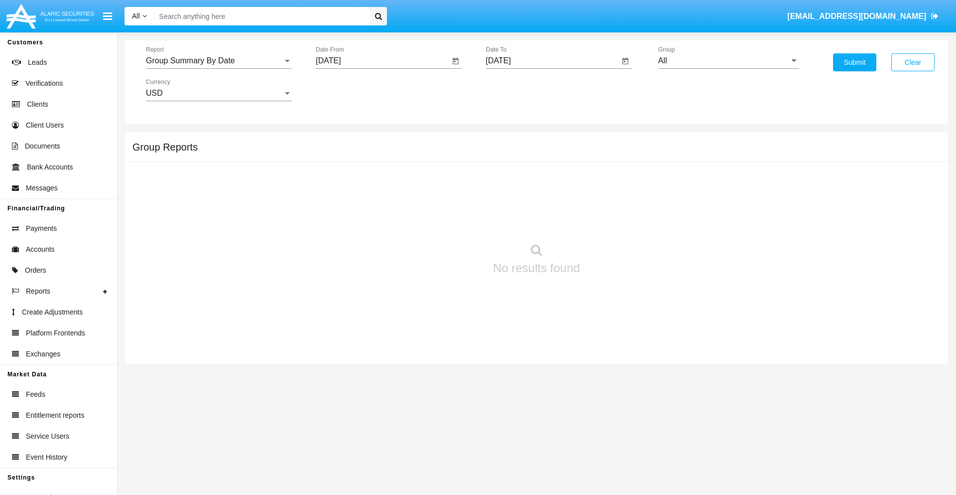
click at [552, 61] on input "[DATE]" at bounding box center [553, 60] width 134 height 9
click at [518, 90] on span "[DATE]" at bounding box center [510, 90] width 22 height 8
click at [614, 220] on div "2025" at bounding box center [614, 220] width 31 height 18
click at [509, 180] on div "SEP" at bounding box center [509, 180] width 31 height 18
click at [542, 152] on div "2" at bounding box center [542, 153] width 18 height 18
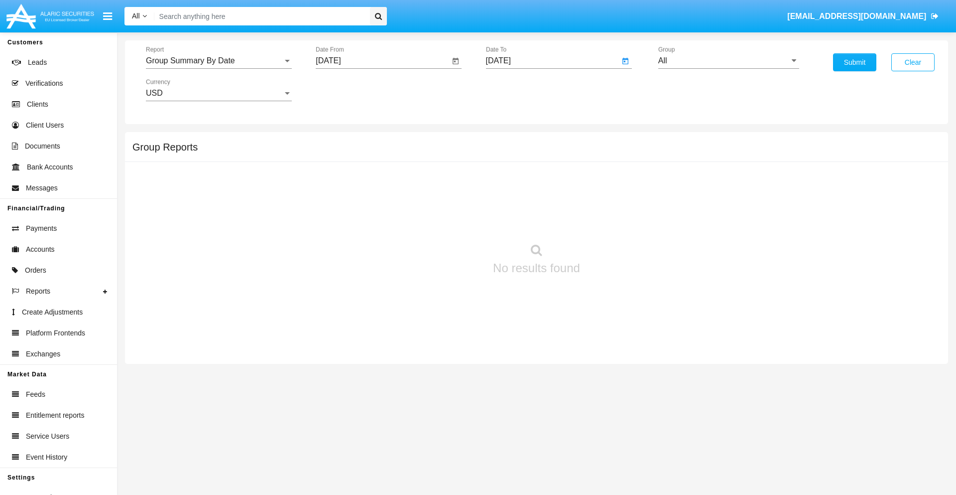
type input "[DATE]"
click at [729, 61] on input "All" at bounding box center [728, 60] width 141 height 9
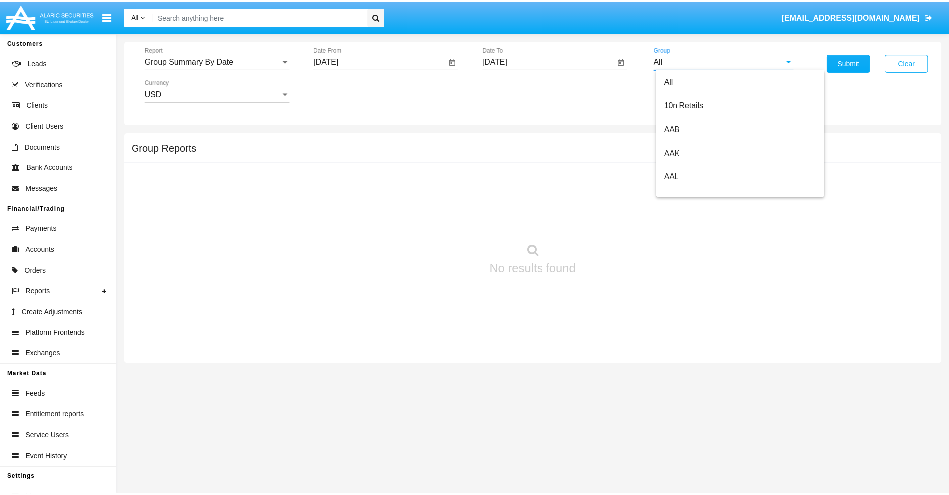
scroll to position [534, 0]
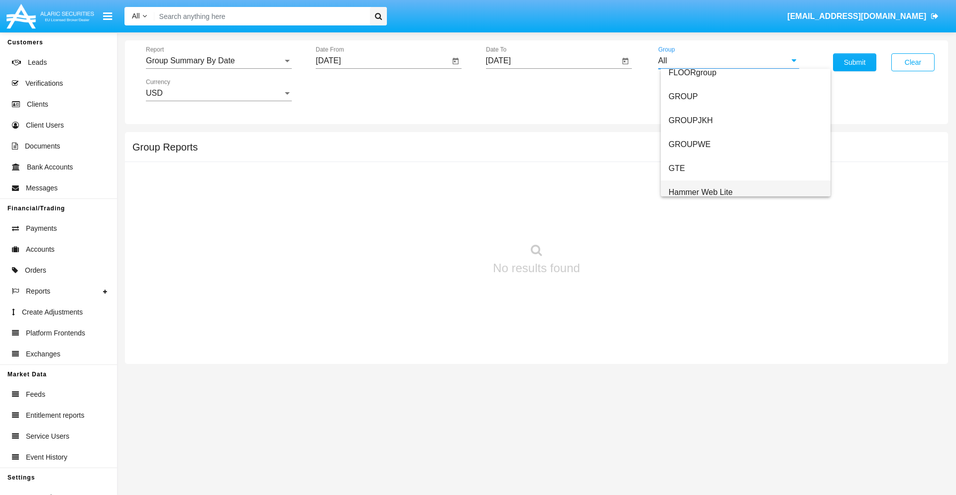
click at [701, 192] on span "Hammer Web Lite" at bounding box center [701, 192] width 64 height 8
type input "Hammer Web Lite"
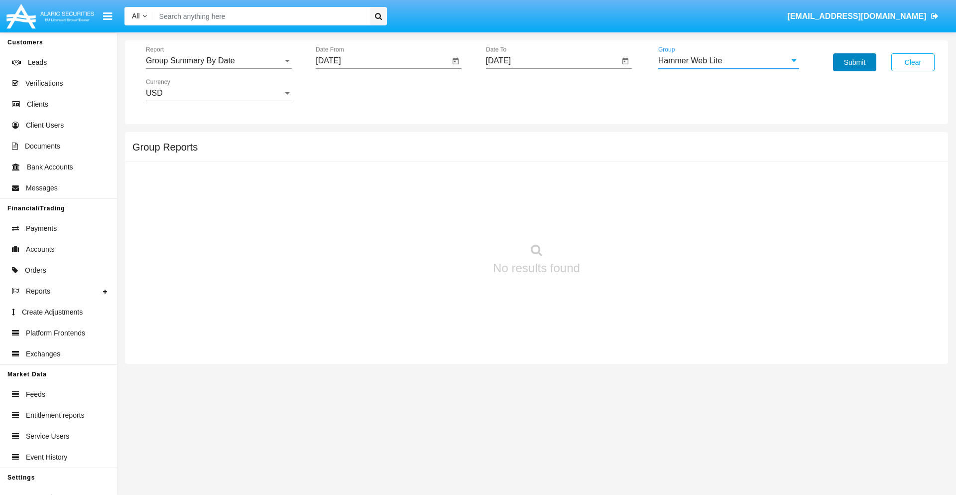
click at [855, 62] on button "Submit" at bounding box center [854, 62] width 43 height 18
click at [219, 61] on span "Report" at bounding box center [214, 60] width 137 height 9
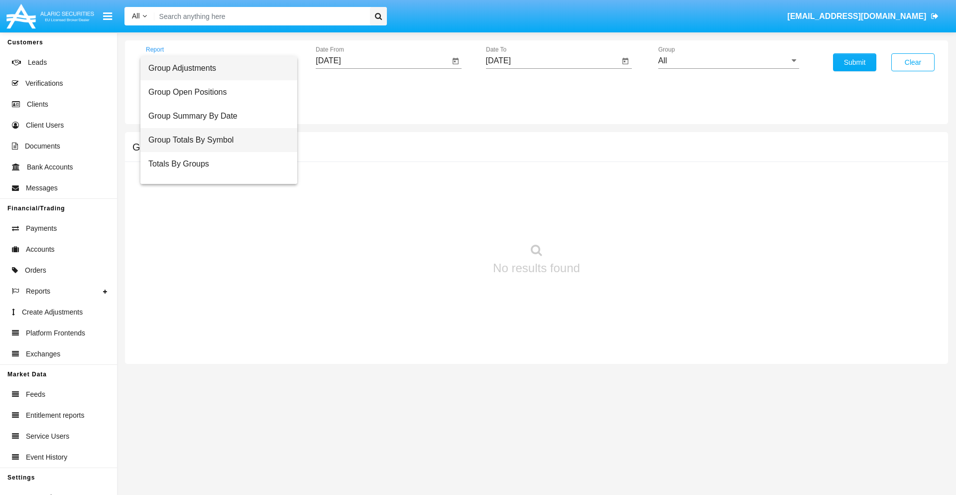
click at [215, 140] on span "Group Totals By Symbol" at bounding box center [218, 140] width 141 height 24
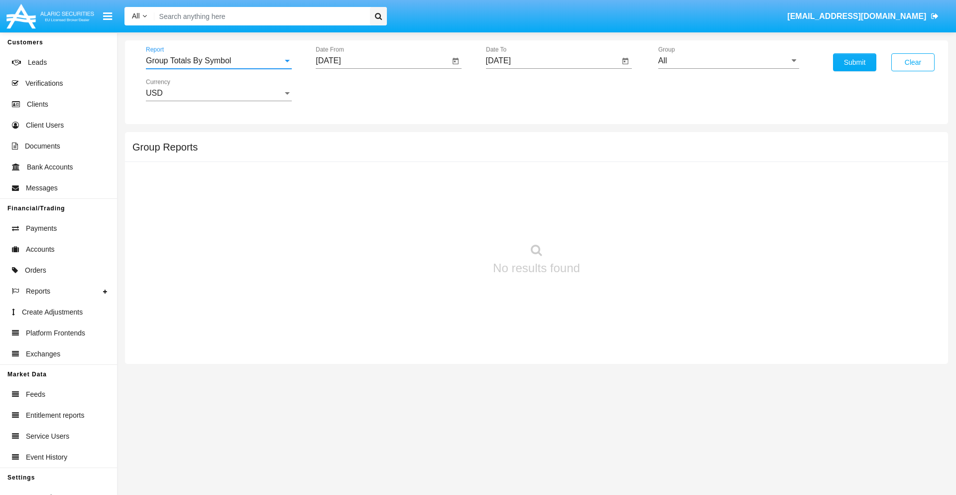
click at [382, 61] on input "[DATE]" at bounding box center [383, 60] width 134 height 9
click at [348, 90] on span "[DATE]" at bounding box center [340, 90] width 22 height 8
click at [444, 220] on div "2025" at bounding box center [444, 220] width 31 height 18
click at [444, 160] on div "AUG" at bounding box center [444, 160] width 31 height 18
click at [452, 132] on div "2" at bounding box center [452, 133] width 18 height 18
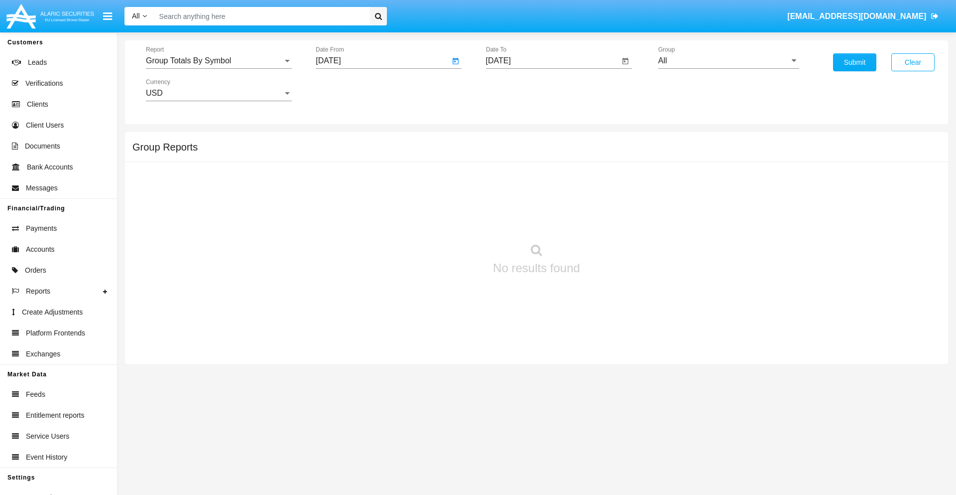
type input "08/02/25"
click at [552, 61] on input "[DATE]" at bounding box center [553, 60] width 134 height 9
click at [518, 90] on span "SEP 2025" at bounding box center [510, 90] width 22 height 8
click at [614, 220] on div "2025" at bounding box center [614, 220] width 31 height 18
click at [509, 180] on div "SEP" at bounding box center [509, 180] width 31 height 18
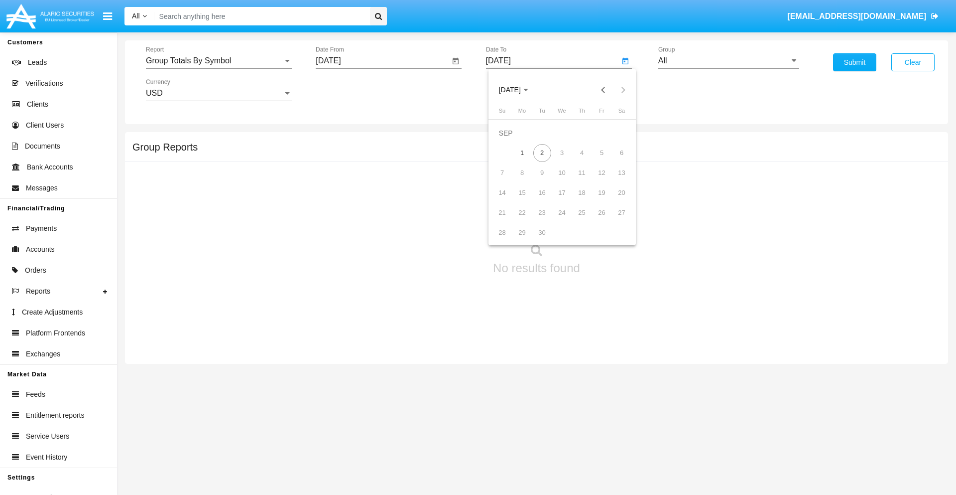
click at [542, 152] on div "2" at bounding box center [542, 153] width 18 height 18
type input "09/02/25"
click at [729, 61] on input "All" at bounding box center [728, 60] width 141 height 9
type input "Hammer Web Lite"
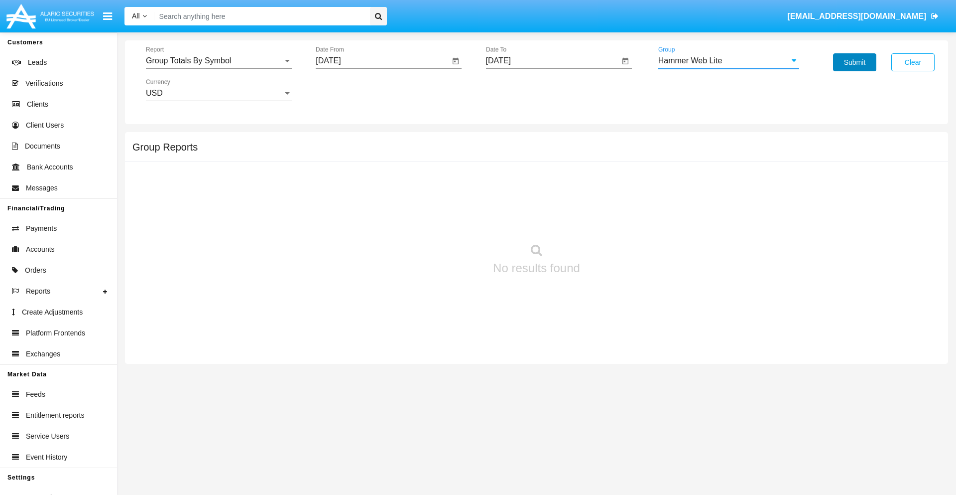
click at [855, 62] on button "Submit" at bounding box center [854, 62] width 43 height 18
click at [219, 61] on span "Report" at bounding box center [214, 60] width 137 height 9
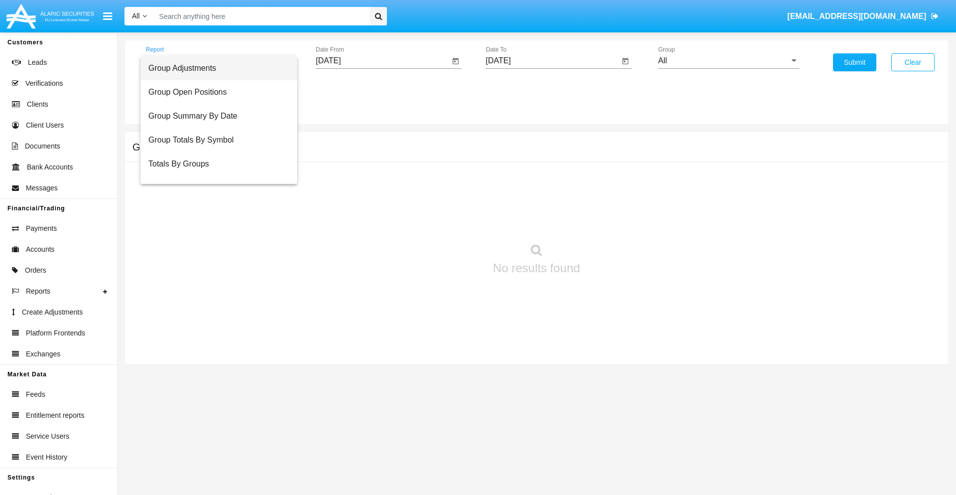
click at [215, 200] on span "Totals By Accounts" at bounding box center [218, 212] width 141 height 24
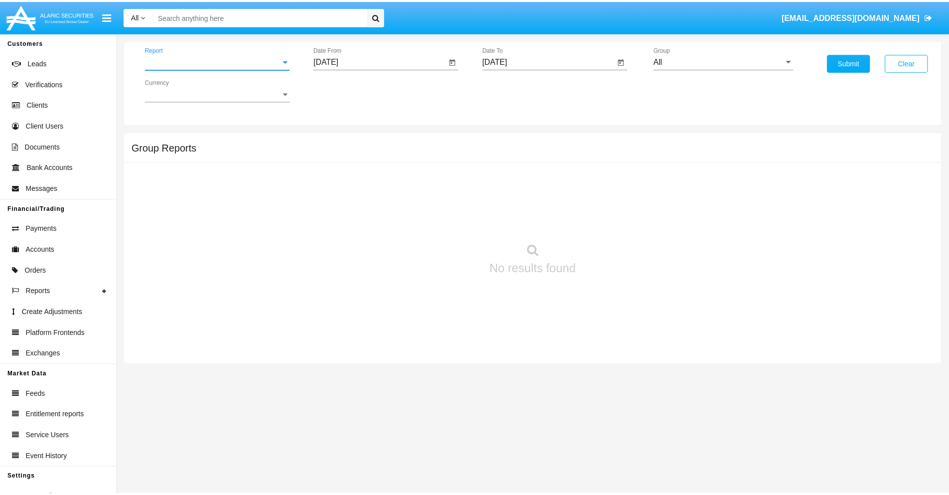
scroll to position [40, 0]
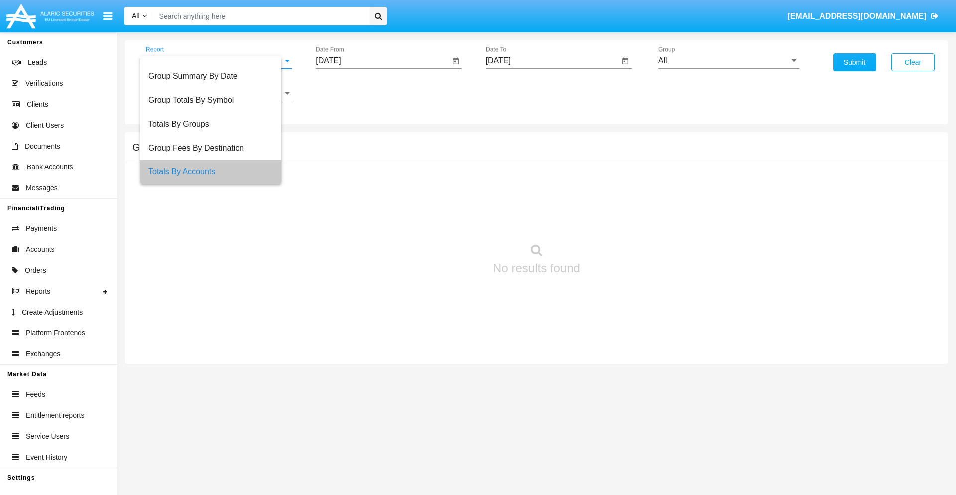
click at [382, 61] on input "[DATE]" at bounding box center [383, 60] width 134 height 9
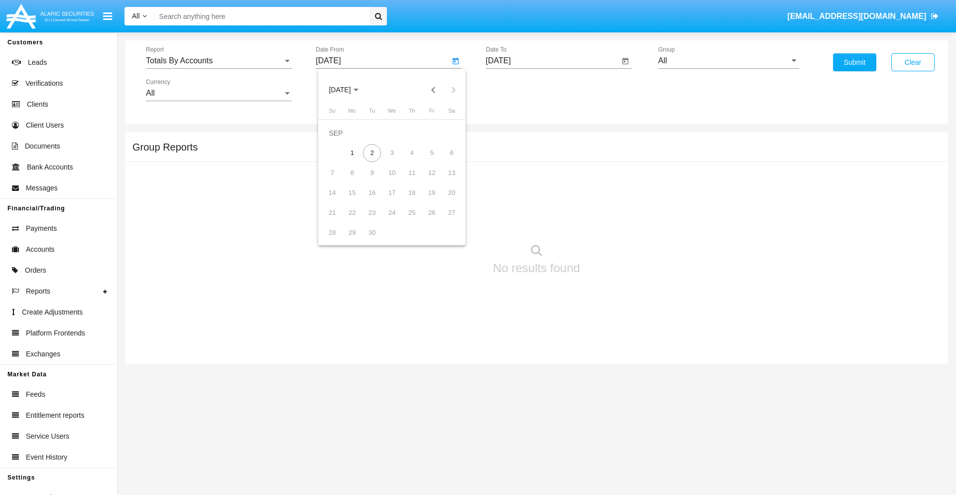
click at [348, 90] on span "[DATE]" at bounding box center [340, 90] width 22 height 8
click at [444, 220] on div "2025" at bounding box center [444, 220] width 31 height 18
click at [444, 160] on div "AUG" at bounding box center [444, 160] width 31 height 18
click at [352, 192] on div "18" at bounding box center [352, 193] width 18 height 18
type input "[DATE]"
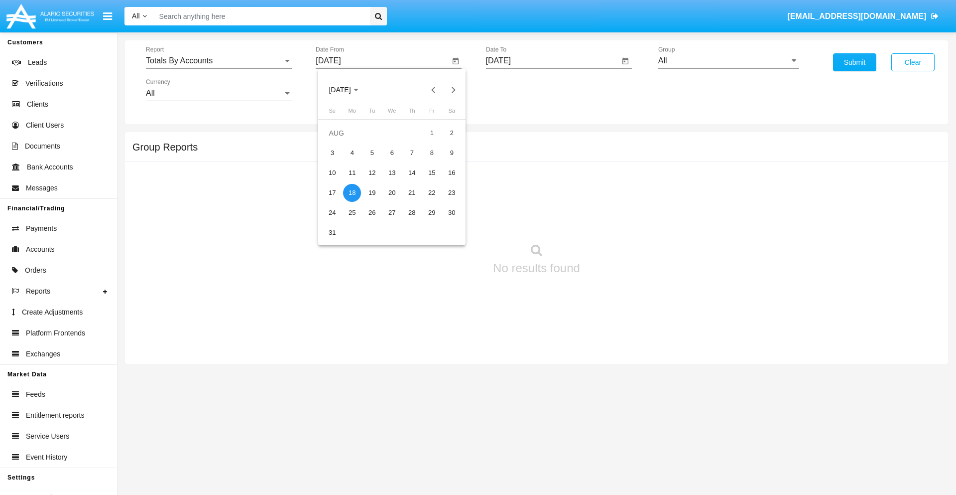
click at [552, 61] on input "[DATE]" at bounding box center [553, 60] width 134 height 9
click at [518, 90] on span "[DATE]" at bounding box center [510, 90] width 22 height 8
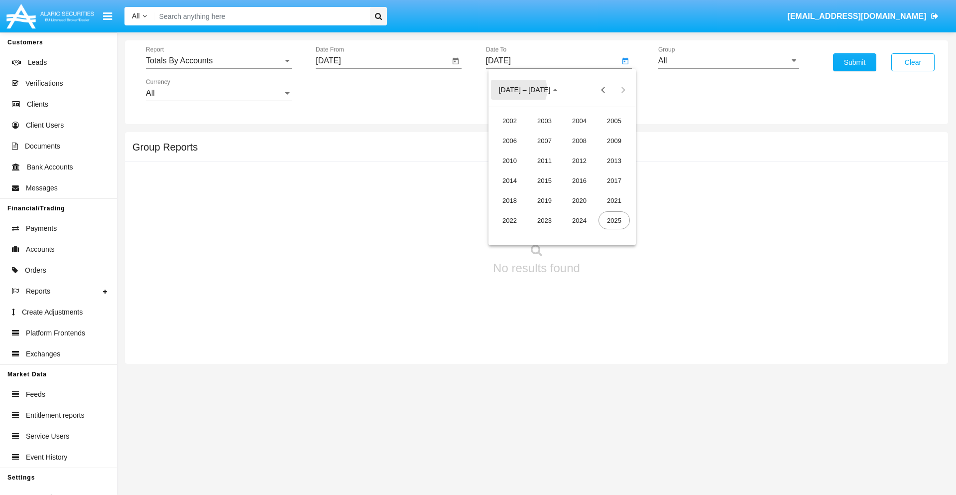
click at [614, 220] on div "2025" at bounding box center [614, 220] width 31 height 18
click at [509, 180] on div "SEP" at bounding box center [509, 180] width 31 height 18
click at [542, 152] on div "2" at bounding box center [542, 153] width 18 height 18
type input "[DATE]"
click at [729, 61] on input "All" at bounding box center [728, 60] width 141 height 9
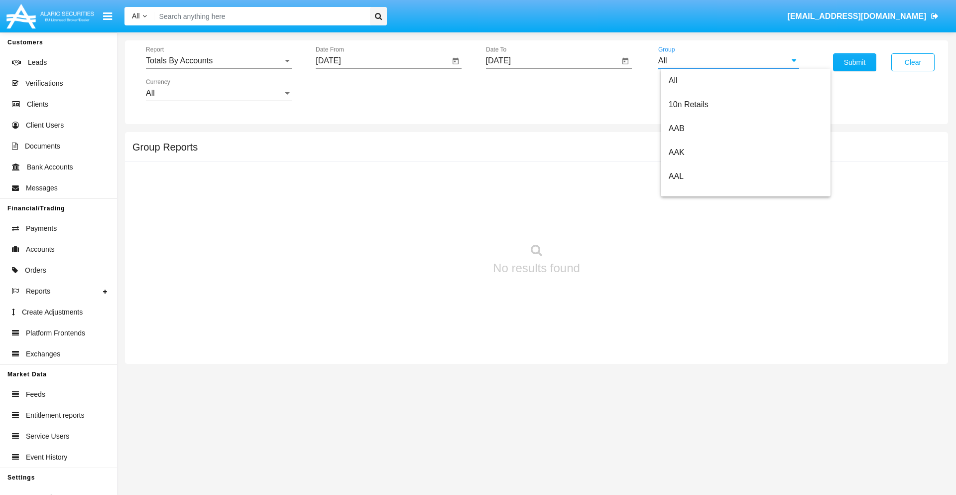
type input "Hammer Web Lite"
click at [855, 62] on button "Submit" at bounding box center [854, 62] width 43 height 18
click at [219, 61] on span "Report" at bounding box center [214, 60] width 137 height 9
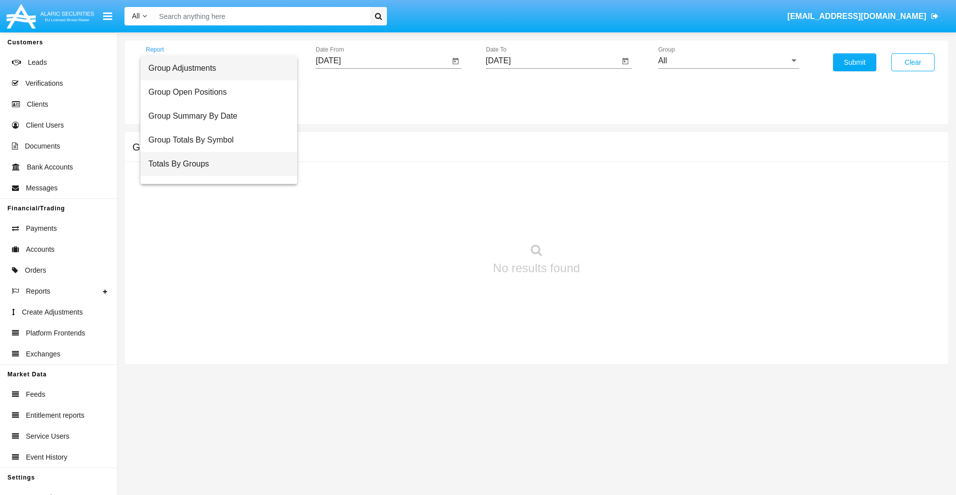
click at [215, 164] on span "Totals By Groups" at bounding box center [218, 164] width 141 height 24
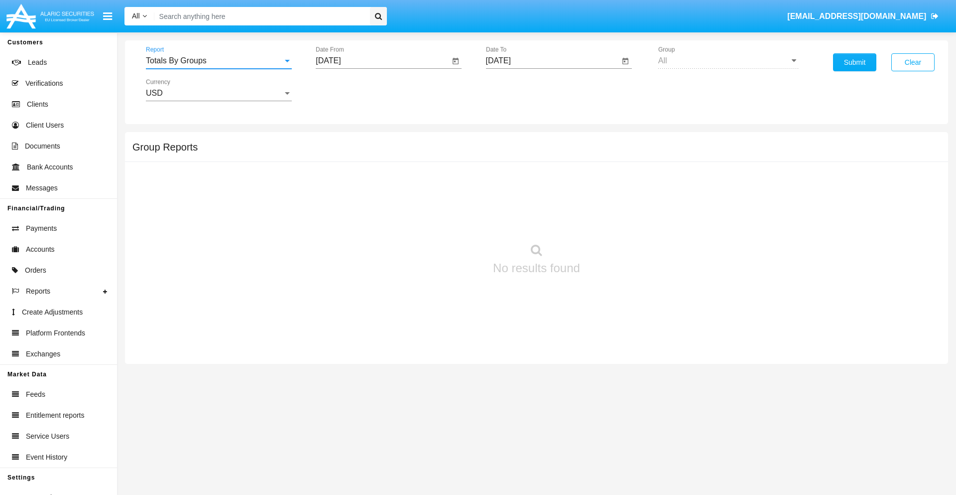
click at [382, 61] on input "[DATE]" at bounding box center [383, 60] width 134 height 9
click at [348, 90] on span "SEP 2025" at bounding box center [340, 90] width 22 height 8
click at [444, 220] on div "2025" at bounding box center [444, 220] width 31 height 18
click at [444, 160] on div "AUG" at bounding box center [444, 160] width 31 height 18
click at [352, 192] on div "18" at bounding box center [352, 193] width 18 height 18
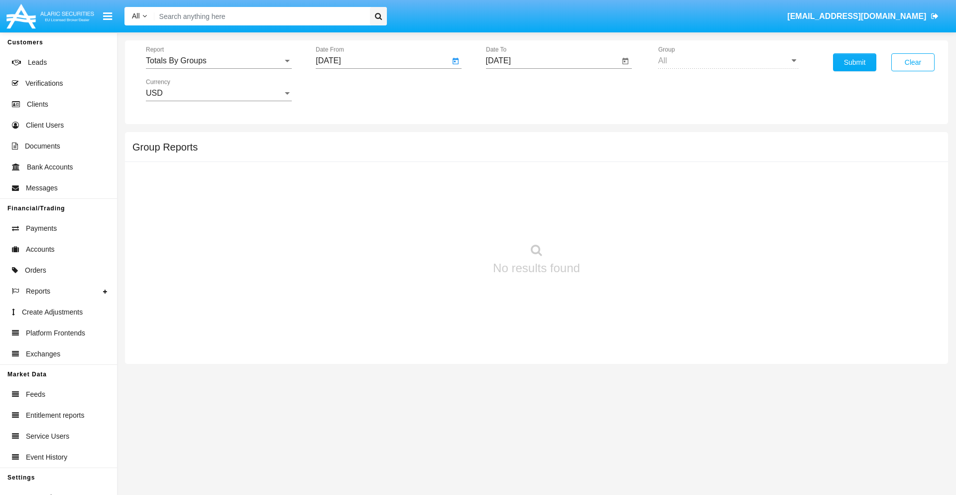
type input "08/18/25"
click at [552, 61] on input "[DATE]" at bounding box center [553, 60] width 134 height 9
click at [518, 90] on span "SEP 2025" at bounding box center [510, 90] width 22 height 8
click at [614, 220] on div "2025" at bounding box center [614, 220] width 31 height 18
click at [509, 180] on div "SEP" at bounding box center [509, 180] width 31 height 18
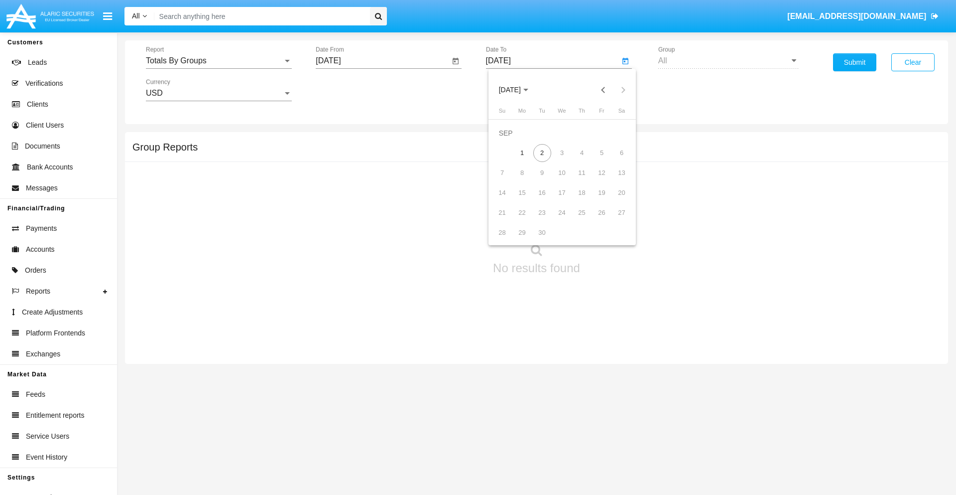
click at [542, 152] on div "2" at bounding box center [542, 153] width 18 height 18
type input "09/02/25"
click at [855, 62] on button "Submit" at bounding box center [854, 62] width 43 height 18
click at [219, 61] on span "Report" at bounding box center [214, 60] width 137 height 9
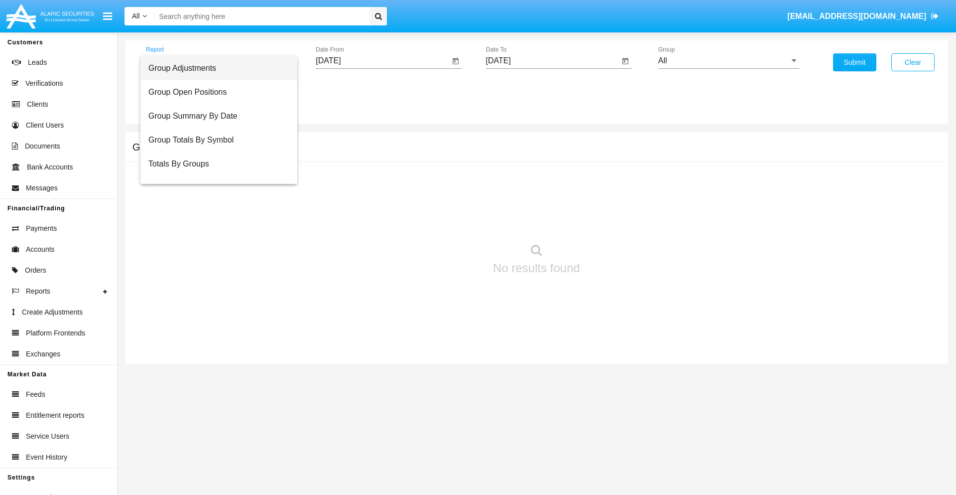
click at [215, 68] on span "Group Adjustments" at bounding box center [218, 68] width 141 height 24
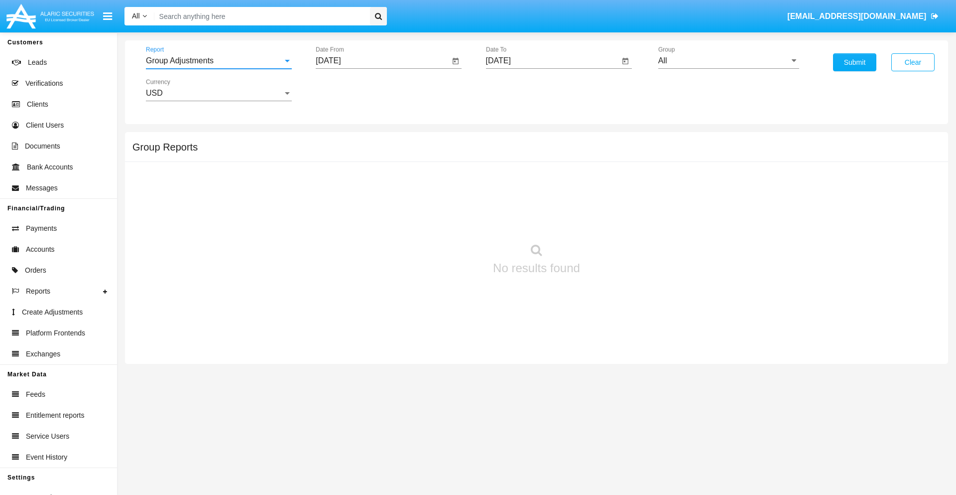
click at [729, 61] on input "All" at bounding box center [728, 60] width 141 height 9
click at [855, 62] on button "Submit" at bounding box center [854, 62] width 43 height 18
click at [219, 61] on span "Report" at bounding box center [214, 60] width 137 height 9
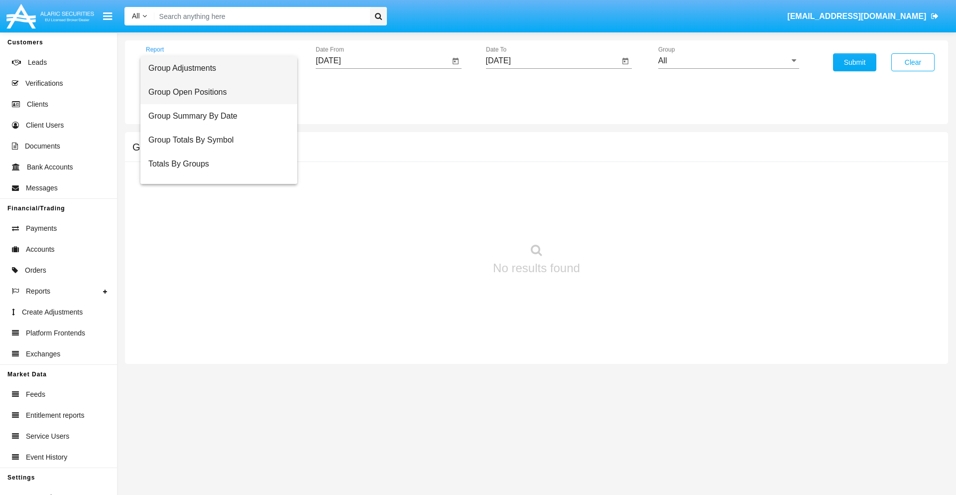
click at [215, 92] on span "Group Open Positions" at bounding box center [218, 92] width 141 height 24
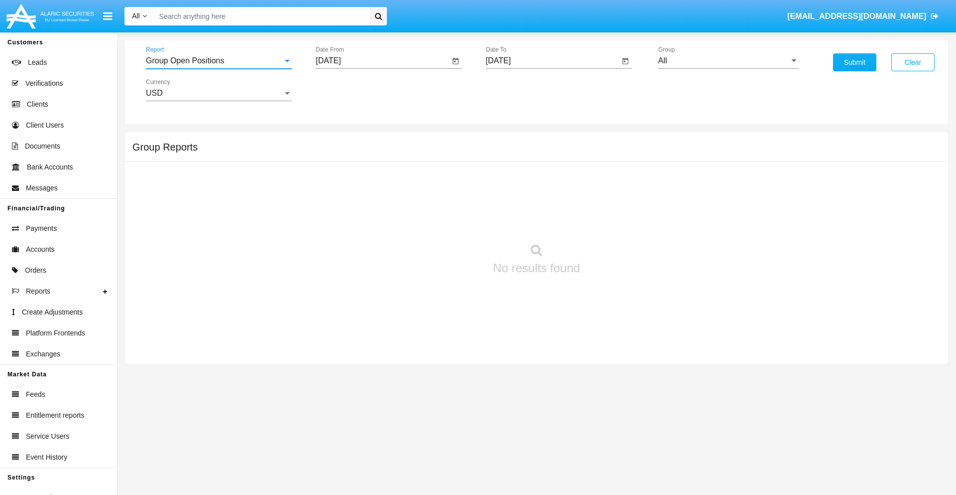
click at [729, 61] on input "All" at bounding box center [728, 60] width 141 height 9
click at [855, 62] on button "Submit" at bounding box center [854, 62] width 43 height 18
click at [219, 61] on span "Report" at bounding box center [214, 60] width 137 height 9
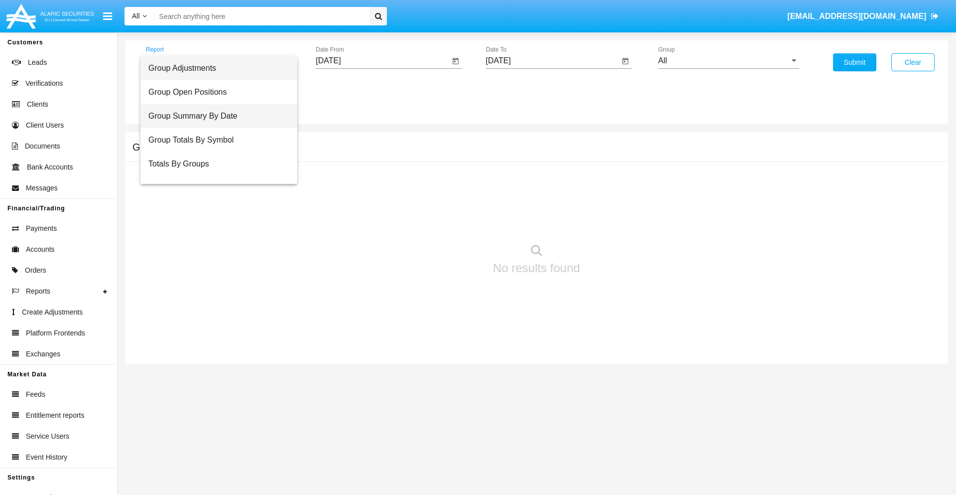
click at [215, 116] on span "Group Summary By Date" at bounding box center [218, 116] width 141 height 24
click at [729, 61] on input "All" at bounding box center [728, 60] width 141 height 9
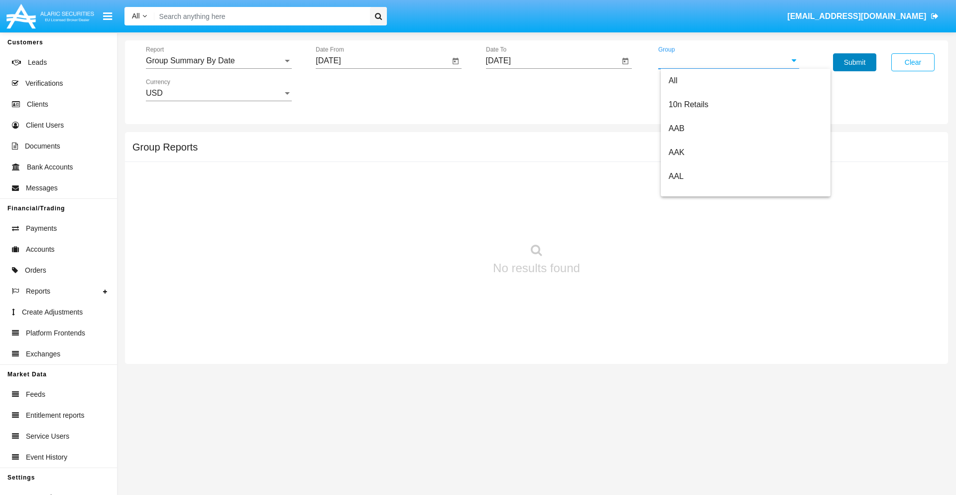
click at [855, 62] on button "Submit" at bounding box center [854, 62] width 43 height 18
click at [219, 61] on span "Report" at bounding box center [214, 60] width 137 height 9
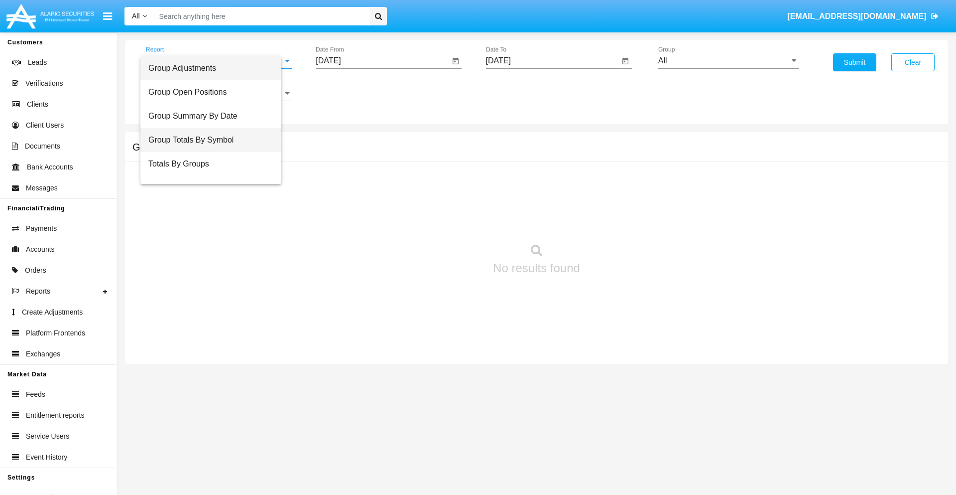
click at [215, 140] on span "Group Totals By Symbol" at bounding box center [210, 140] width 125 height 24
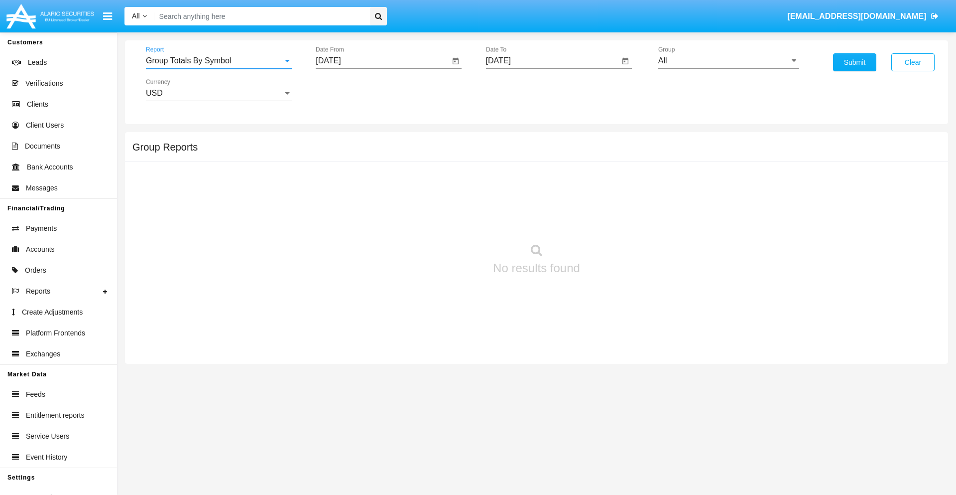
click at [729, 61] on input "All" at bounding box center [728, 60] width 141 height 9
click at [855, 62] on button "Submit" at bounding box center [854, 62] width 43 height 18
click at [219, 61] on span "Report" at bounding box center [214, 60] width 137 height 9
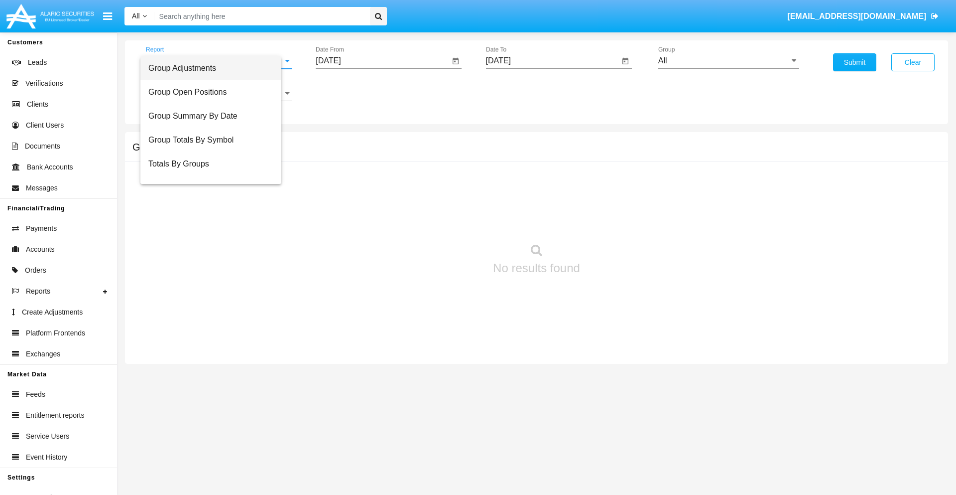
scroll to position [16, 0]
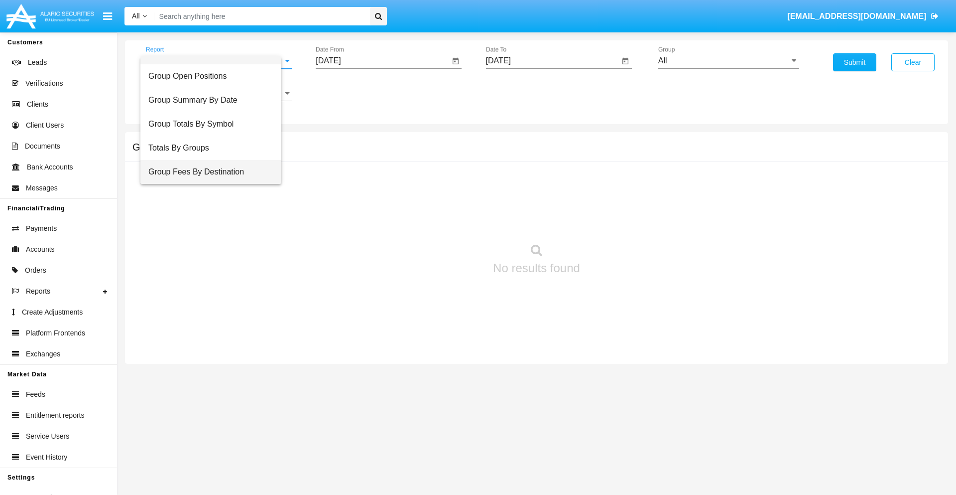
click at [215, 172] on span "Group Fees By Destination" at bounding box center [210, 172] width 125 height 24
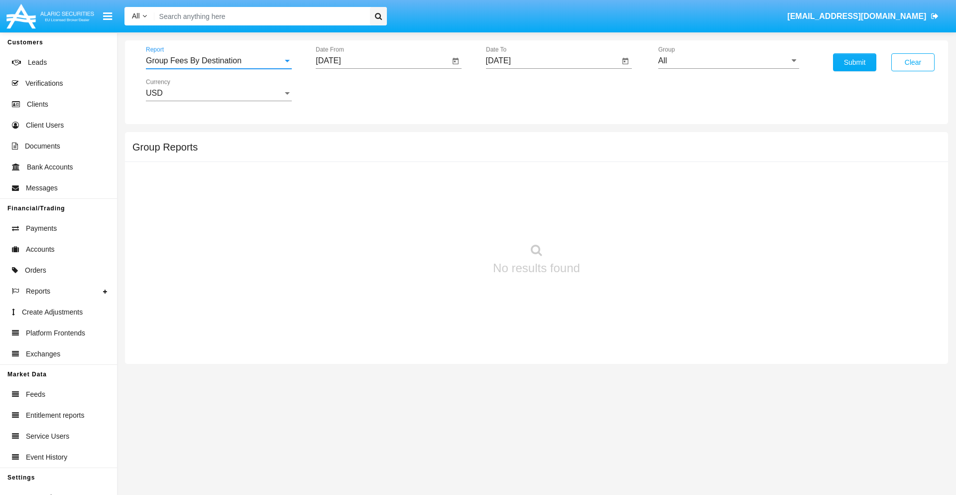
click at [729, 61] on input "All" at bounding box center [728, 60] width 141 height 9
click at [855, 62] on button "Submit" at bounding box center [854, 62] width 43 height 18
